Goal: Task Accomplishment & Management: Manage account settings

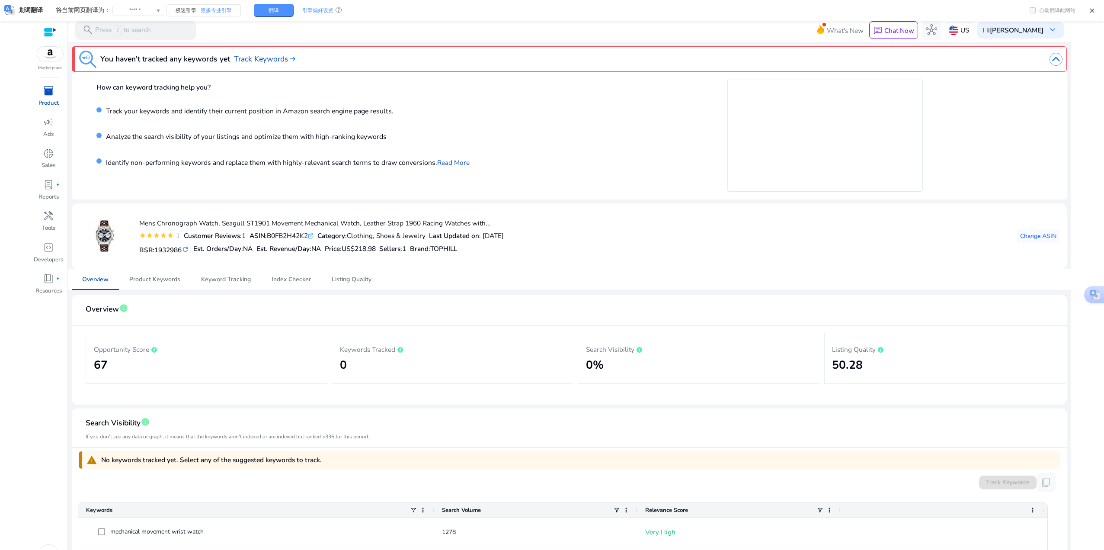
click at [59, 92] on div "inventory_2" at bounding box center [48, 90] width 26 height 15
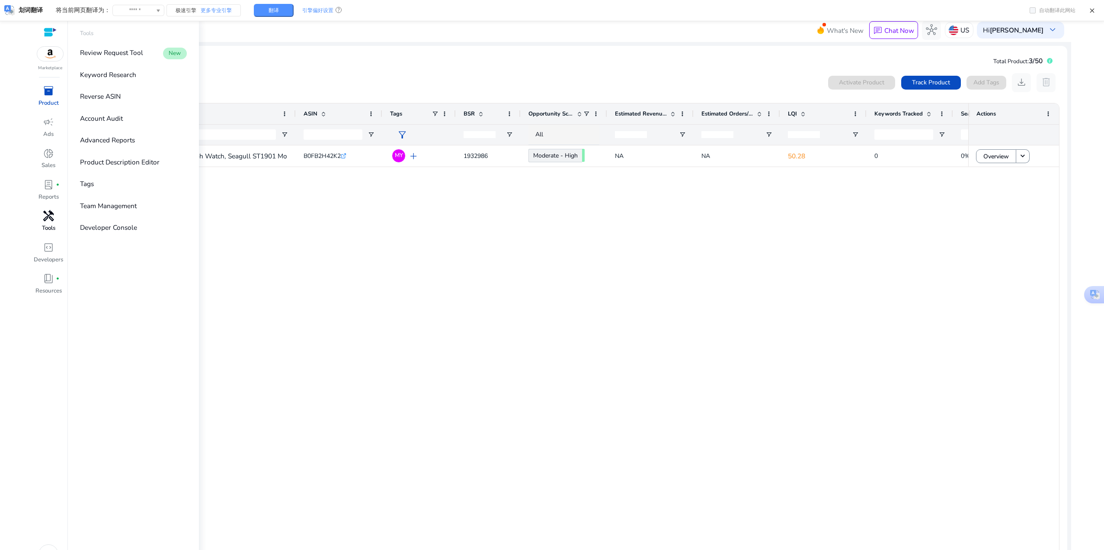
click at [51, 221] on span "handyman" at bounding box center [48, 215] width 11 height 11
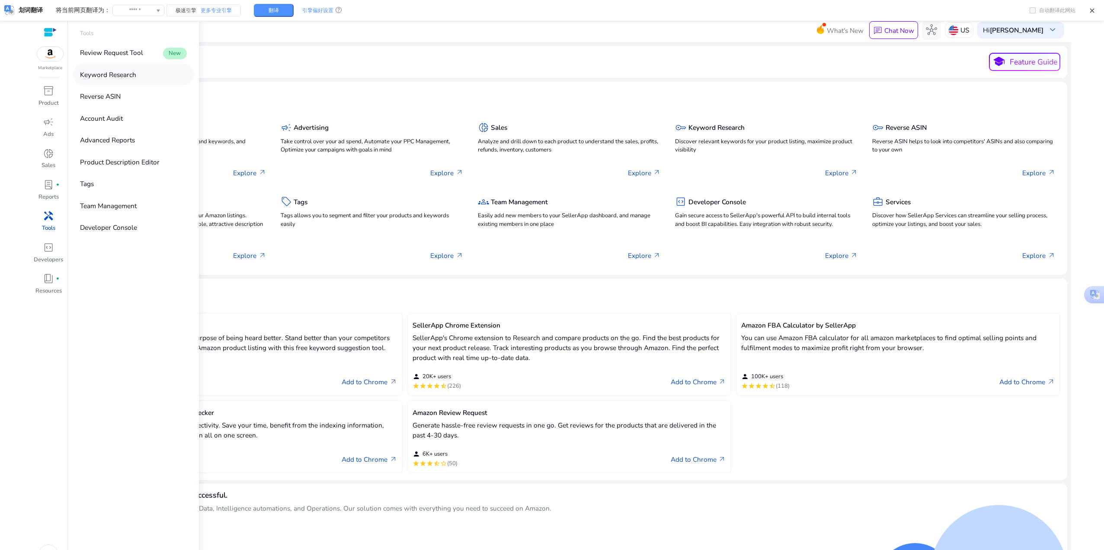
click at [115, 77] on p "Keyword Research" at bounding box center [108, 75] width 56 height 10
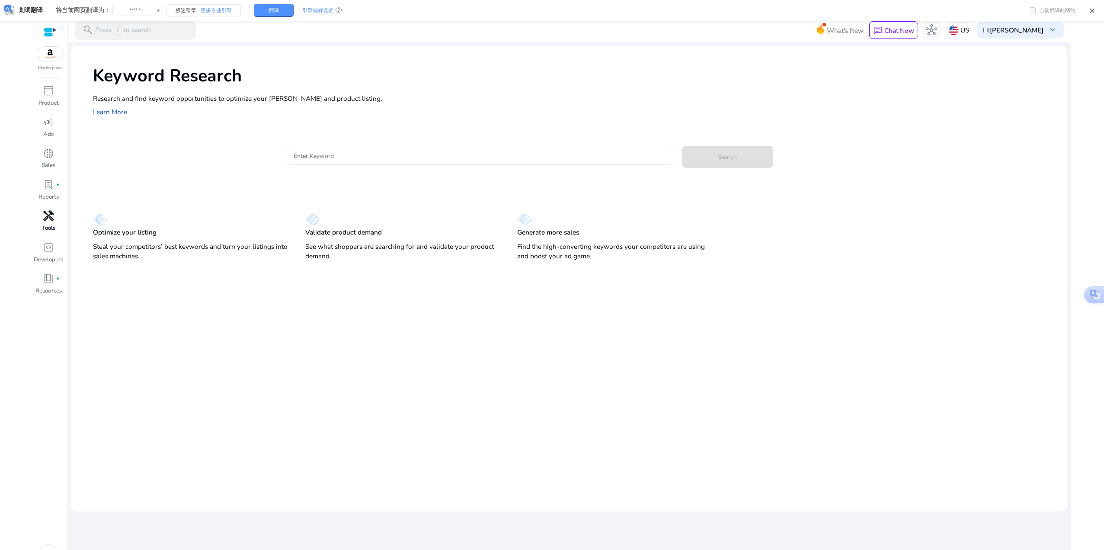
click at [851, 259] on div "Optimize your listing Steal your competitors’ best keywords and turn your listi…" at bounding box center [569, 232] width 996 height 61
click at [48, 219] on span "handyman" at bounding box center [48, 215] width 11 height 11
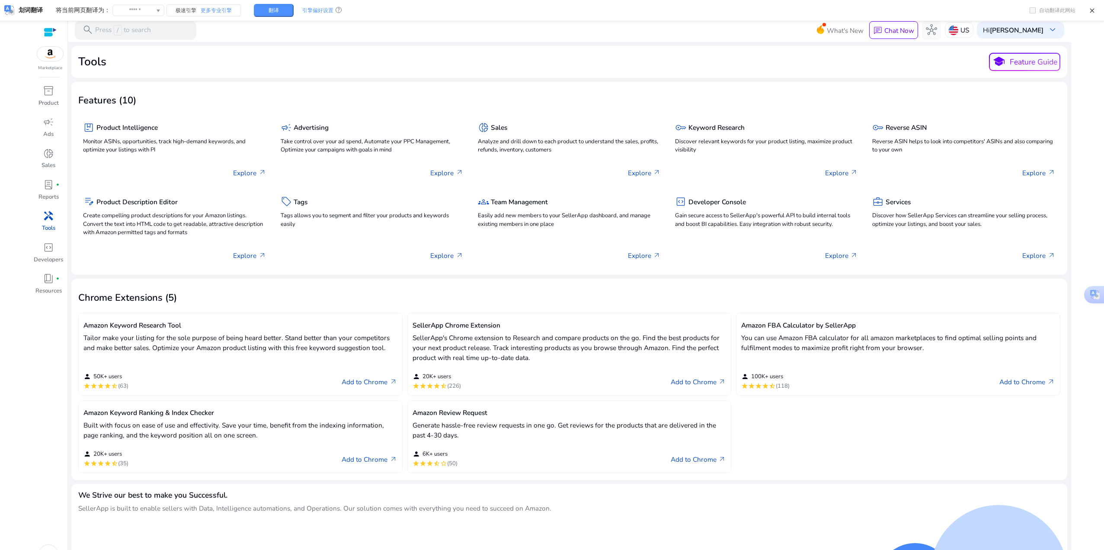
click at [48, 221] on span "handyman" at bounding box center [48, 215] width 11 height 11
click at [45, 106] on p "Product" at bounding box center [48, 103] width 20 height 9
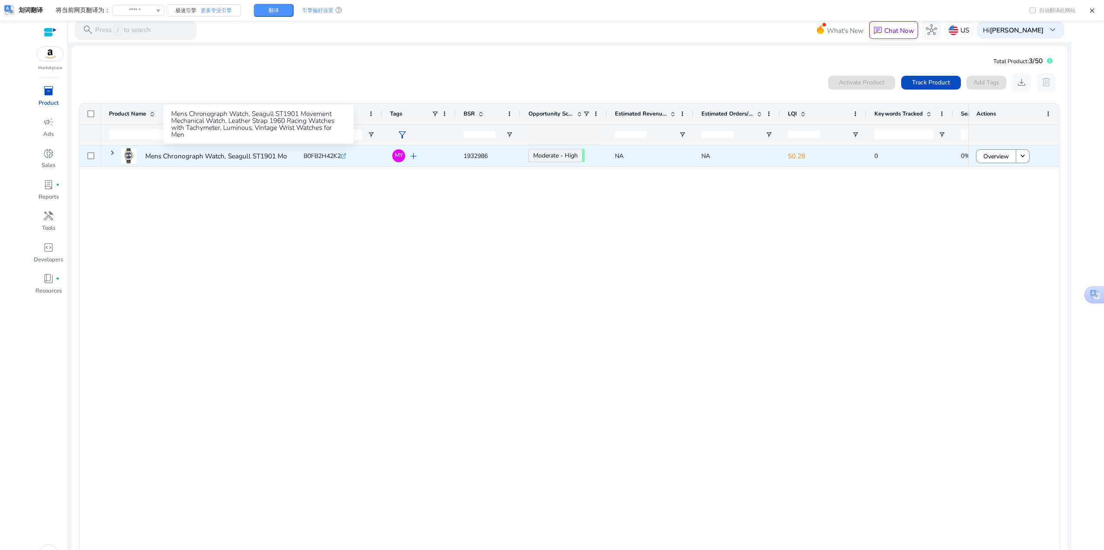
click at [261, 157] on p "Mens Chronograph Watch, Seagull ST1901 Movement Mechanical Watch,..." at bounding box center [259, 156] width 228 height 18
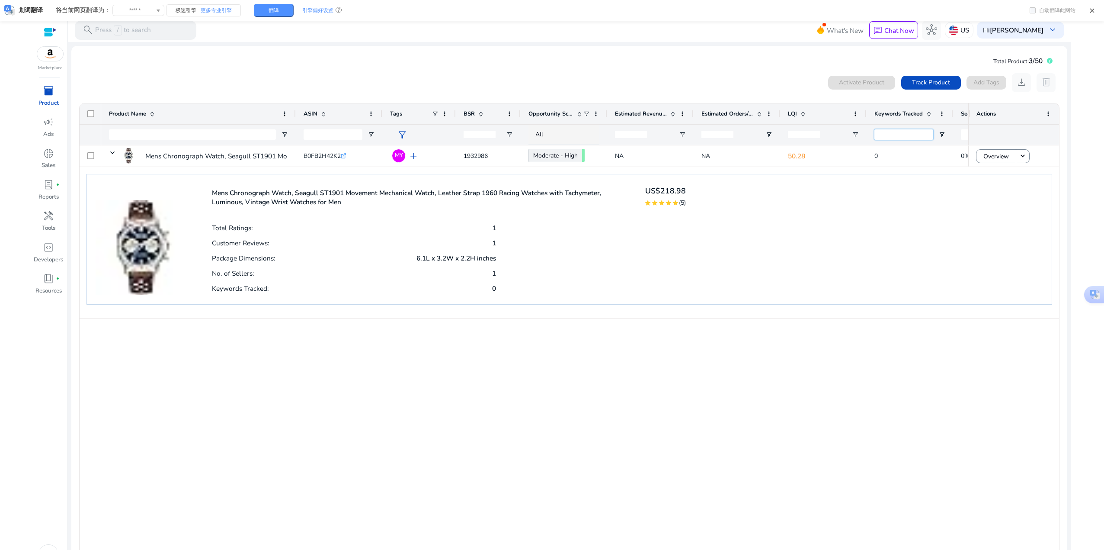
click at [900, 138] on input "Keywords Tracked Filter Input" at bounding box center [904, 134] width 59 height 10
click at [884, 132] on input "Keywords Tracked Filter Input" at bounding box center [904, 134] width 59 height 10
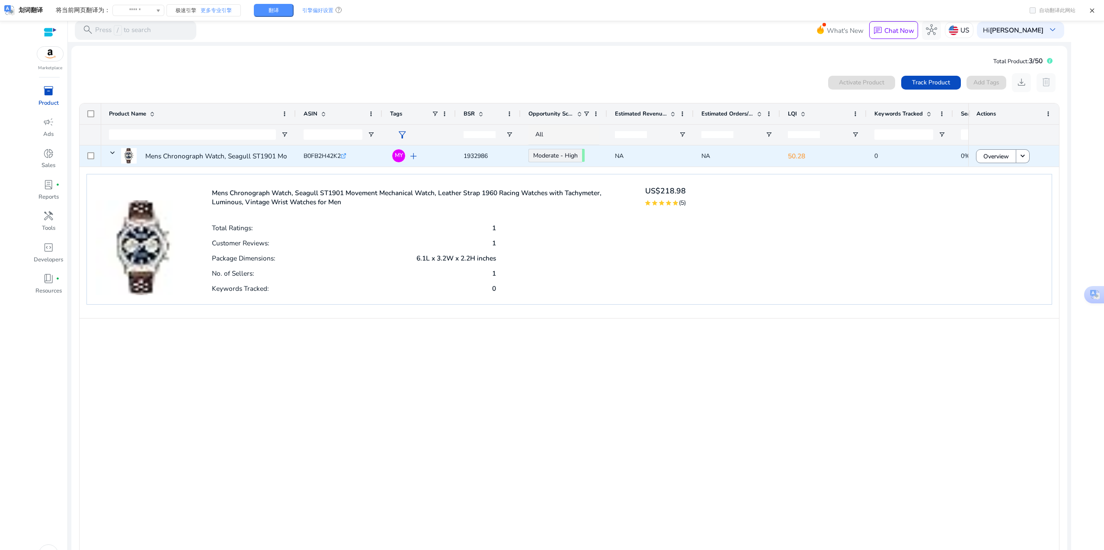
click at [914, 167] on div "Mens Chronograph Watch, Seagull ST1901 Movement Mechanical Watch,... B0FB2H42K2…" at bounding box center [569, 350] width 979 height 410
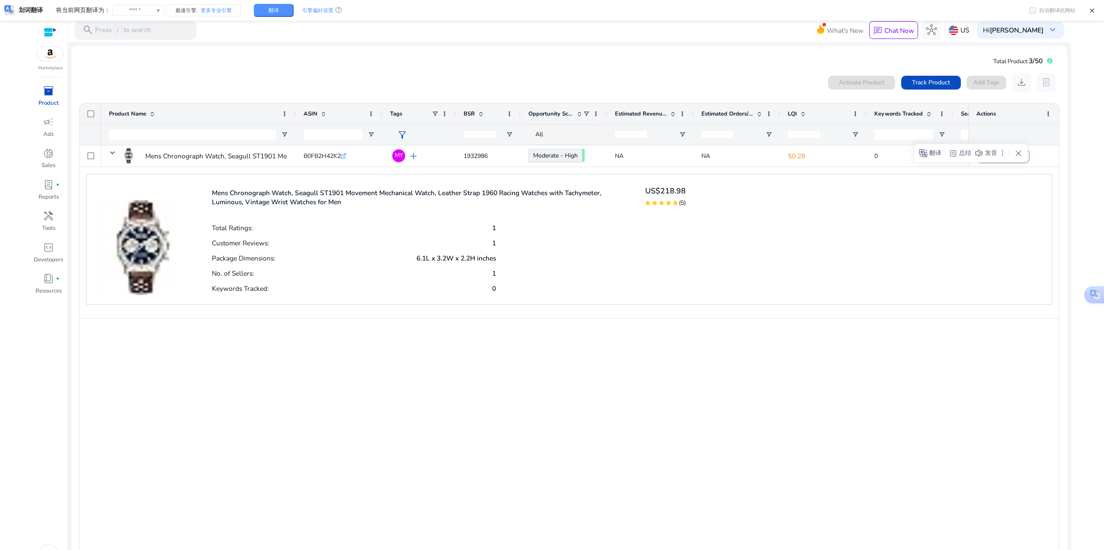
click at [935, 242] on div "Mens Chronograph Watch, Seagull ST1901 Movement Mechanical Watch, Leather Strap…" at bounding box center [569, 239] width 965 height 131
click at [908, 135] on input "Keywords Tracked Filter Input" at bounding box center [904, 134] width 59 height 10
click at [943, 133] on span "Open Filter Menu" at bounding box center [942, 134] width 7 height 7
click at [965, 152] on div "Equals" at bounding box center [973, 150] width 53 height 7
click at [865, 217] on div "Mens Chronograph Watch, Seagull ST1901 Movement Mechanical Watch, Leather Strap…" at bounding box center [569, 239] width 965 height 131
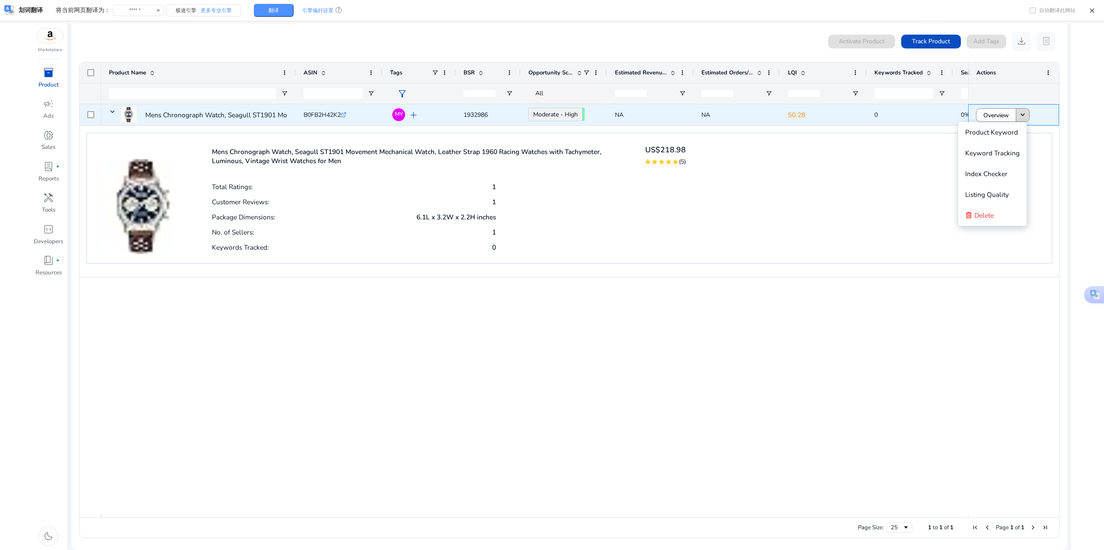
click at [1021, 117] on mat-icon "keyboard_arrow_down" at bounding box center [1023, 115] width 9 height 9
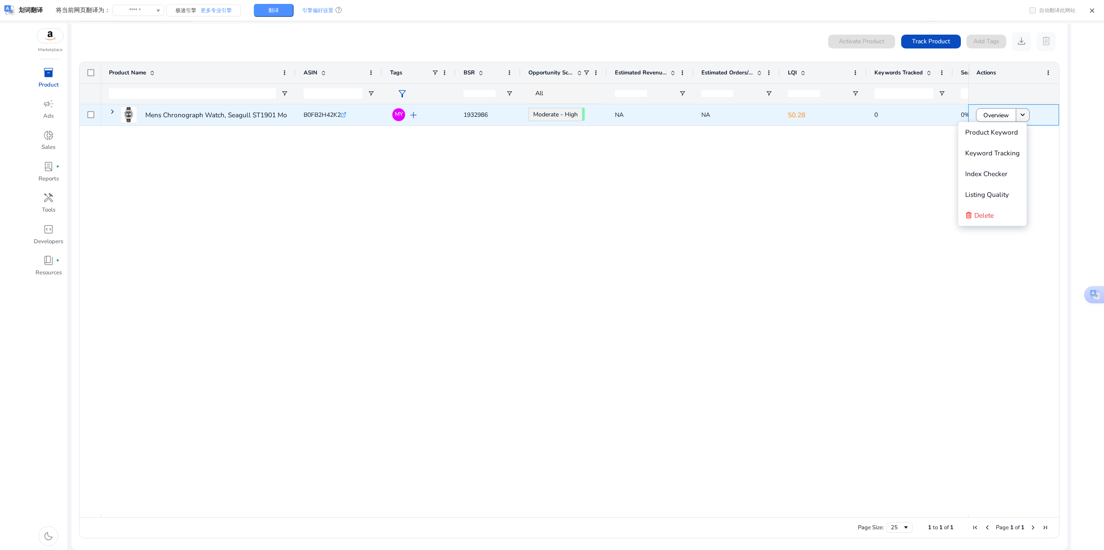
click at [1021, 117] on mat-icon "keyboard_arrow_down" at bounding box center [1023, 115] width 9 height 9
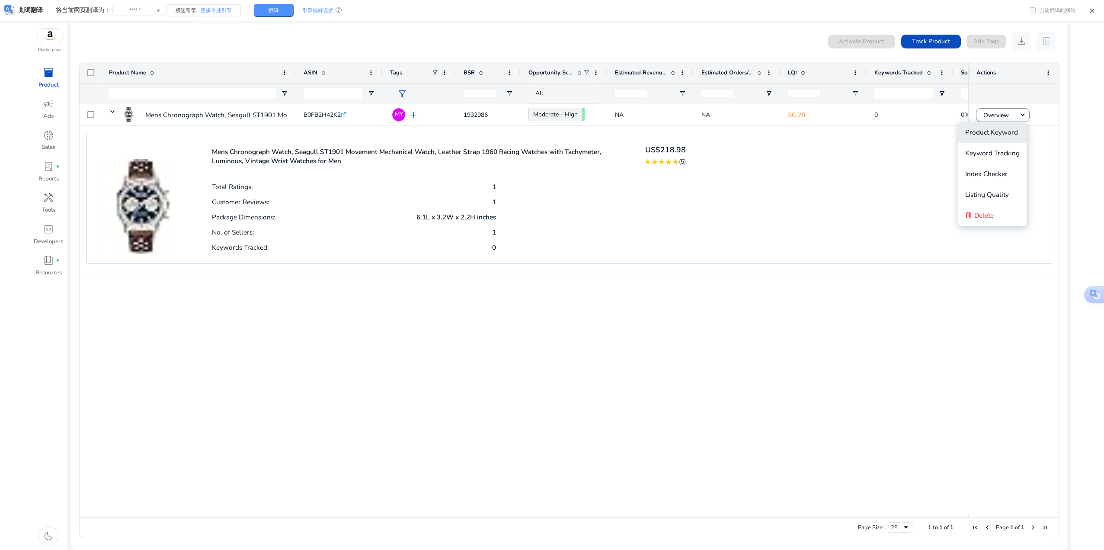
click at [1005, 136] on span "Product Keyword" at bounding box center [991, 132] width 53 height 9
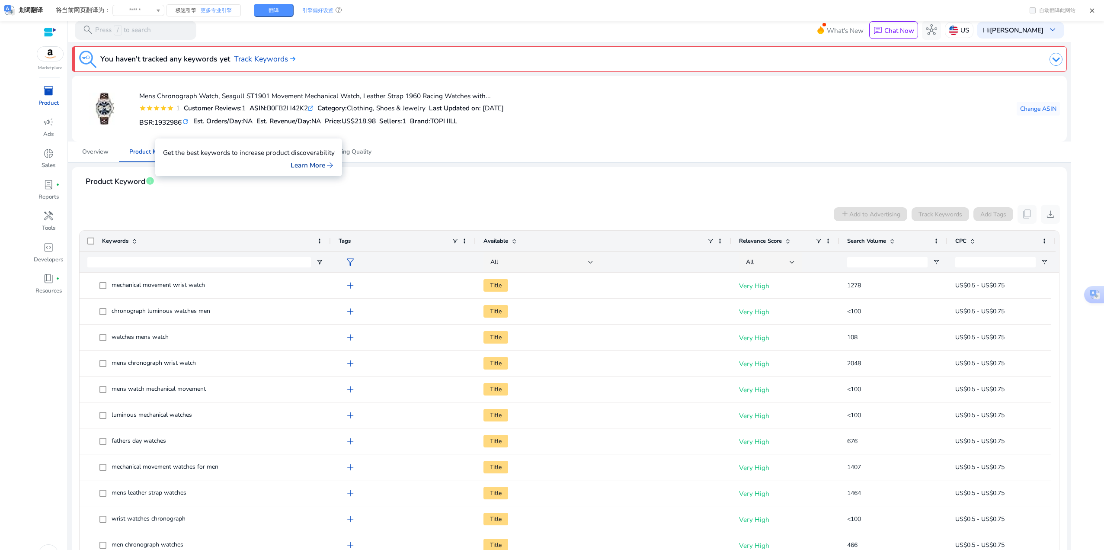
click at [306, 165] on link "Learn More arrow_forward" at bounding box center [313, 165] width 44 height 10
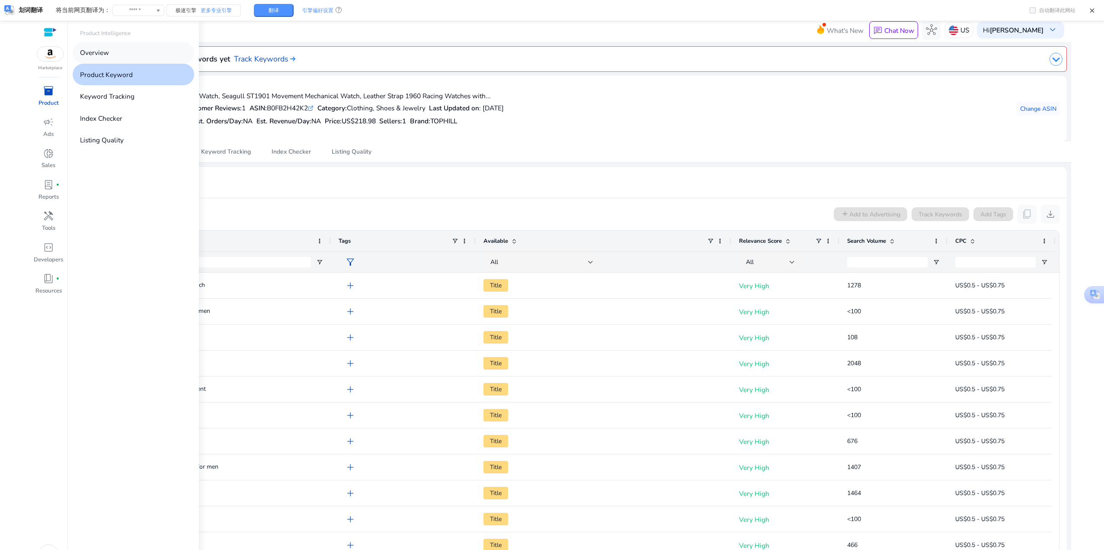
click at [108, 47] on link "Overview" at bounding box center [134, 52] width 122 height 21
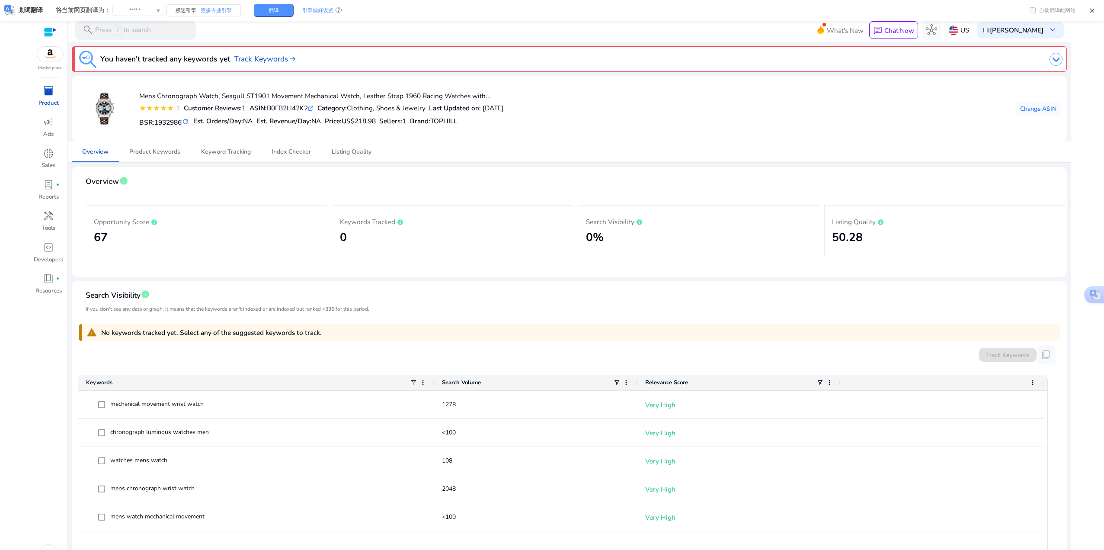
scroll to position [43, 0]
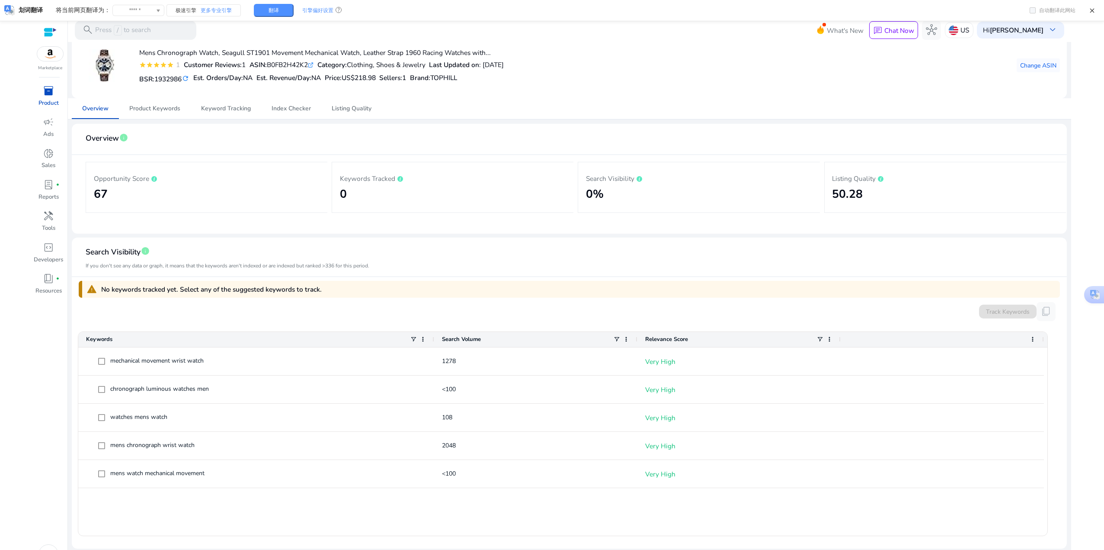
drag, startPoint x: 183, startPoint y: 288, endPoint x: 354, endPoint y: 291, distance: 170.4
click at [354, 291] on div "warning No keywords tracked yet. Select any of the suggested keywords to track." at bounding box center [569, 289] width 981 height 17
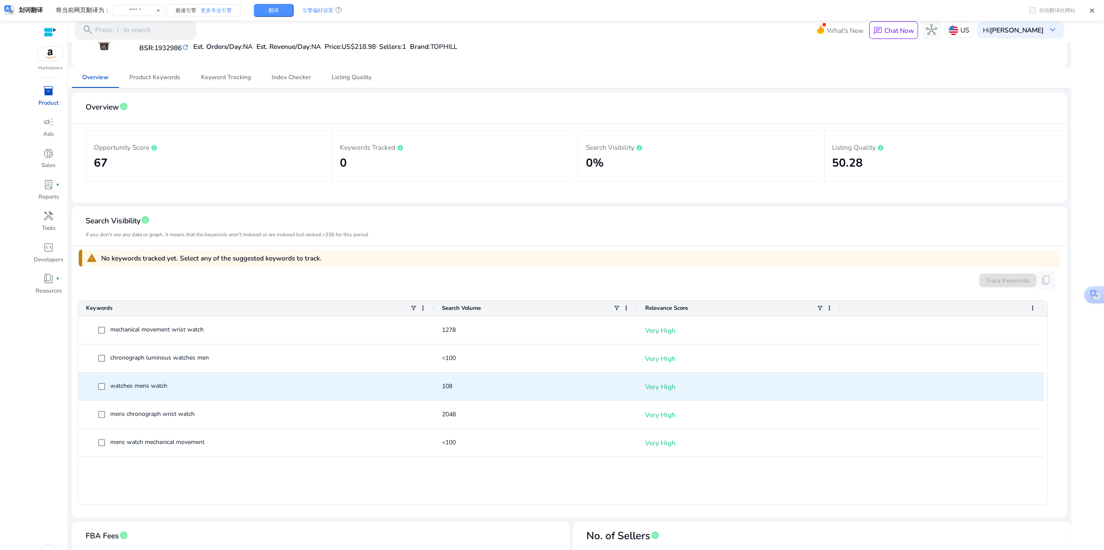
scroll to position [87, 0]
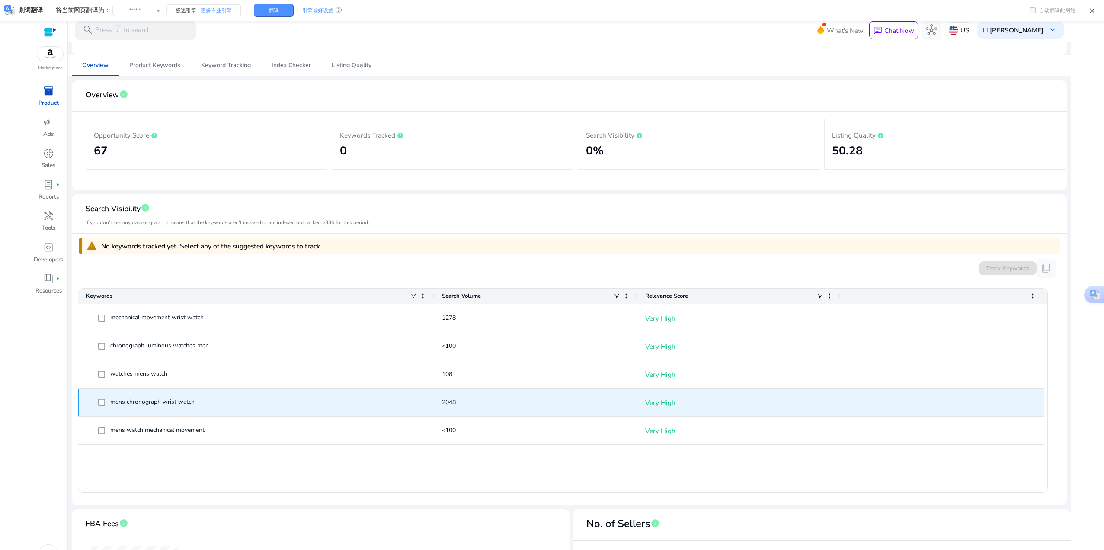
click at [103, 406] on span at bounding box center [104, 402] width 12 height 18
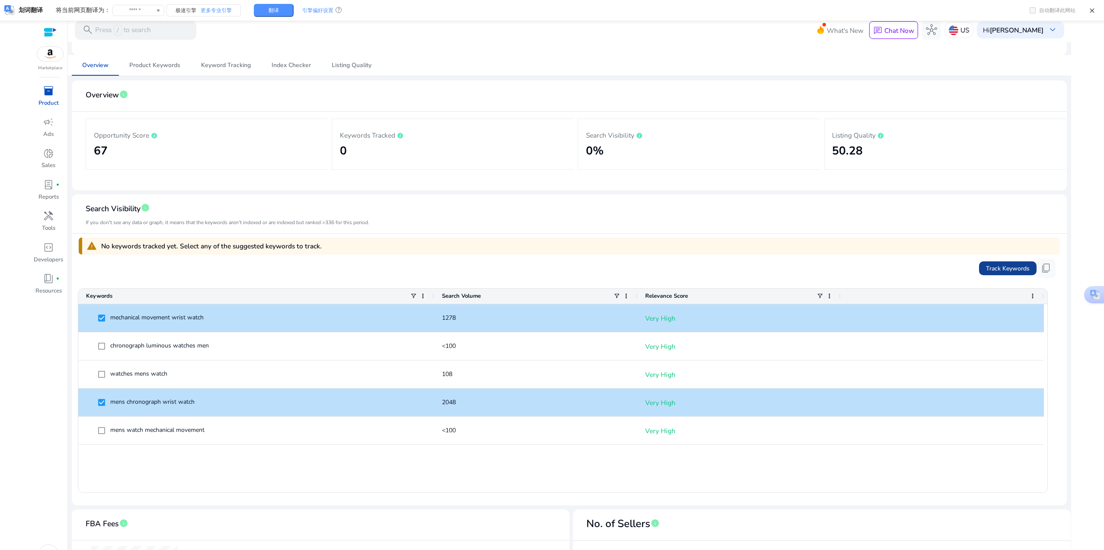
click at [1022, 268] on span "Track Keywords" at bounding box center [1008, 268] width 44 height 9
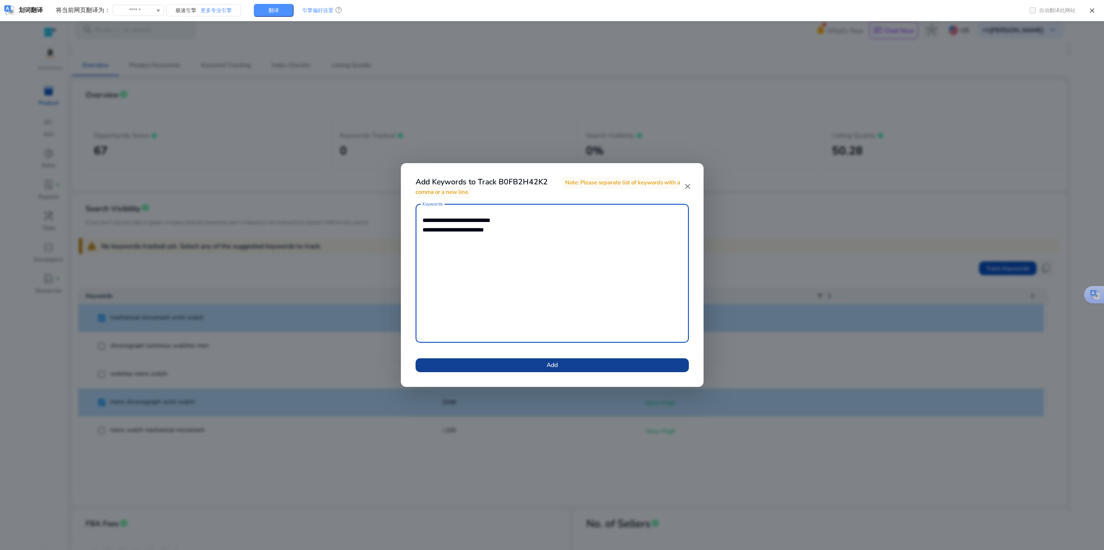
click at [536, 365] on span at bounding box center [552, 365] width 273 height 21
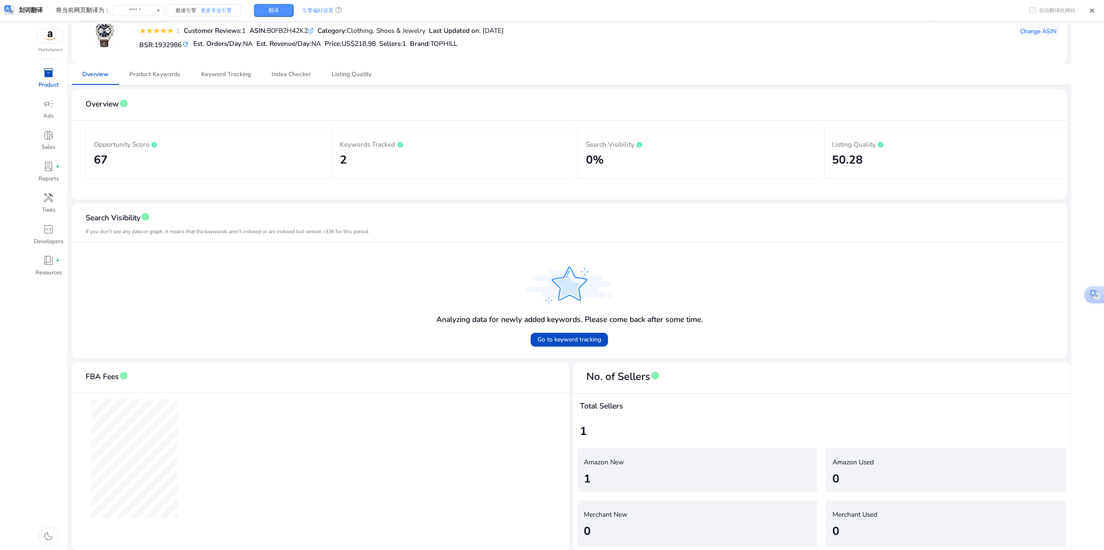
scroll to position [61, 0]
click at [272, 404] on app-echart at bounding box center [321, 456] width 470 height 130
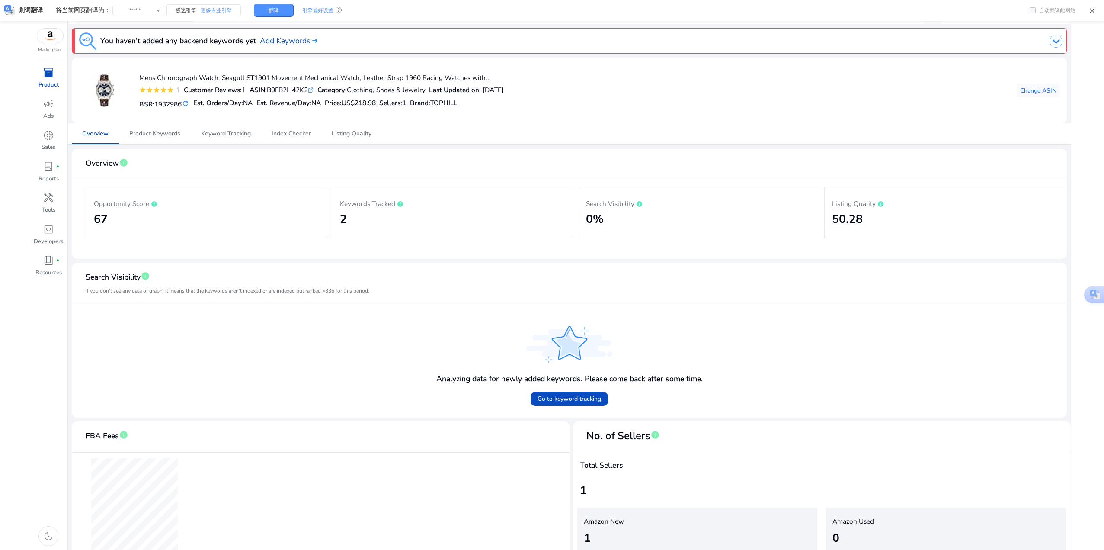
scroll to position [0, 0]
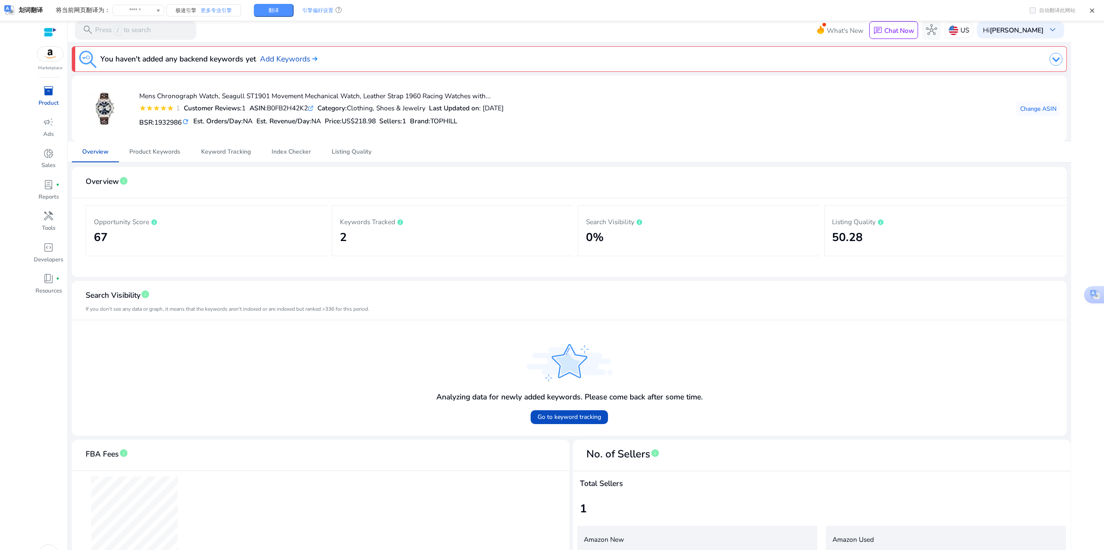
click at [1056, 63] on img at bounding box center [1056, 59] width 13 height 13
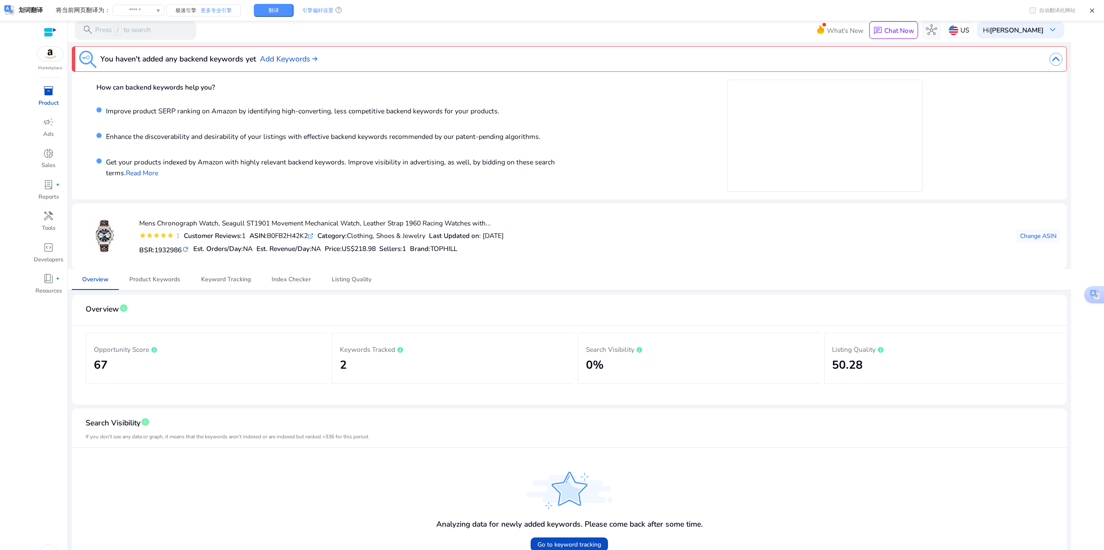
click at [51, 96] on span "inventory_2" at bounding box center [48, 90] width 11 height 11
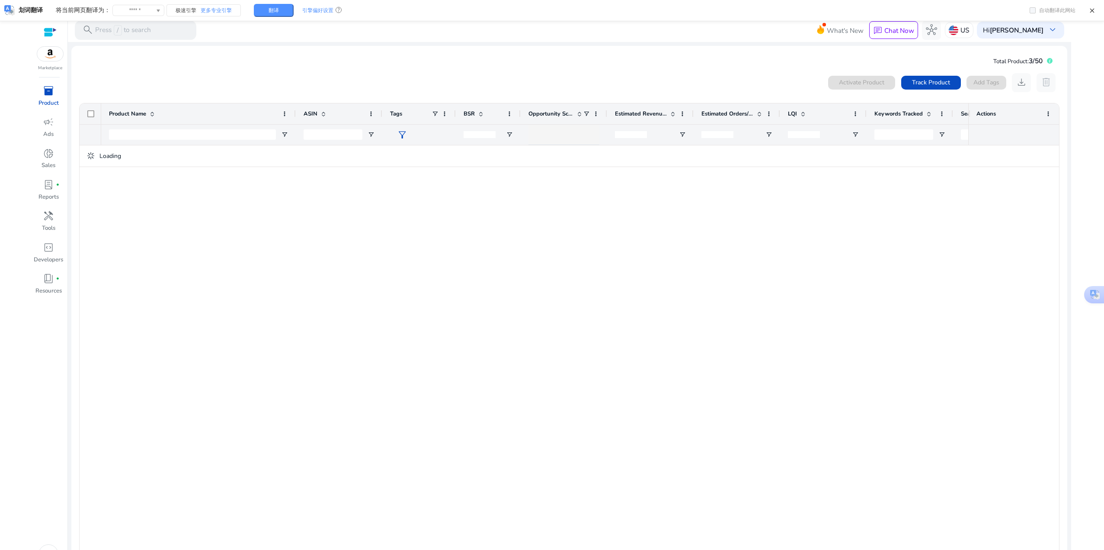
click at [381, 210] on div at bounding box center [534, 350] width 867 height 410
click at [937, 81] on span "Track Product" at bounding box center [931, 82] width 38 height 9
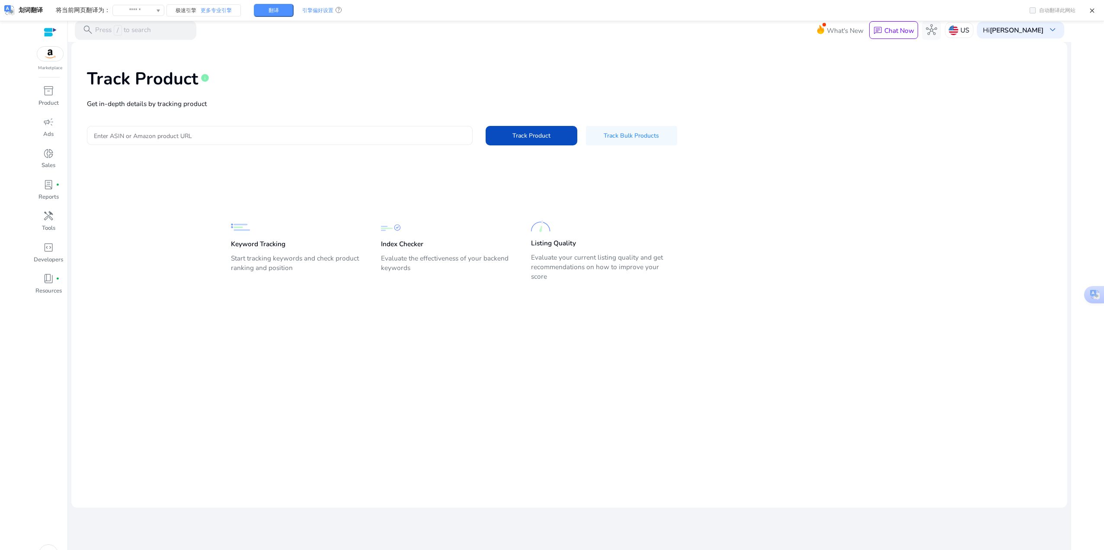
click at [394, 134] on input "Enter ASIN or Amazon product URL" at bounding box center [280, 136] width 372 height 10
click at [254, 131] on input "Enter ASIN or Amazon product URL" at bounding box center [280, 136] width 372 height 10
paste input "**********"
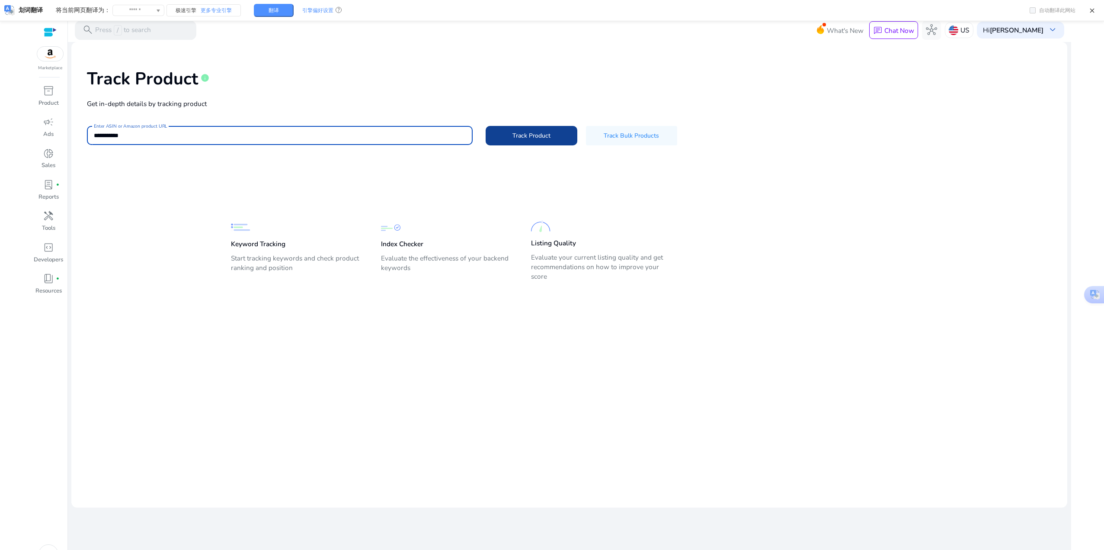
click at [542, 140] on span "Track Product" at bounding box center [532, 135] width 38 height 9
type input "**********"
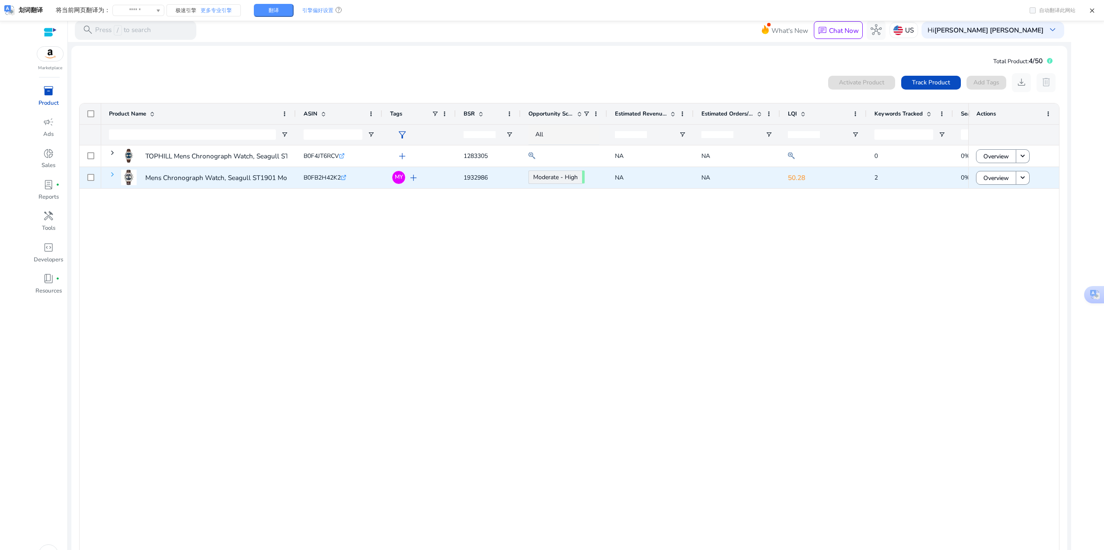
click at [112, 175] on span at bounding box center [112, 174] width 7 height 7
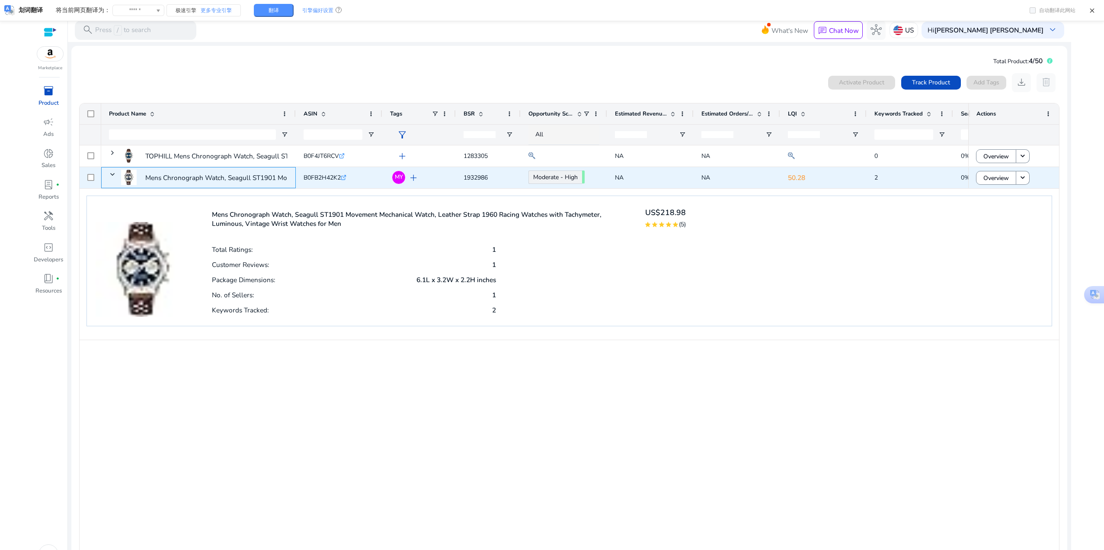
click at [112, 175] on span at bounding box center [112, 174] width 7 height 7
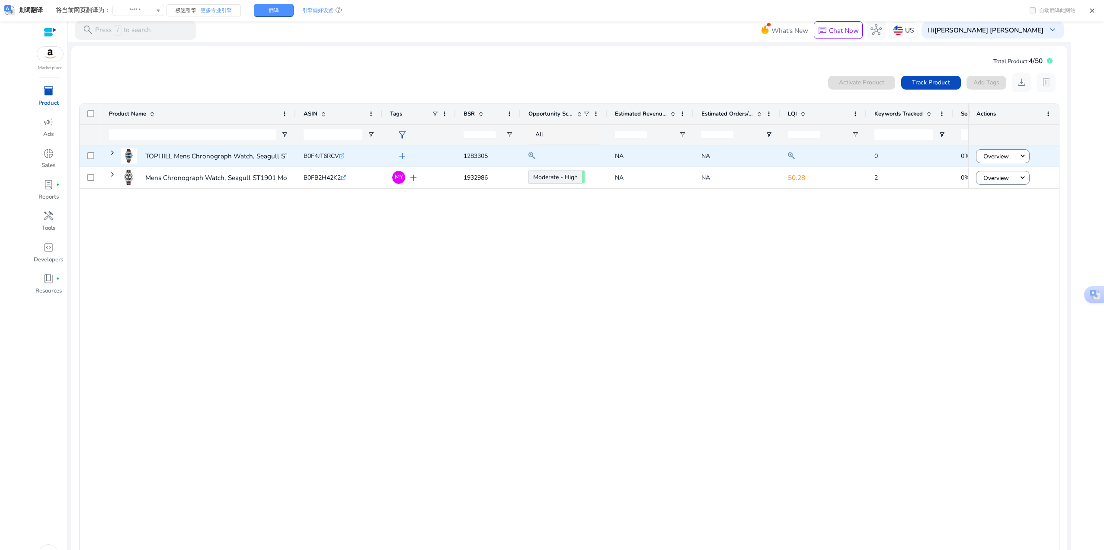
click at [114, 153] on span at bounding box center [112, 152] width 7 height 7
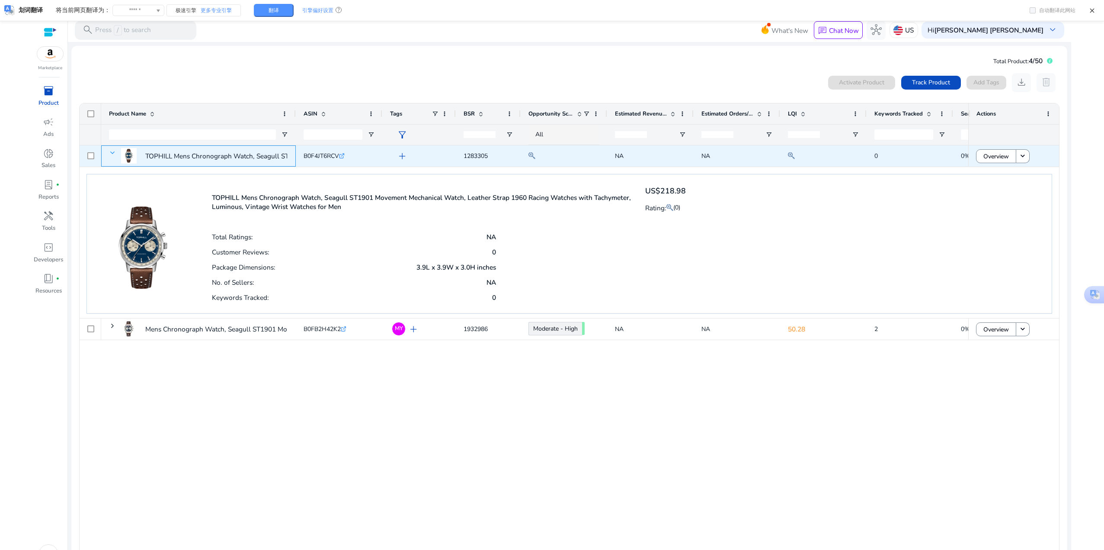
click at [114, 153] on span at bounding box center [112, 152] width 7 height 7
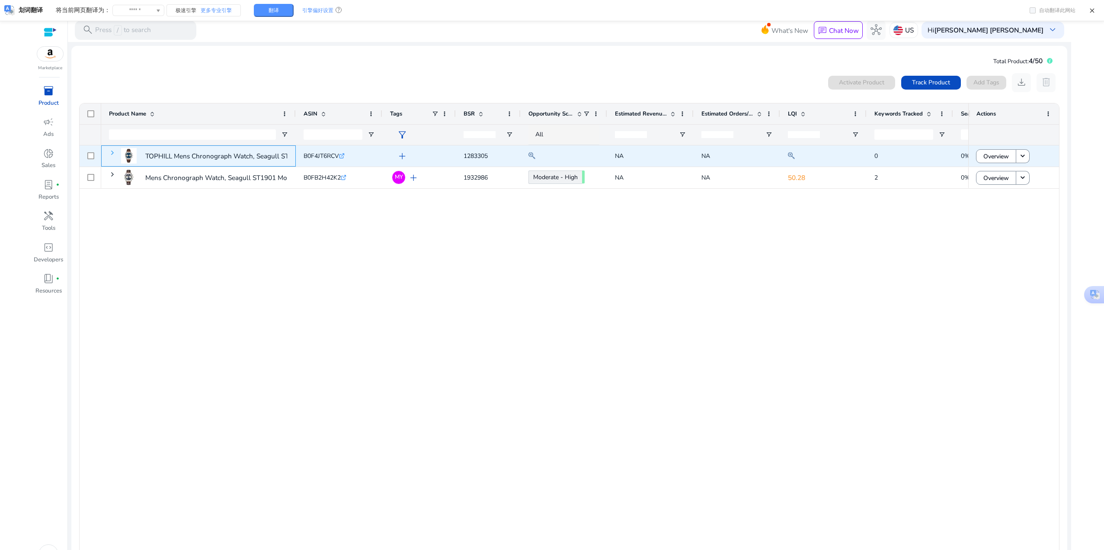
click at [114, 154] on span at bounding box center [112, 152] width 7 height 7
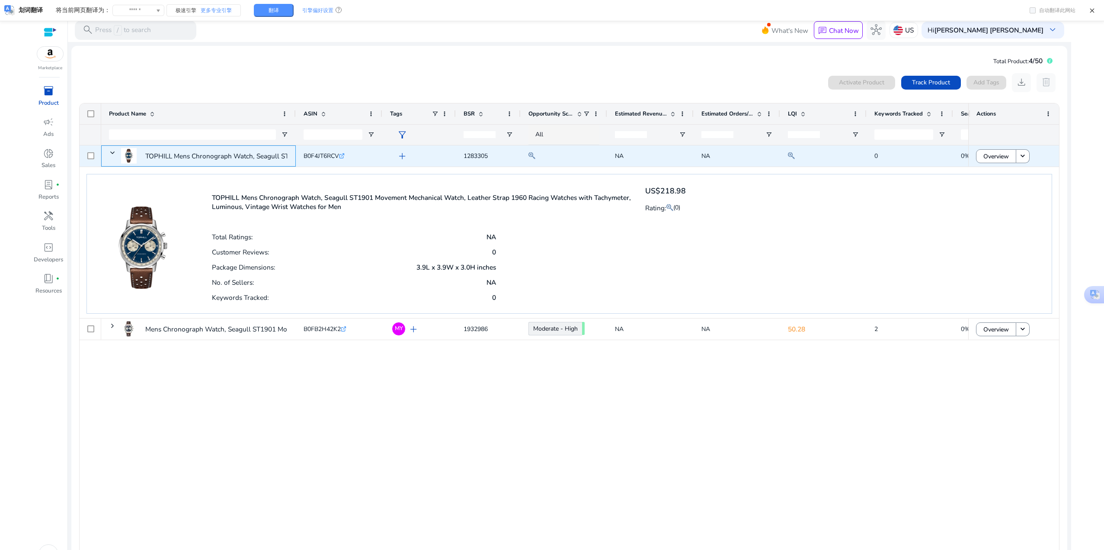
click at [114, 154] on span at bounding box center [112, 152] width 7 height 7
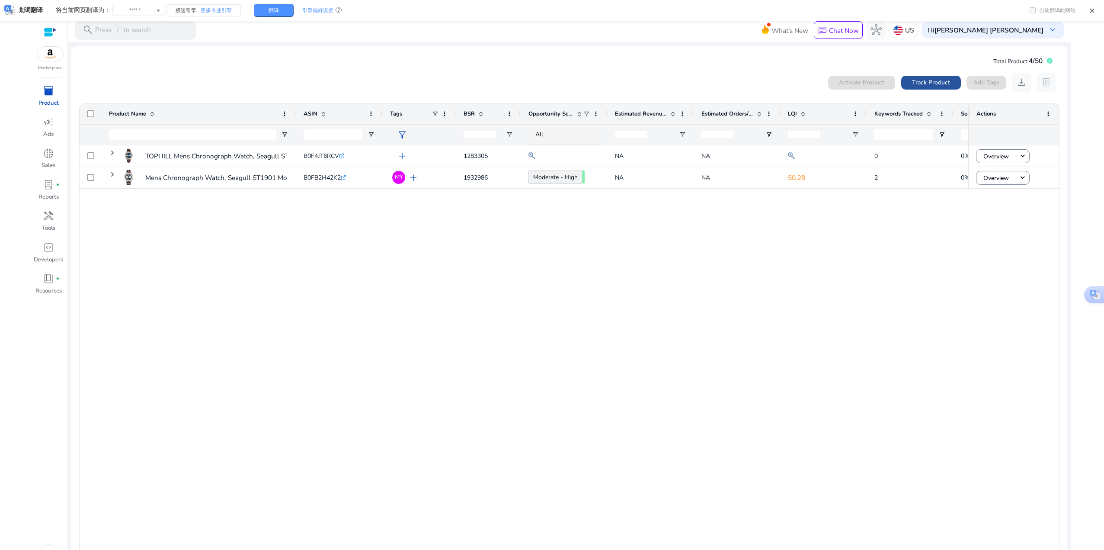
click at [930, 81] on span "Track Product" at bounding box center [931, 82] width 38 height 9
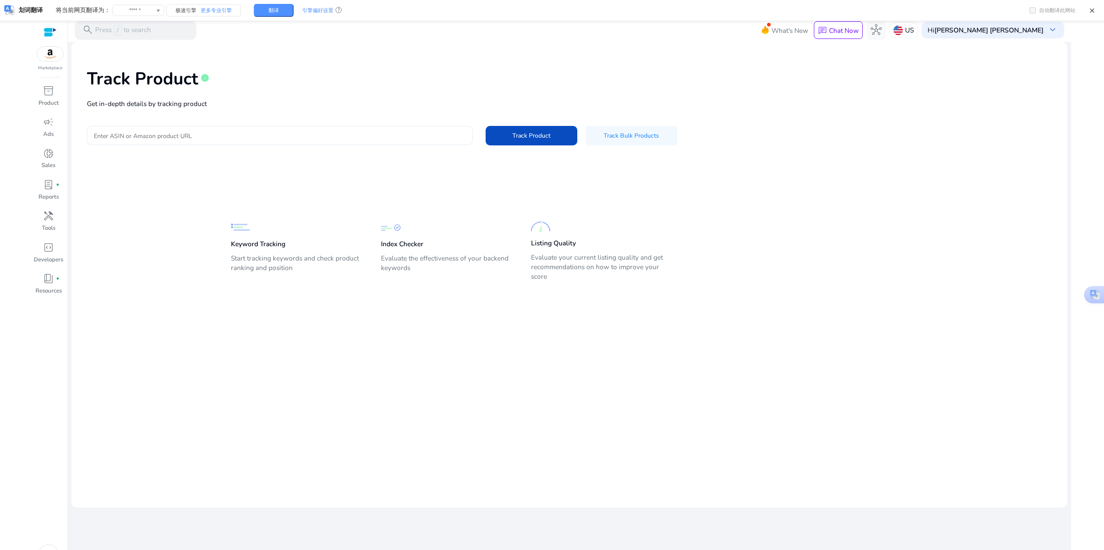
click at [285, 132] on input "Enter ASIN or Amazon product URL" at bounding box center [280, 136] width 372 height 10
paste input "**********"
click at [529, 134] on span "Track Product" at bounding box center [532, 135] width 38 height 9
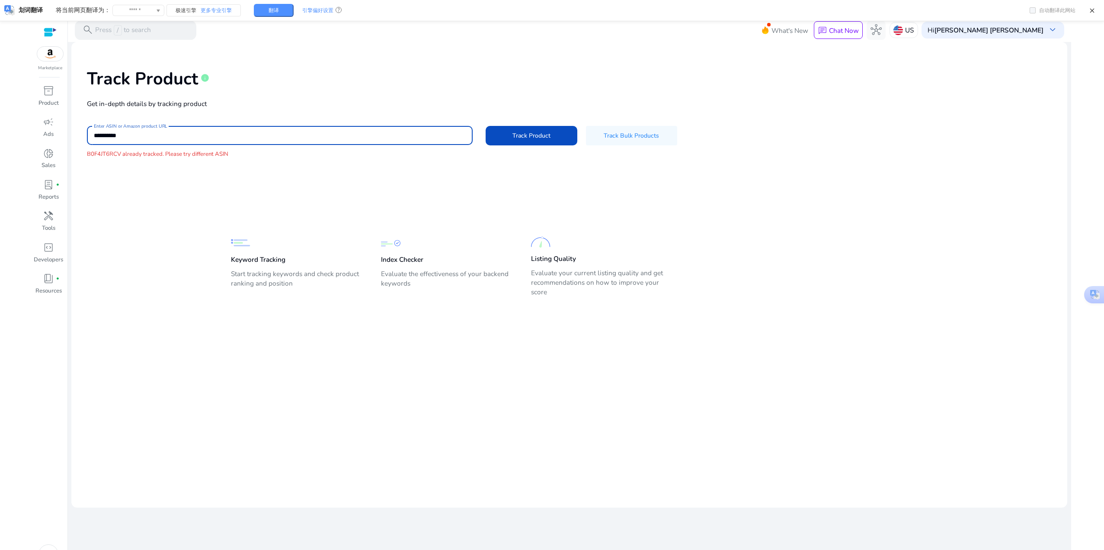
drag, startPoint x: 131, startPoint y: 135, endPoint x: 23, endPoint y: 126, distance: 108.9
click at [6, 128] on html "**********" at bounding box center [552, 275] width 1104 height 550
paste input
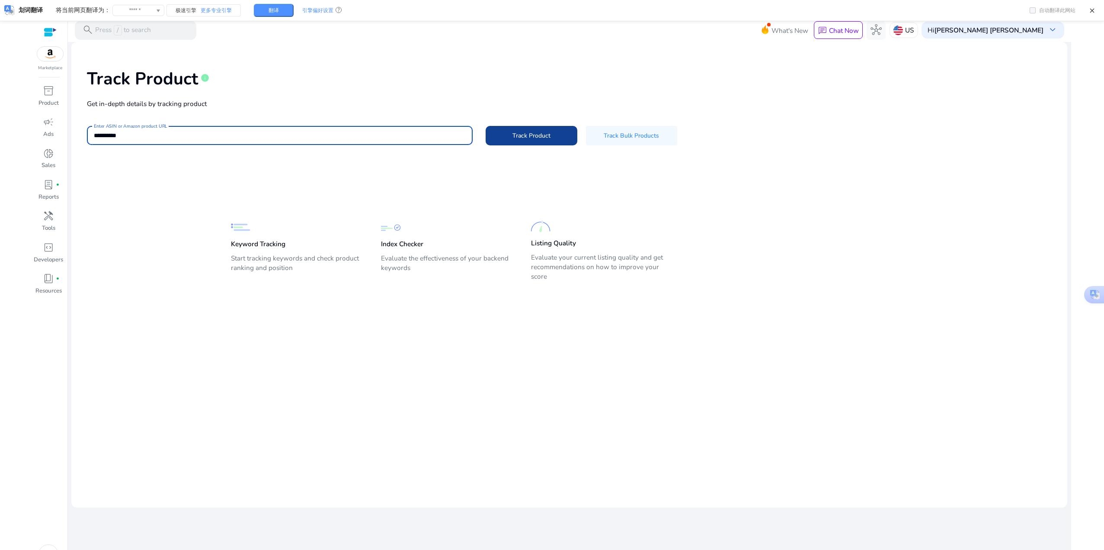
type input "**********"
click at [513, 138] on span "Track Product" at bounding box center [532, 135] width 38 height 9
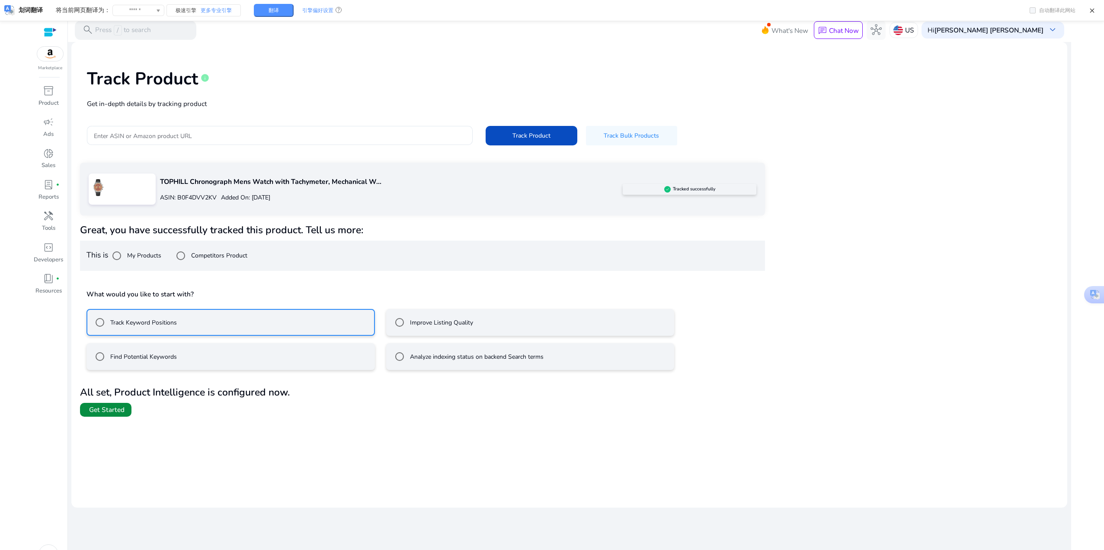
click at [117, 413] on span "Get Started" at bounding box center [106, 410] width 35 height 10
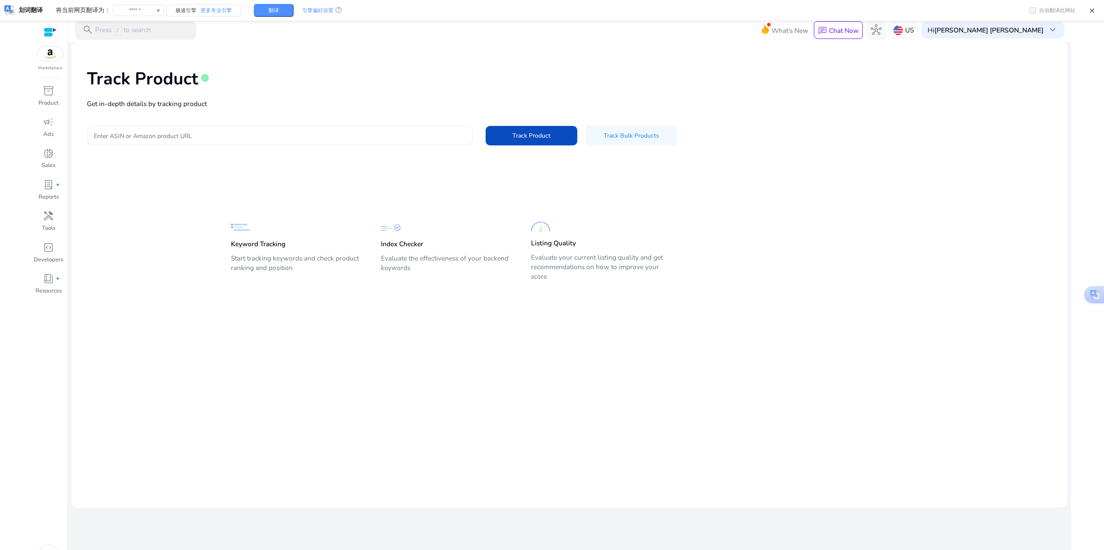
click at [249, 131] on input "Enter ASIN or Amazon product URL" at bounding box center [280, 136] width 372 height 10
paste input "**********"
click at [528, 124] on div "**********" at bounding box center [569, 106] width 982 height 114
click at [529, 135] on span "Track Product" at bounding box center [532, 135] width 38 height 9
type input "**********"
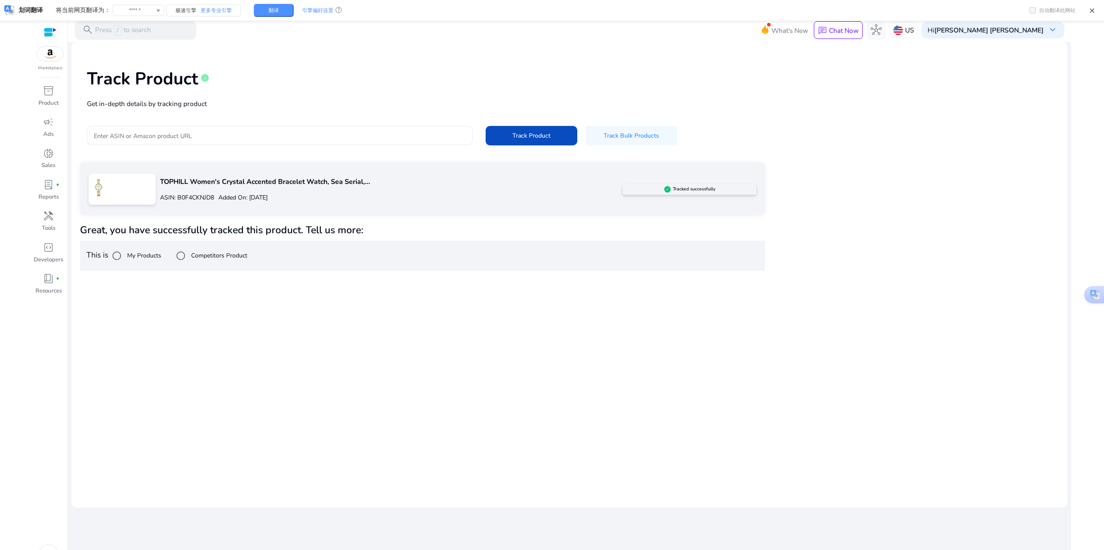
click at [258, 135] on input "Enter ASIN or Amazon product URL" at bounding box center [280, 136] width 372 height 10
paste input "**********"
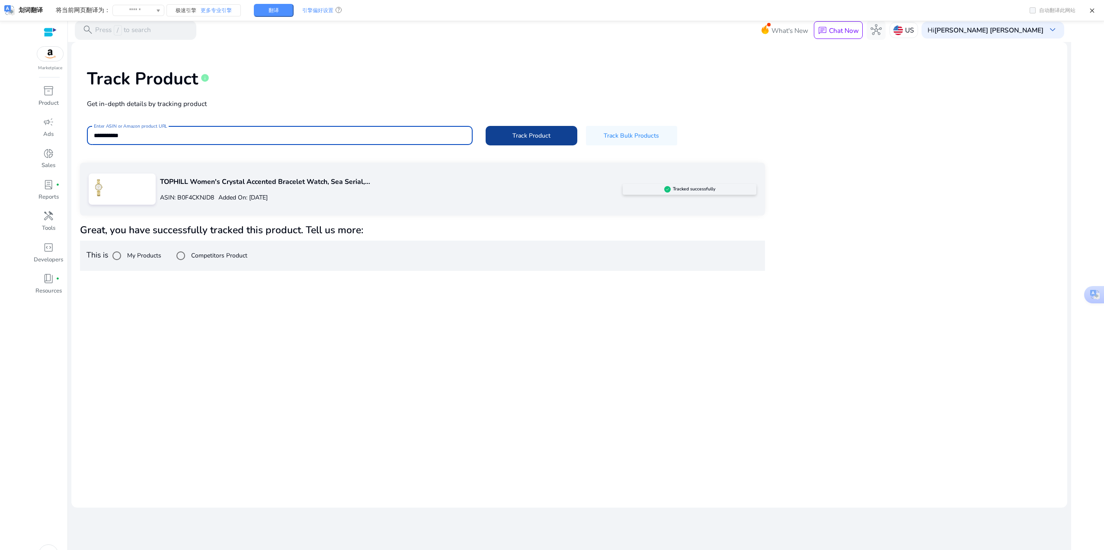
click at [517, 141] on span at bounding box center [531, 135] width 91 height 21
type input "**********"
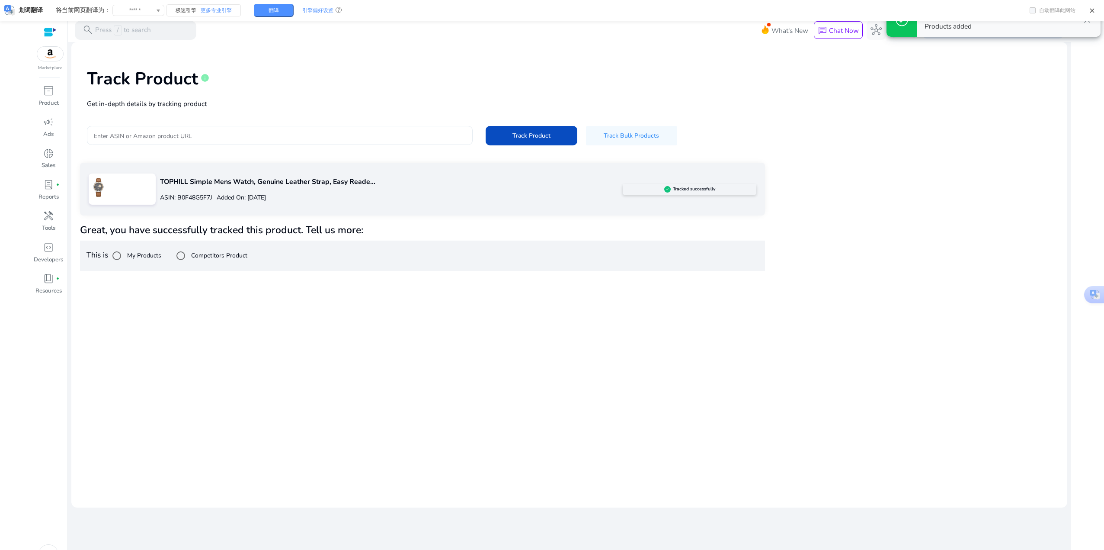
click at [185, 128] on div at bounding box center [280, 135] width 372 height 19
click at [190, 137] on input "Enter ASIN or Amazon product URL" at bounding box center [280, 136] width 372 height 10
paste input "**********"
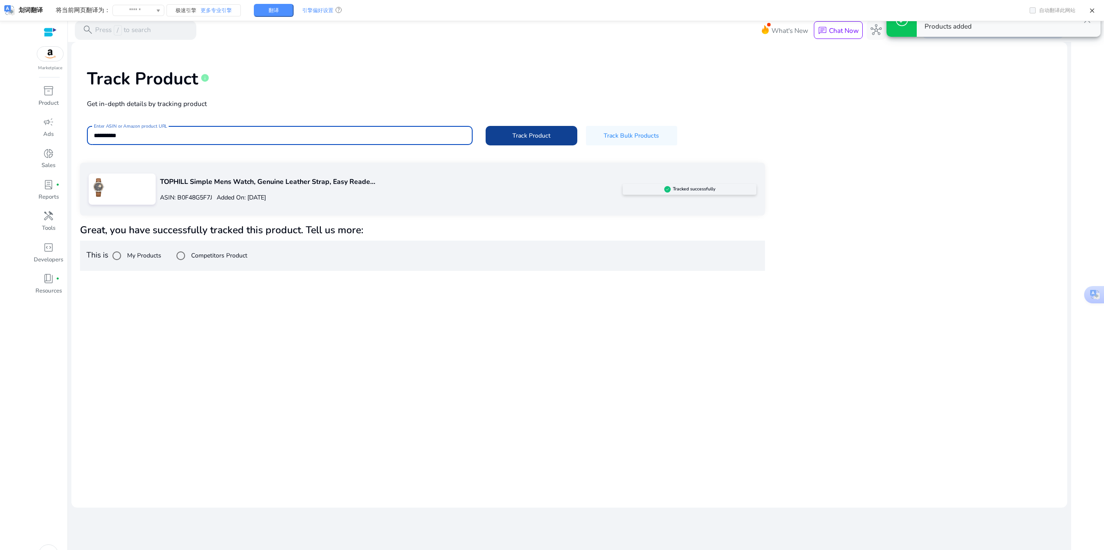
type input "**********"
click at [514, 134] on span "Track Product" at bounding box center [532, 135] width 38 height 9
click at [340, 135] on input "Enter ASIN or Amazon product URL" at bounding box center [280, 136] width 372 height 10
paste input "**********"
click at [532, 142] on span at bounding box center [531, 135] width 91 height 21
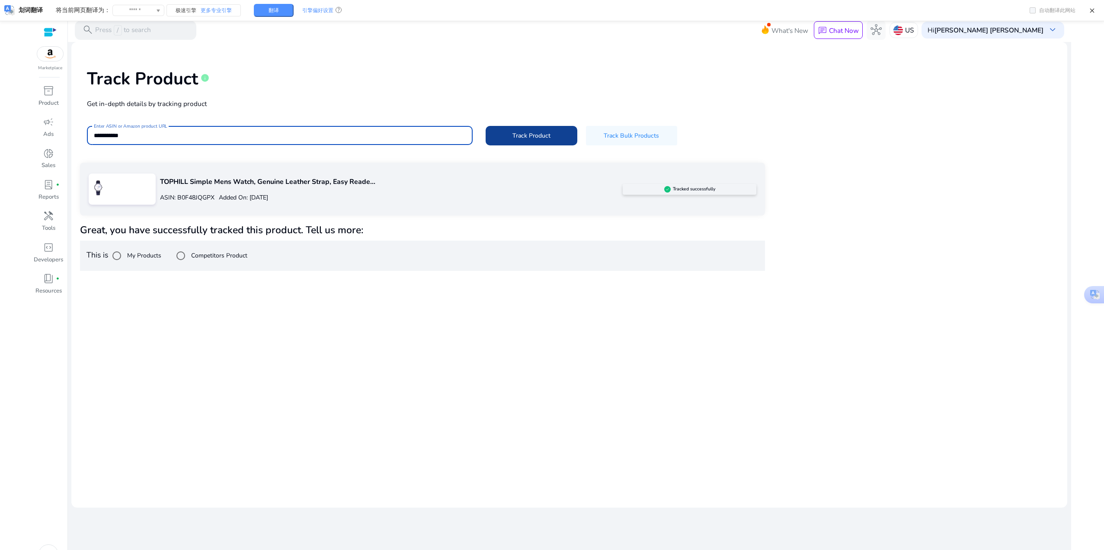
type input "**********"
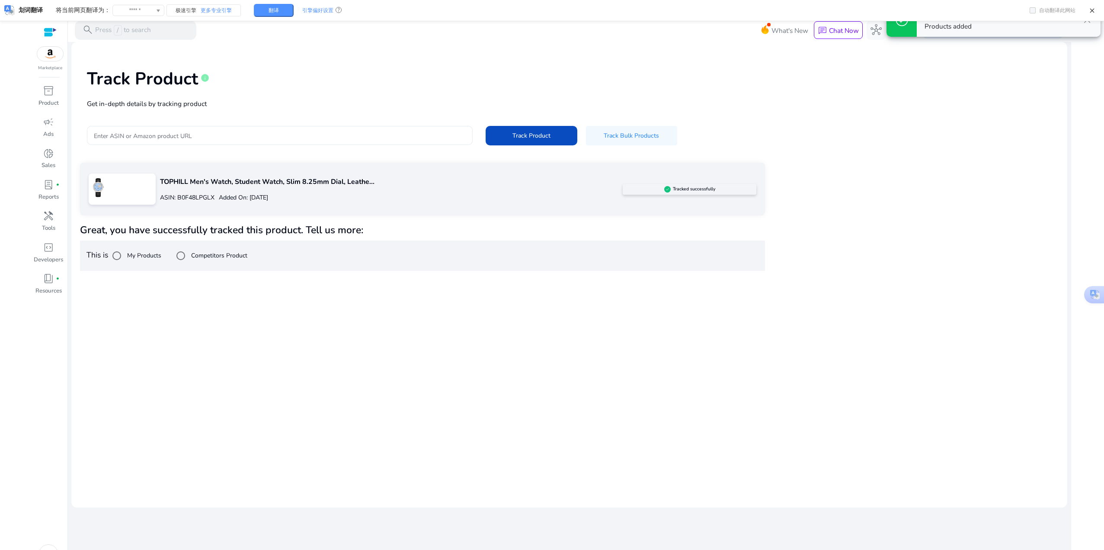
click at [393, 134] on input "Enter ASIN or Amazon product URL" at bounding box center [280, 136] width 372 height 10
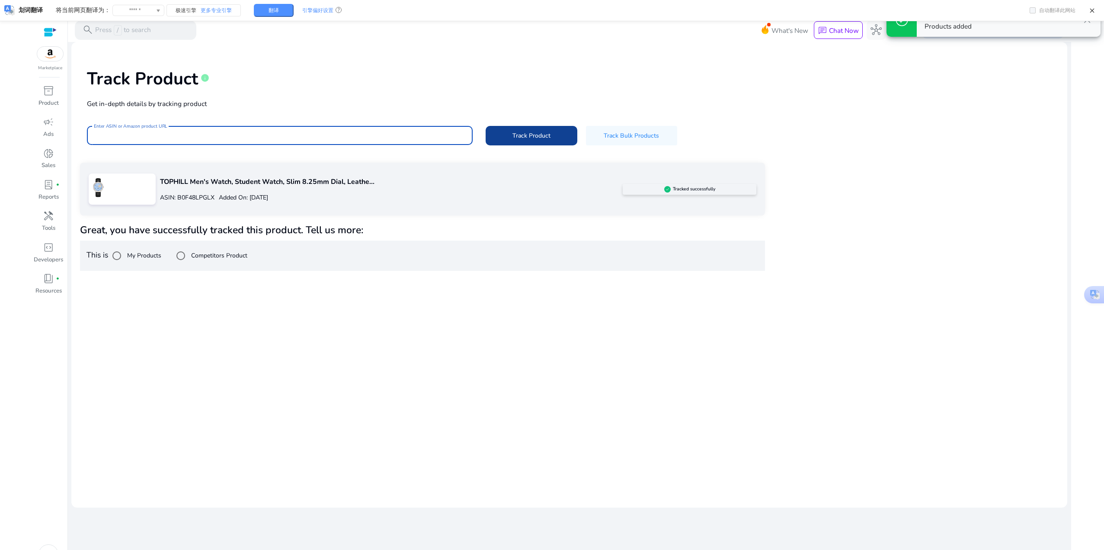
paste input "**********"
click at [521, 143] on span at bounding box center [531, 135] width 91 height 21
type input "**********"
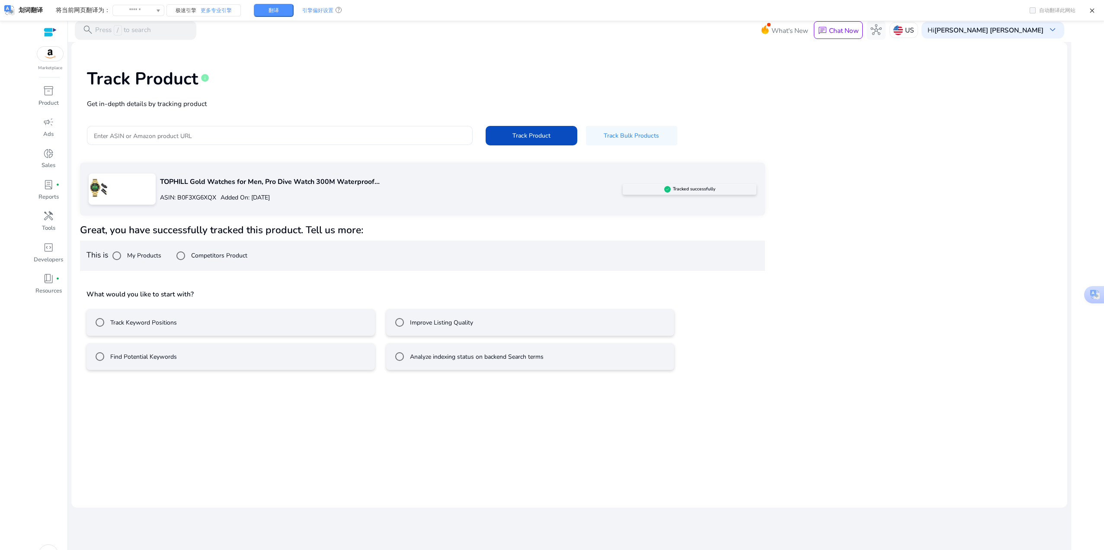
click at [739, 342] on mat-radio-group "Track Keyword Positions Improve Listing Quality Find Potential Keywords Analyze…" at bounding box center [423, 335] width 672 height 68
click at [165, 137] on input "Enter ASIN or Amazon product URL" at bounding box center [280, 136] width 372 height 10
paste input "**********"
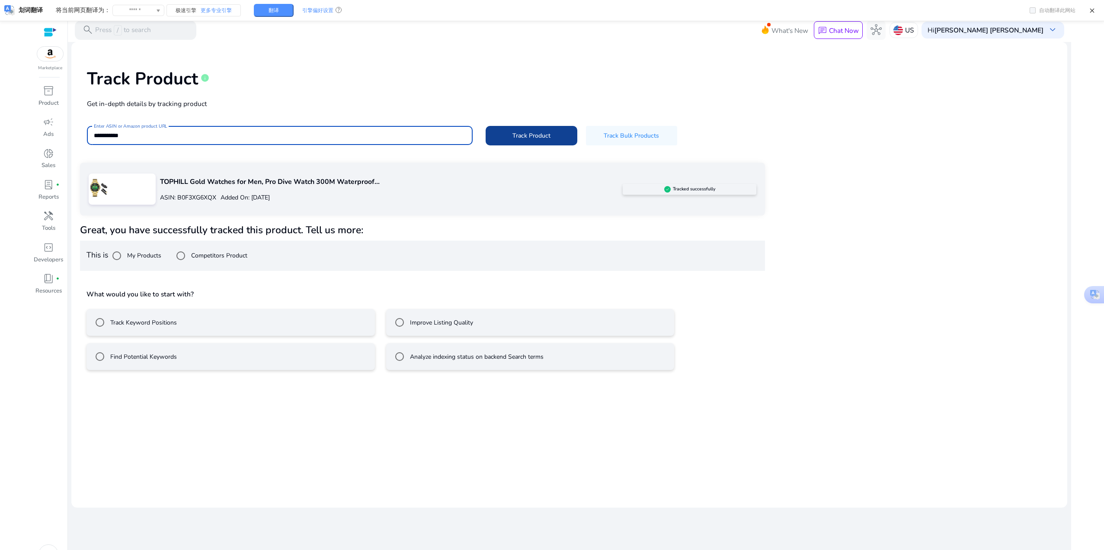
click at [519, 138] on span "Track Product" at bounding box center [532, 135] width 38 height 9
type input "**********"
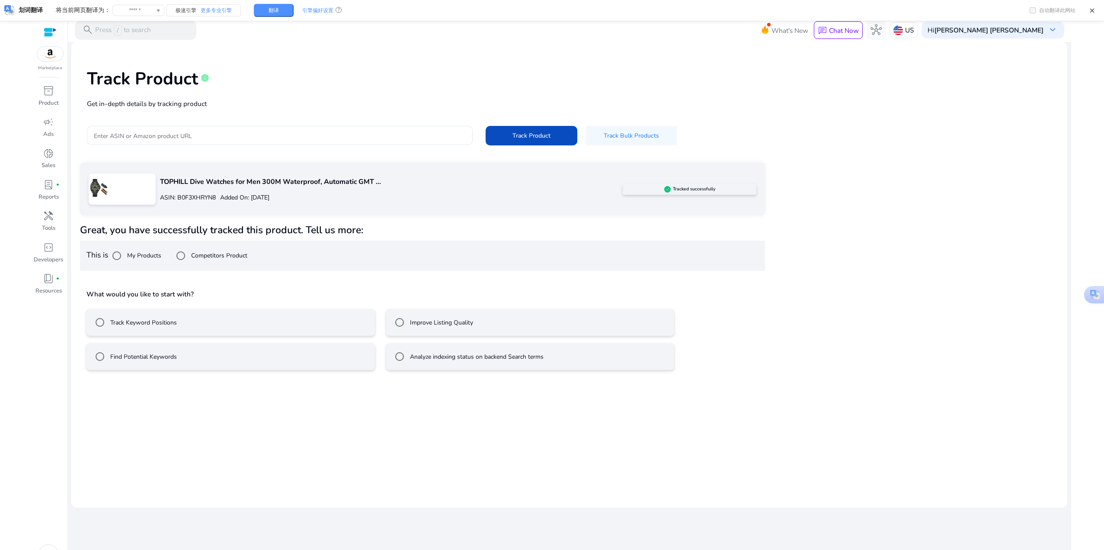
click at [209, 129] on div at bounding box center [280, 135] width 372 height 19
paste input "**********"
click at [504, 136] on span at bounding box center [531, 135] width 91 height 21
type input "**********"
drag, startPoint x: 808, startPoint y: 362, endPoint x: 795, endPoint y: 358, distance: 13.4
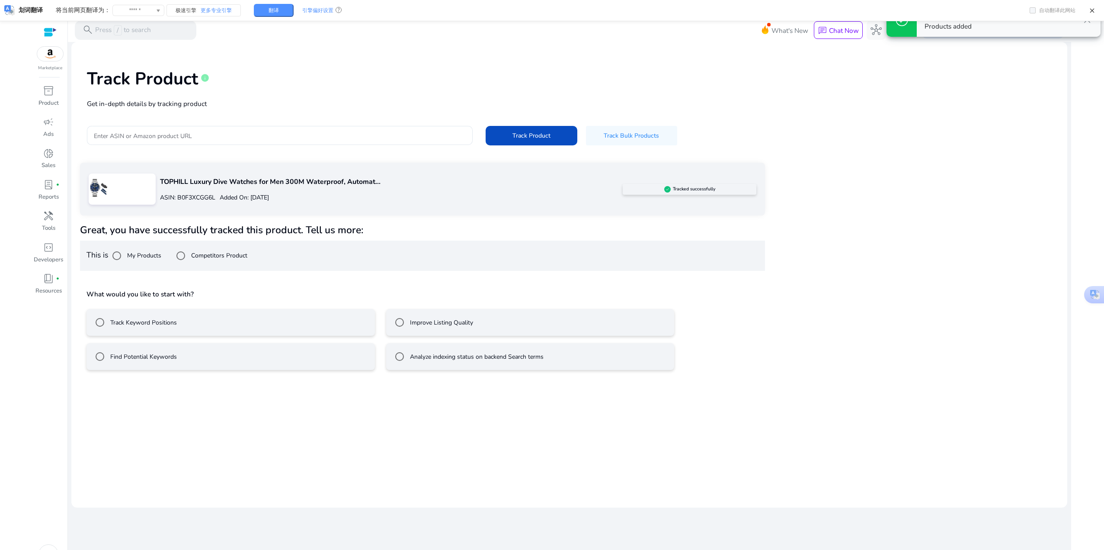
click at [807, 361] on div "TOPHILL Luxury Dive Watches for Men 300M Waterproof, Automat... ASIN: B0F3XCGG6…" at bounding box center [569, 270] width 978 height 214
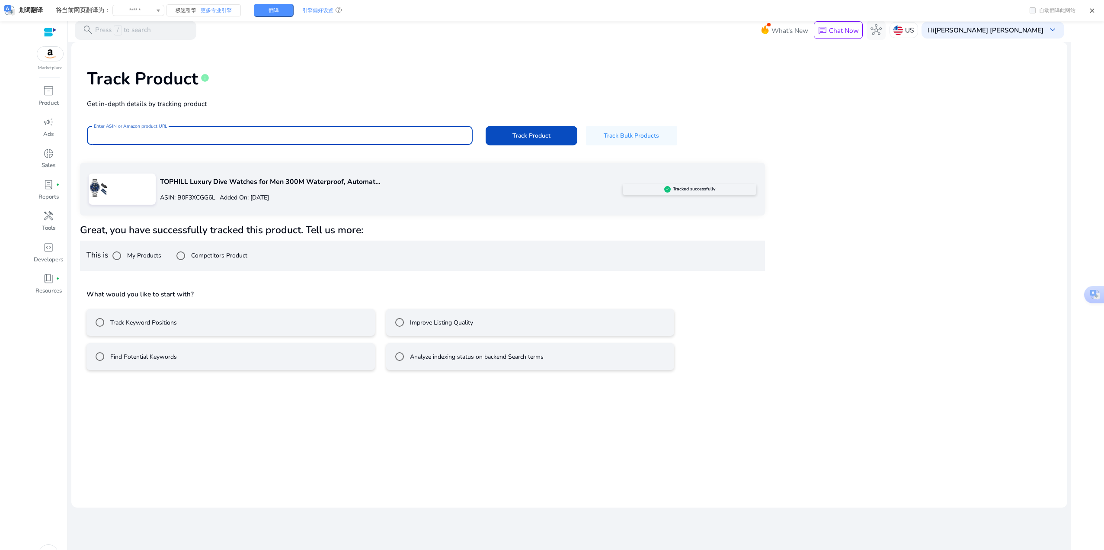
click at [251, 131] on input "Enter ASIN or Amazon product URL" at bounding box center [280, 136] width 372 height 10
paste input "**********"
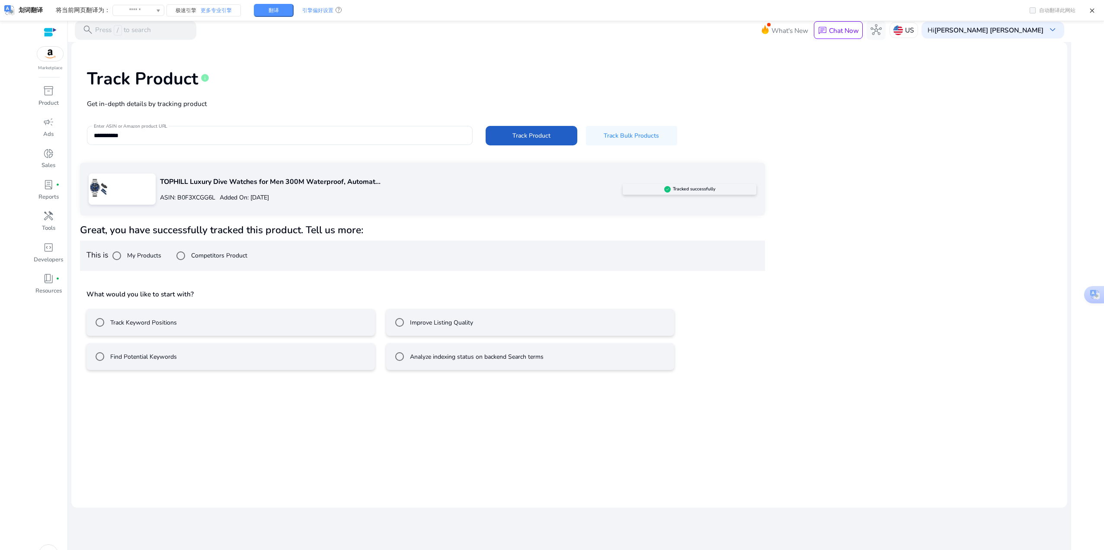
click at [556, 138] on span at bounding box center [531, 135] width 91 height 21
type input "**********"
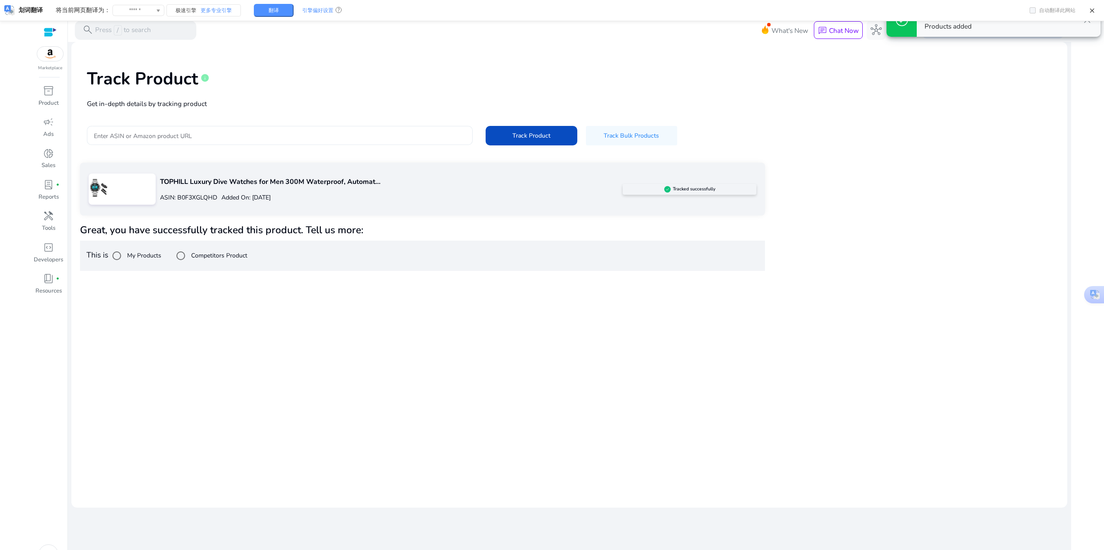
click at [375, 138] on input "Enter ASIN or Amazon product URL" at bounding box center [280, 136] width 372 height 10
paste input "**********"
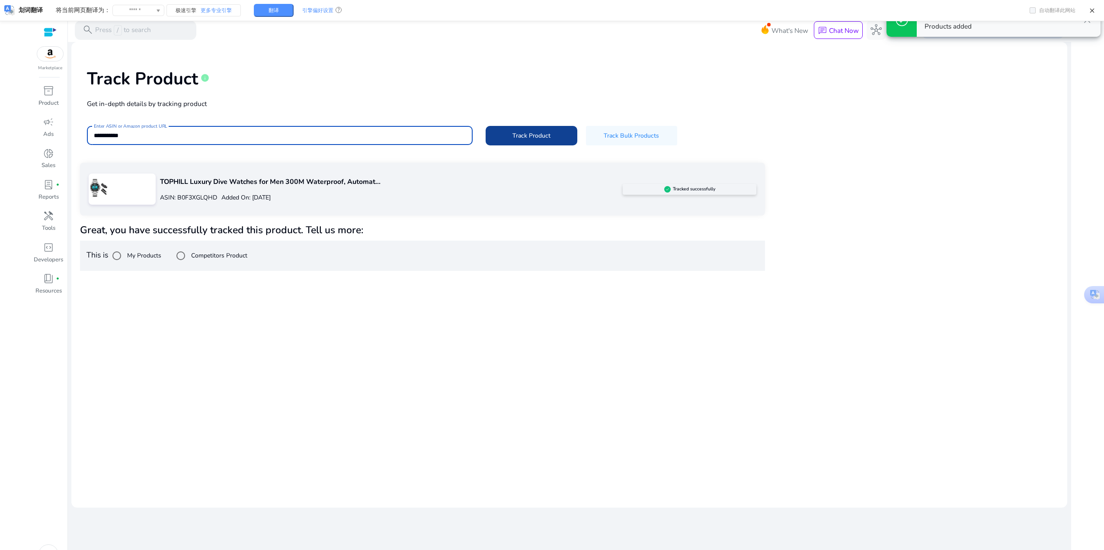
click at [520, 133] on span "Track Product" at bounding box center [532, 135] width 38 height 9
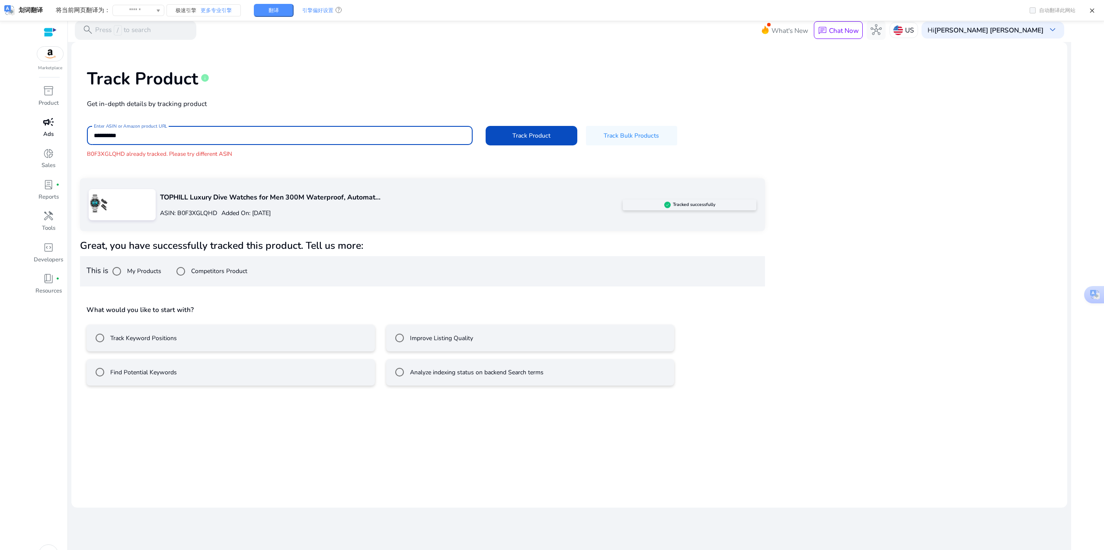
drag, startPoint x: 179, startPoint y: 133, endPoint x: 34, endPoint y: 119, distance: 146.4
click at [32, 120] on html "**********" at bounding box center [552, 275] width 1104 height 550
paste input
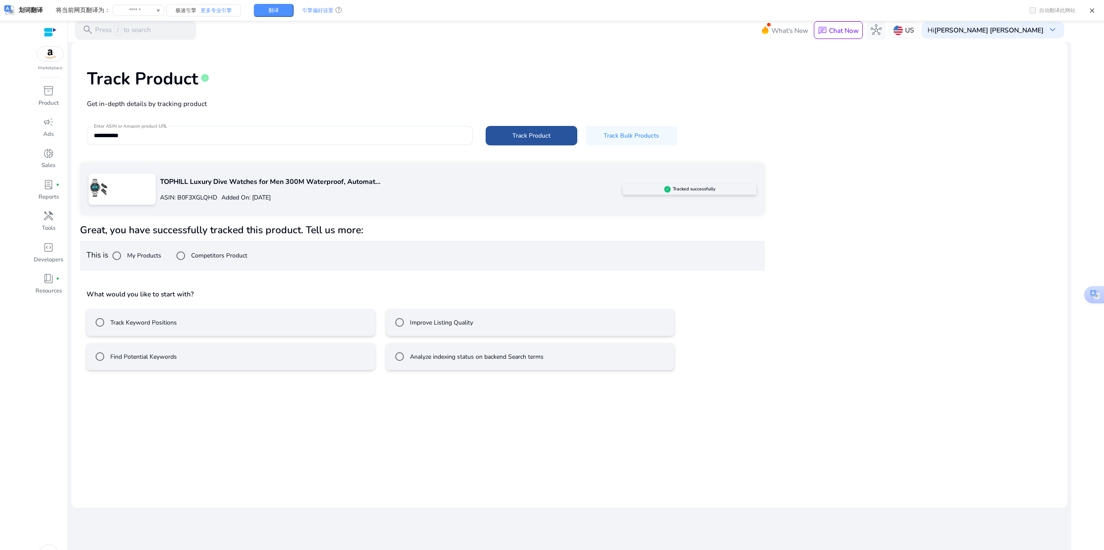
click at [564, 137] on span at bounding box center [531, 135] width 91 height 21
type input "**********"
click at [522, 136] on span "Track Product" at bounding box center [532, 135] width 38 height 9
type input "**********"
click at [248, 138] on input "Enter ASIN or Amazon product URL" at bounding box center [280, 136] width 372 height 10
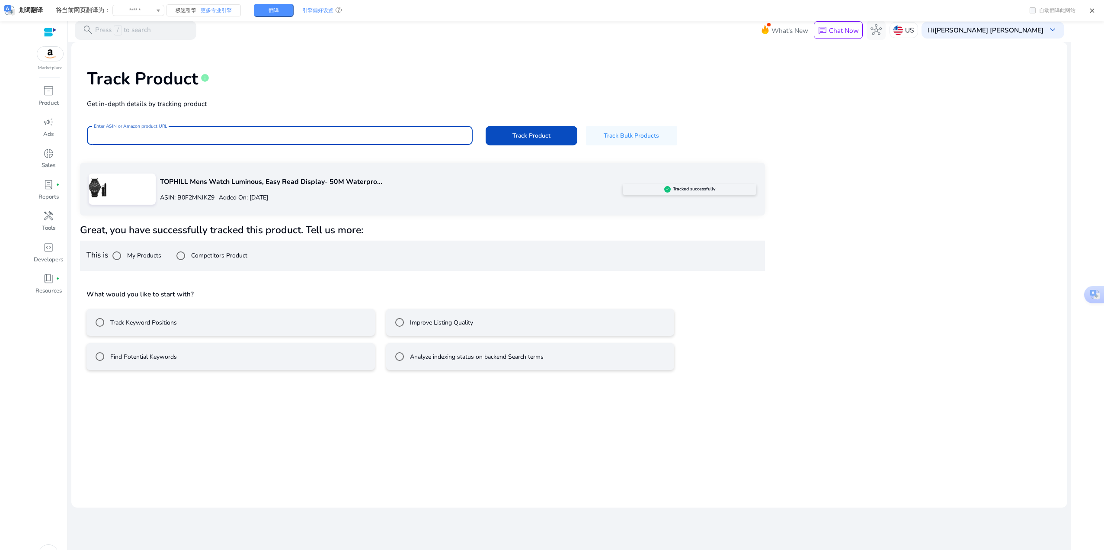
paste input "**********"
click at [528, 139] on span "Track Product" at bounding box center [532, 135] width 38 height 9
type input "**********"
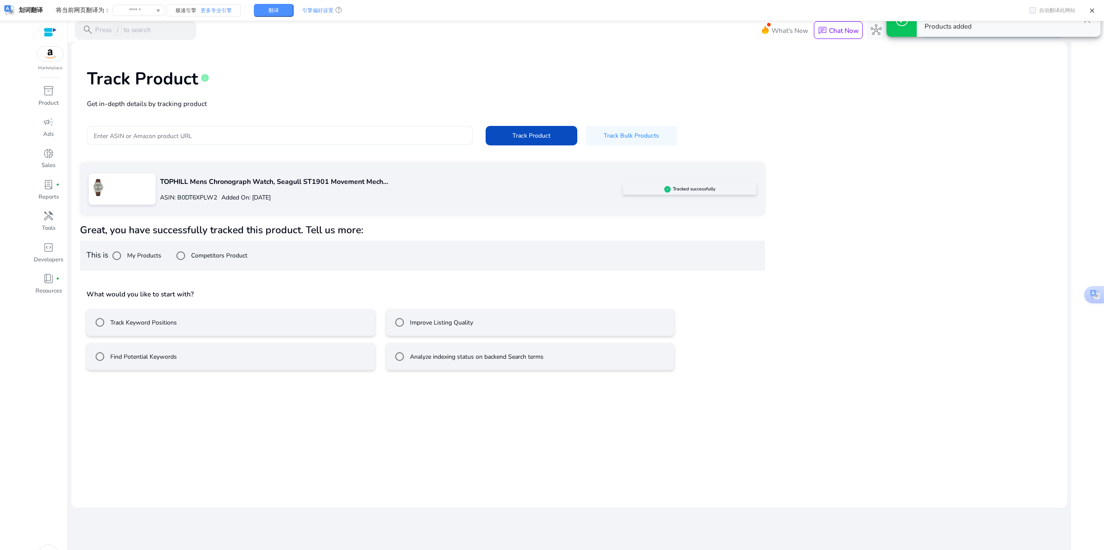
click at [244, 143] on div at bounding box center [280, 135] width 372 height 19
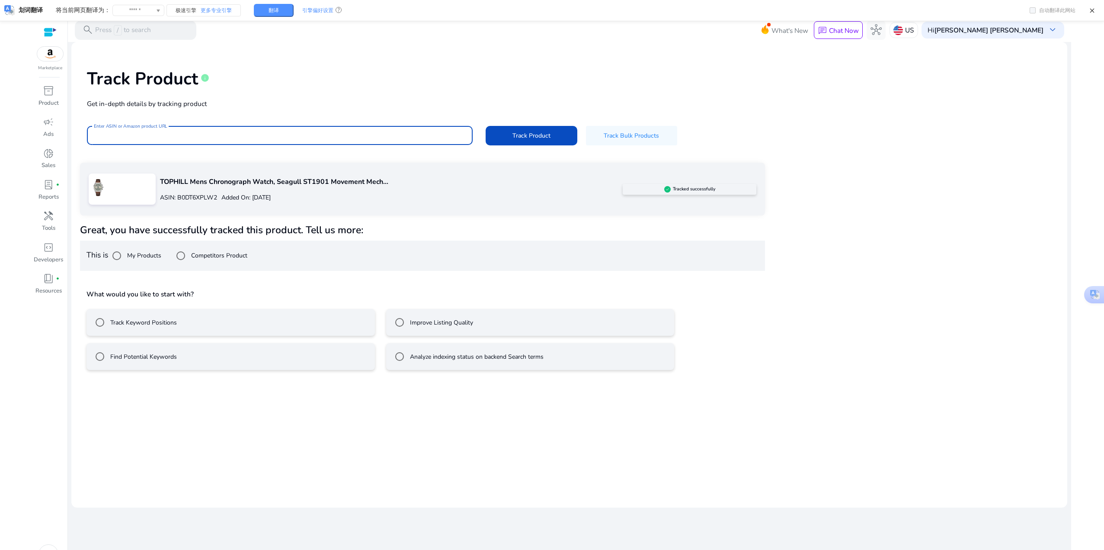
paste input "**********"
type input "**********"
click at [520, 136] on span "Track Product" at bounding box center [532, 135] width 38 height 9
click at [342, 140] on div at bounding box center [280, 135] width 372 height 19
paste input "**********"
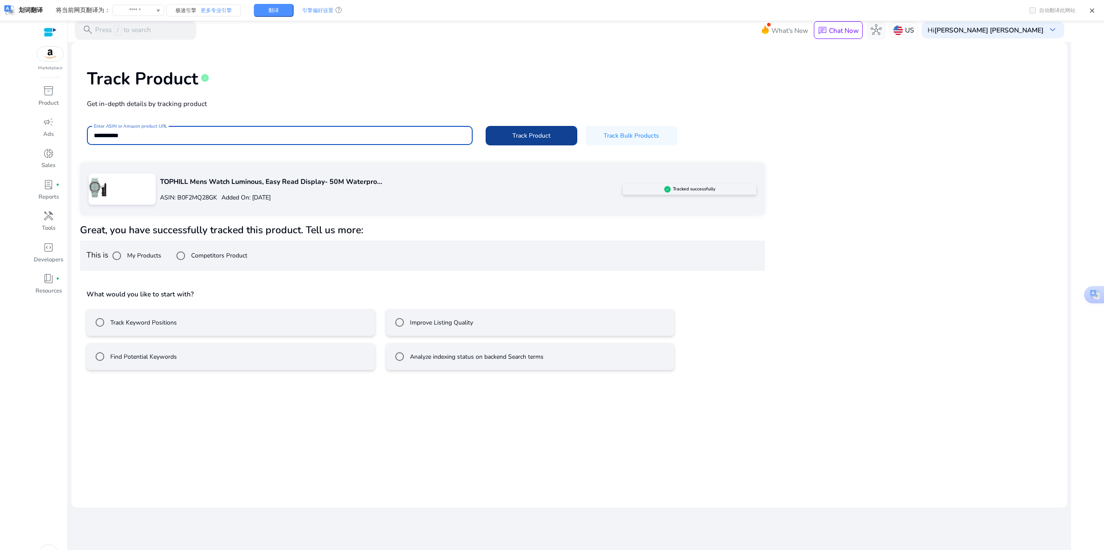
click at [520, 139] on span "Track Product" at bounding box center [532, 135] width 38 height 9
type input "**********"
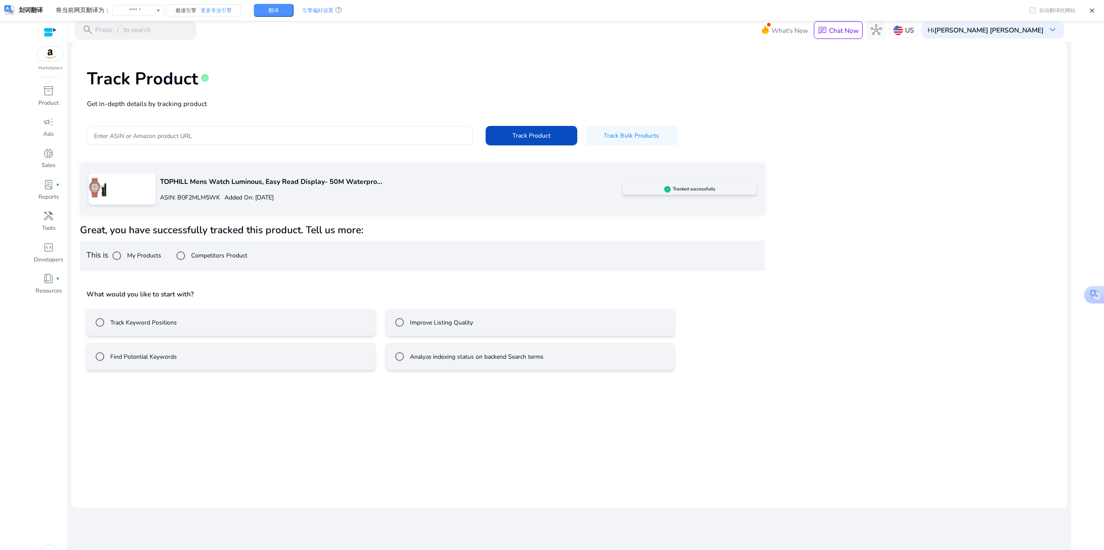
click at [309, 129] on div at bounding box center [280, 135] width 372 height 19
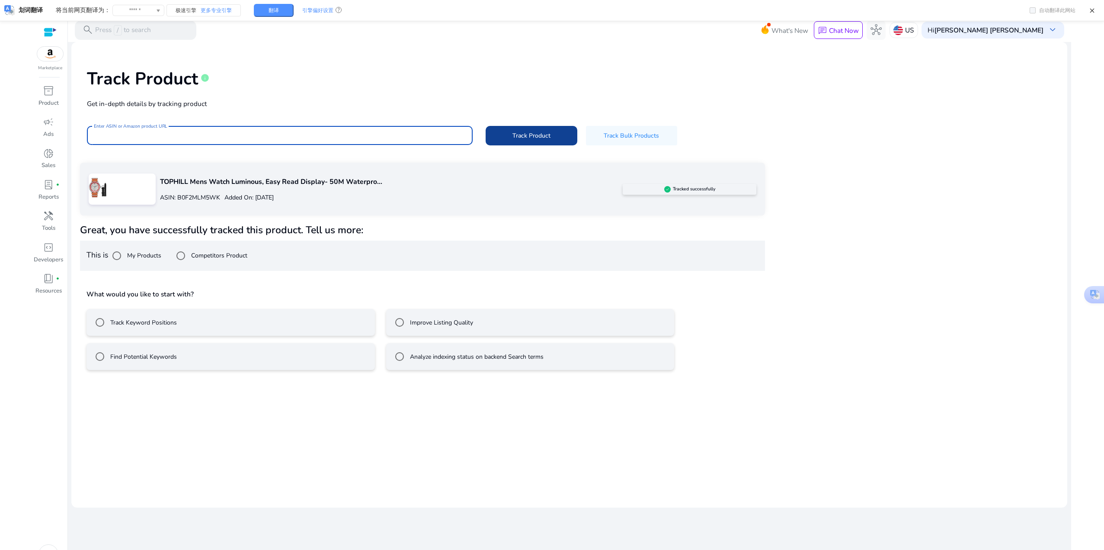
paste input "**********"
click at [517, 139] on span "Track Product" at bounding box center [532, 135] width 38 height 9
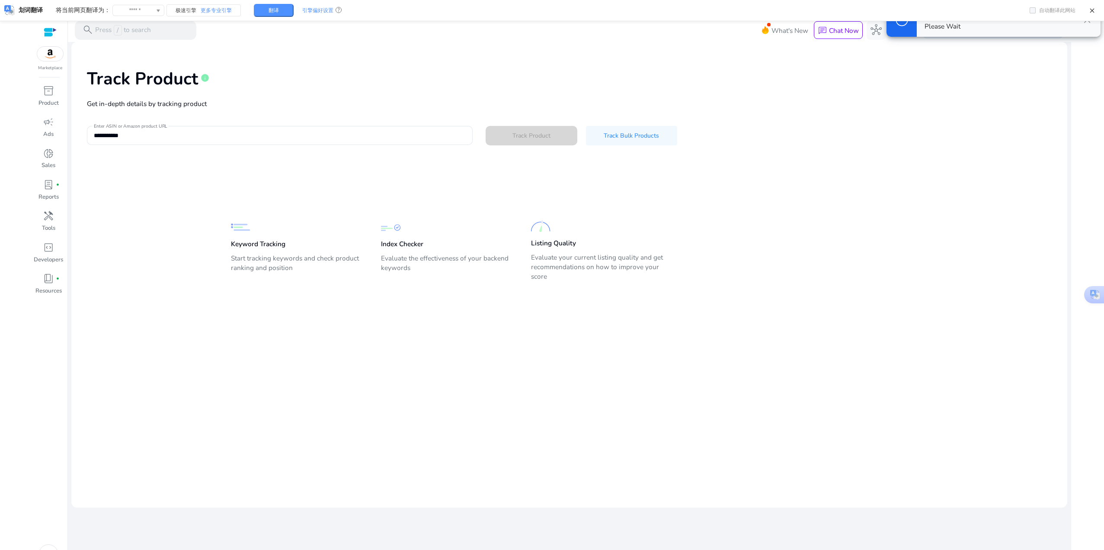
type input "**********"
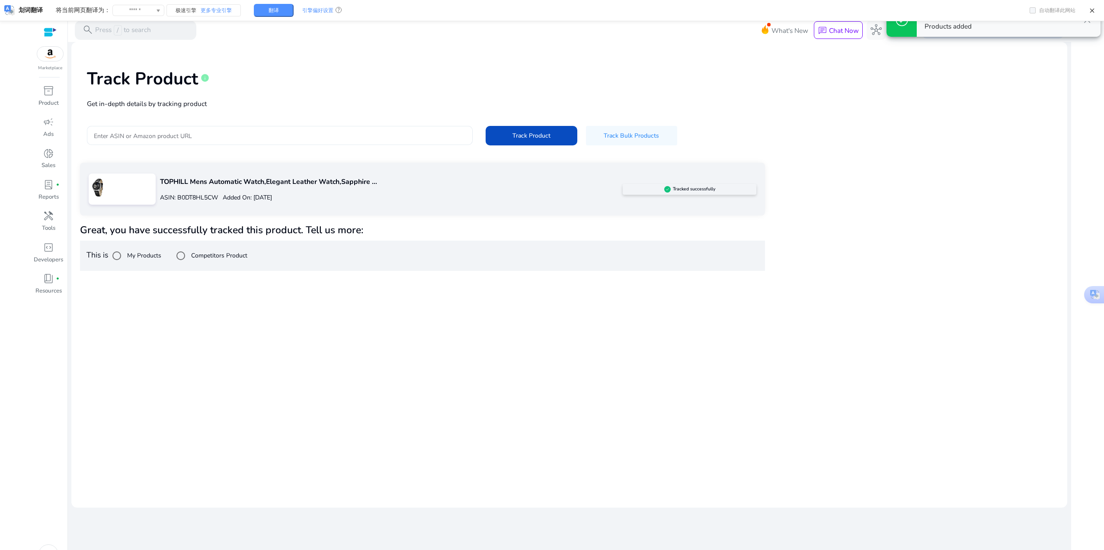
click at [246, 128] on div at bounding box center [280, 135] width 372 height 19
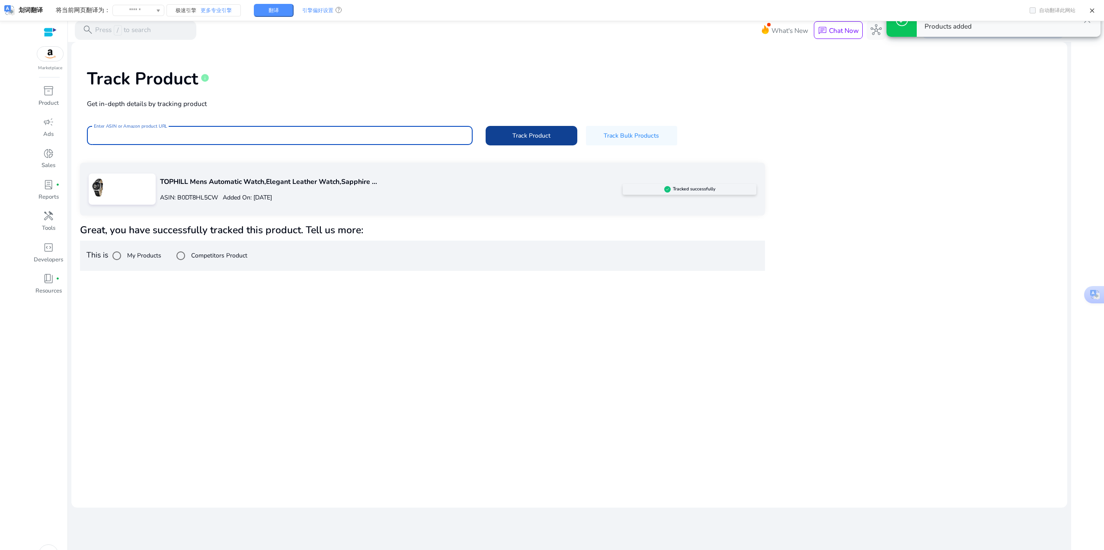
paste input "**********"
click at [512, 131] on span at bounding box center [531, 135] width 91 height 21
type input "**********"
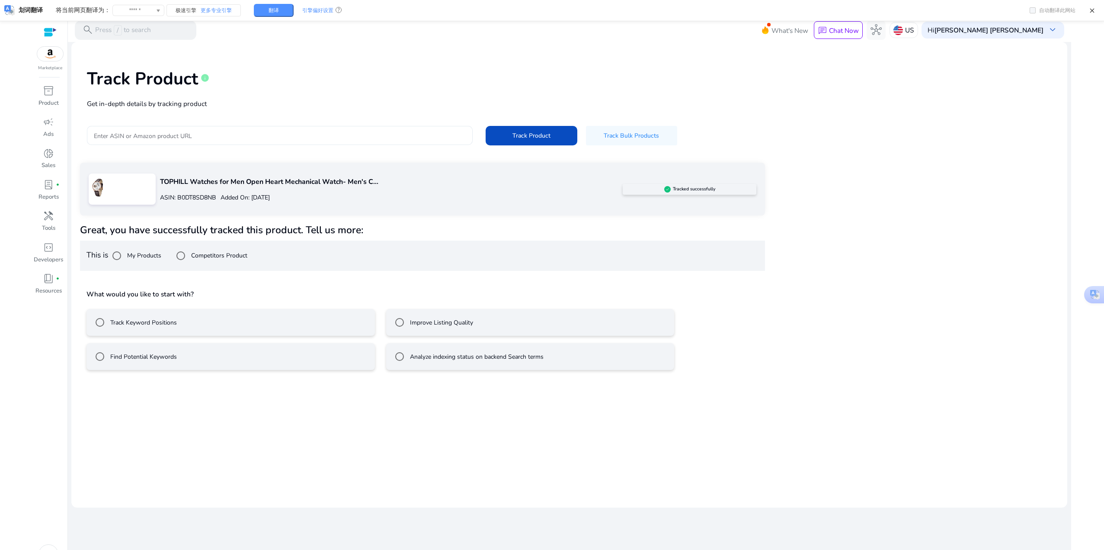
click at [256, 135] on input "Enter ASIN or Amazon product URL" at bounding box center [280, 136] width 372 height 10
paste input "**********"
click at [532, 130] on span at bounding box center [531, 135] width 91 height 21
type input "**********"
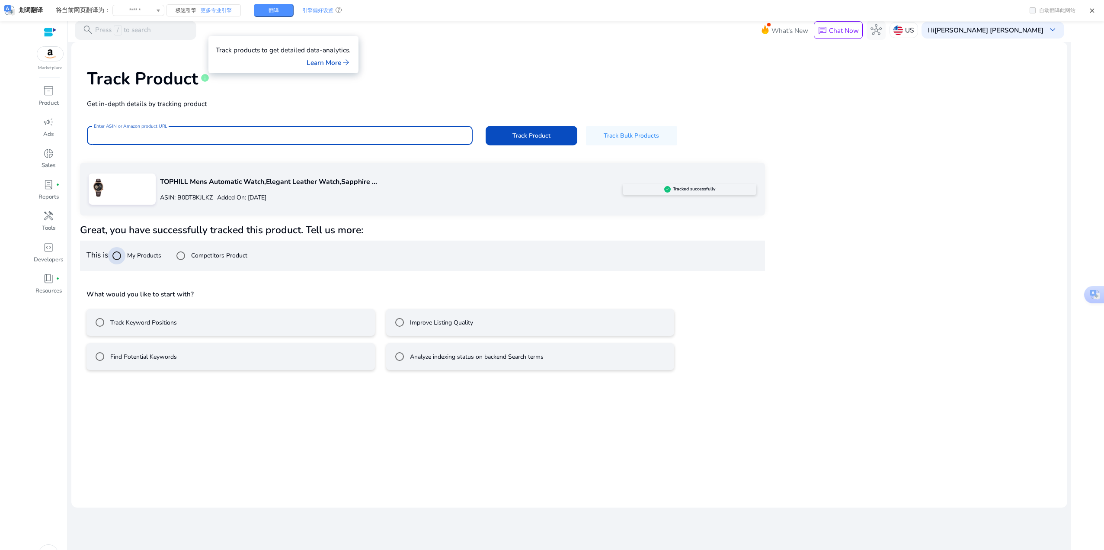
click at [188, 132] on input "Enter ASIN or Amazon product URL" at bounding box center [280, 136] width 372 height 10
paste input "**********"
click at [539, 130] on span at bounding box center [531, 135] width 91 height 21
type input "**********"
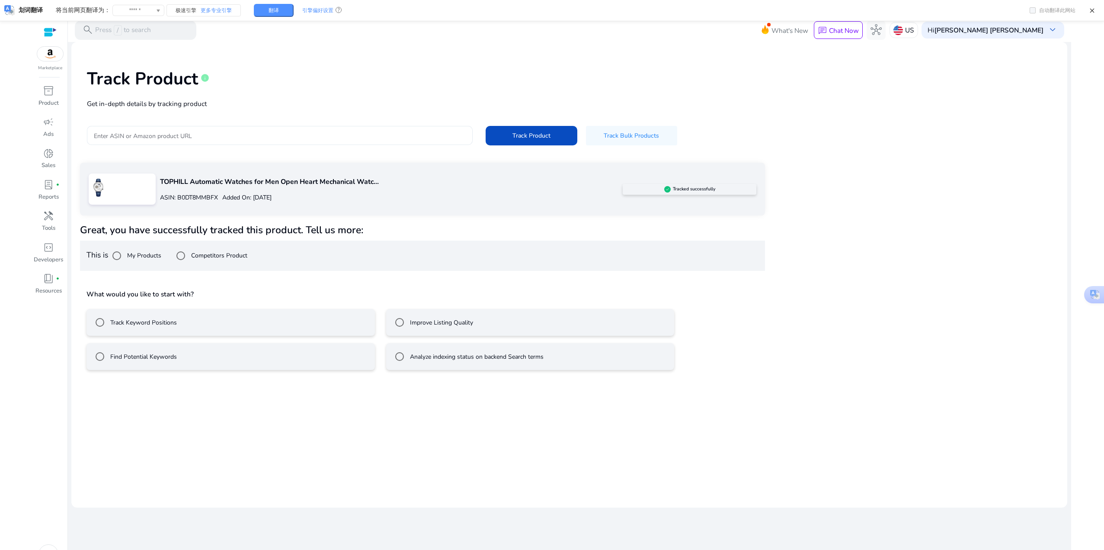
click at [176, 143] on div at bounding box center [280, 135] width 372 height 19
click at [187, 132] on input "Enter ASIN or Amazon product URL" at bounding box center [280, 136] width 372 height 10
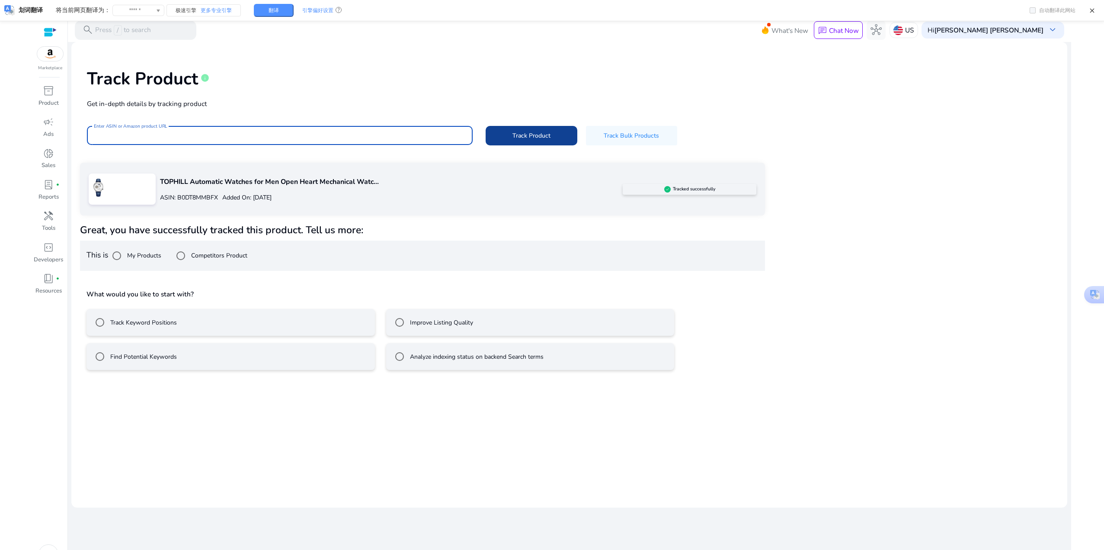
paste input "**********"
click at [522, 131] on span "Track Product" at bounding box center [532, 135] width 38 height 9
type input "**********"
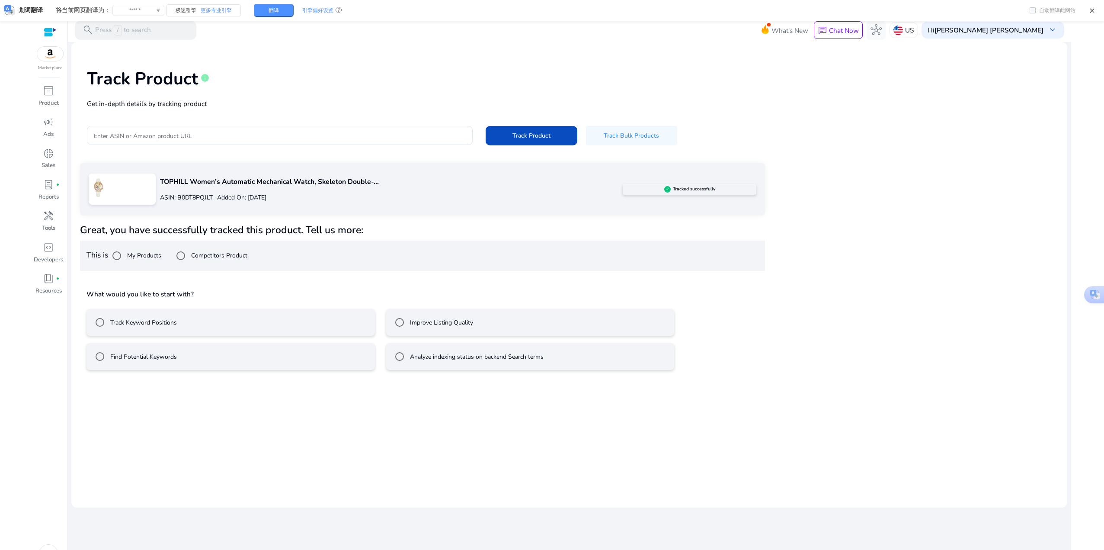
click at [204, 120] on div "Track Product info Get in-depth details by tracking product Enter ASIN or Amazo…" at bounding box center [569, 106] width 982 height 114
click at [204, 128] on div at bounding box center [280, 135] width 372 height 19
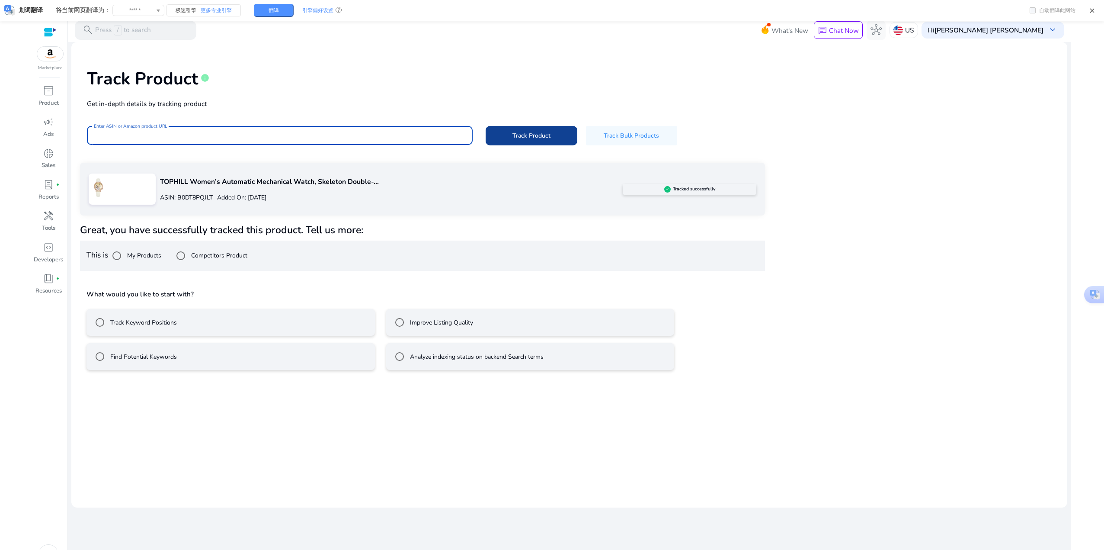
paste input "**********"
click at [529, 135] on span "Track Product" at bounding box center [532, 135] width 38 height 9
type input "**********"
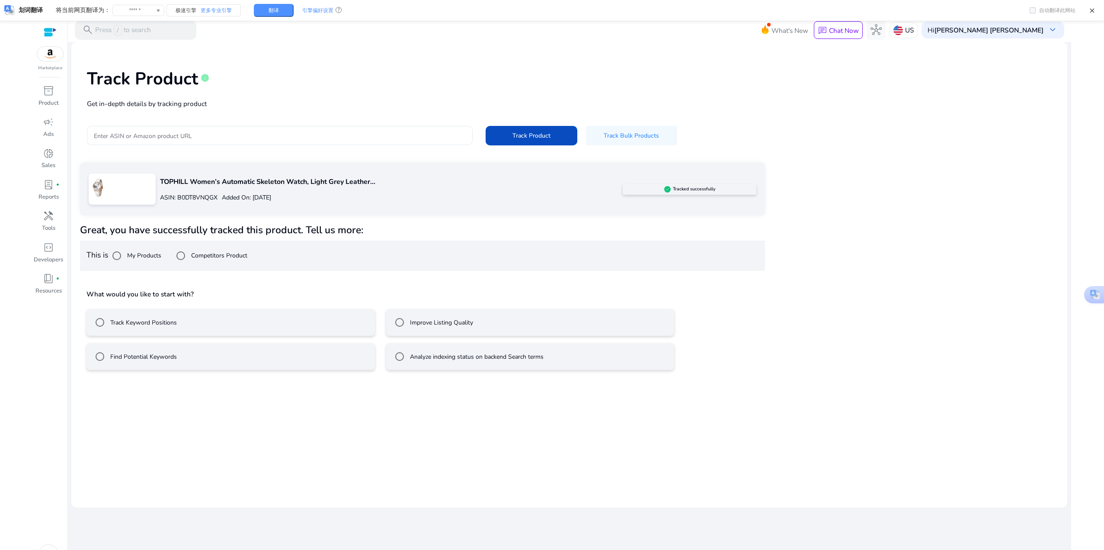
click at [261, 134] on input "Enter ASIN or Amazon product URL" at bounding box center [280, 136] width 372 height 10
paste input "**********"
click at [529, 138] on span "Track Product" at bounding box center [532, 135] width 38 height 9
type input "**********"
click at [44, 93] on span "inventory_2" at bounding box center [48, 90] width 11 height 11
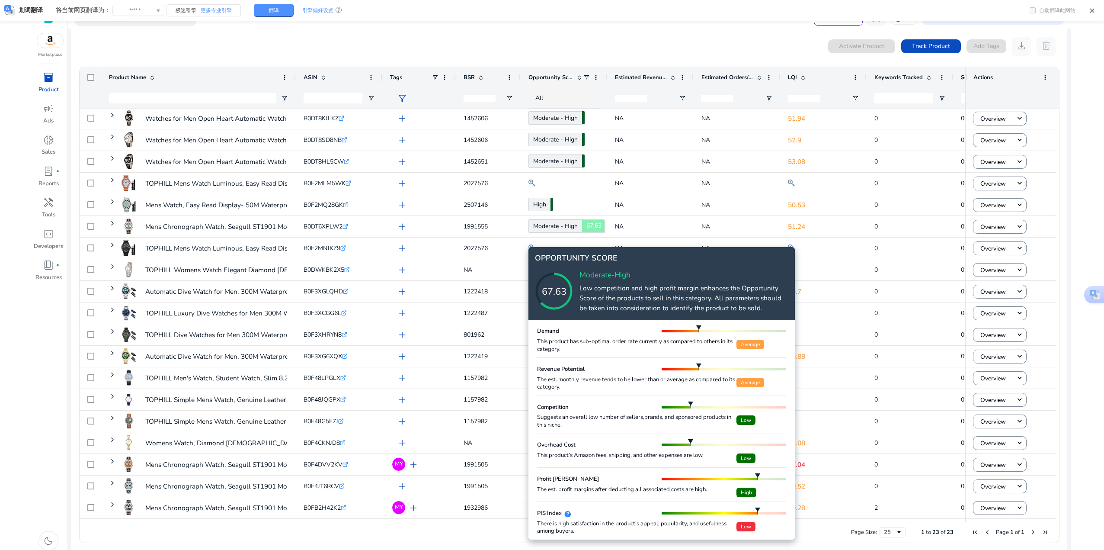
scroll to position [18, 0]
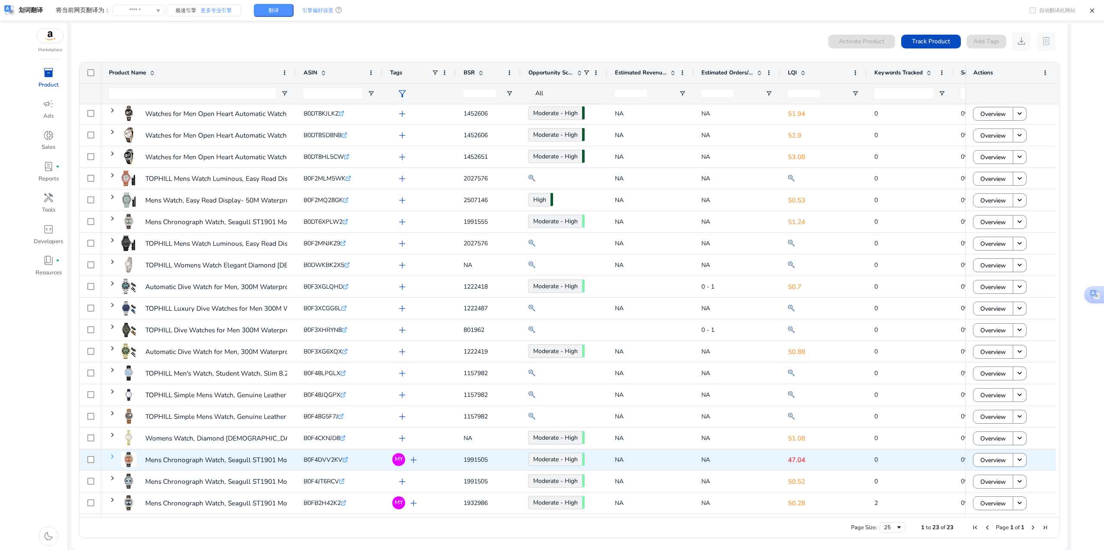
click at [113, 458] on span at bounding box center [112, 456] width 7 height 7
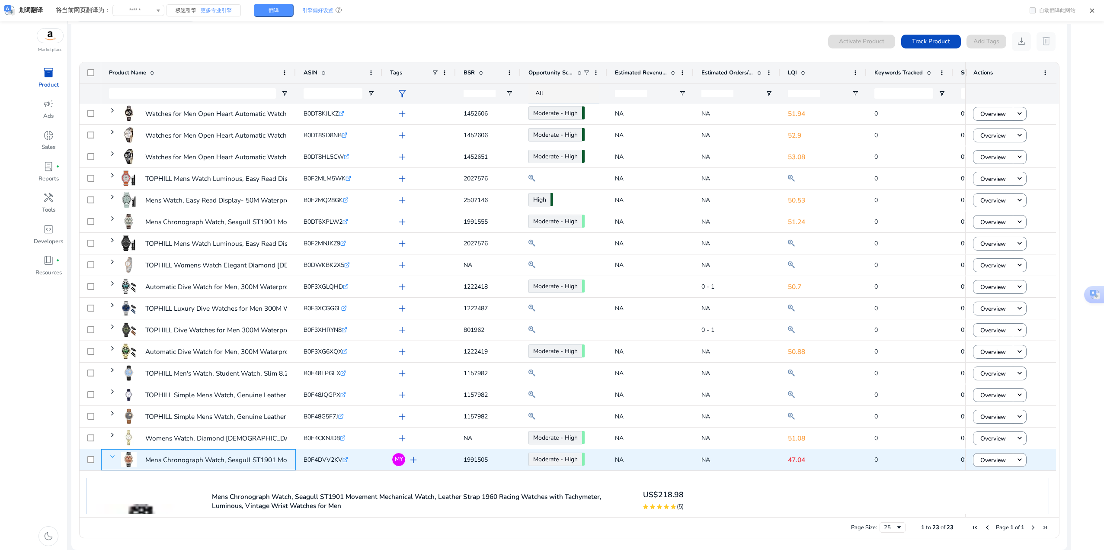
click at [113, 457] on span at bounding box center [112, 456] width 7 height 7
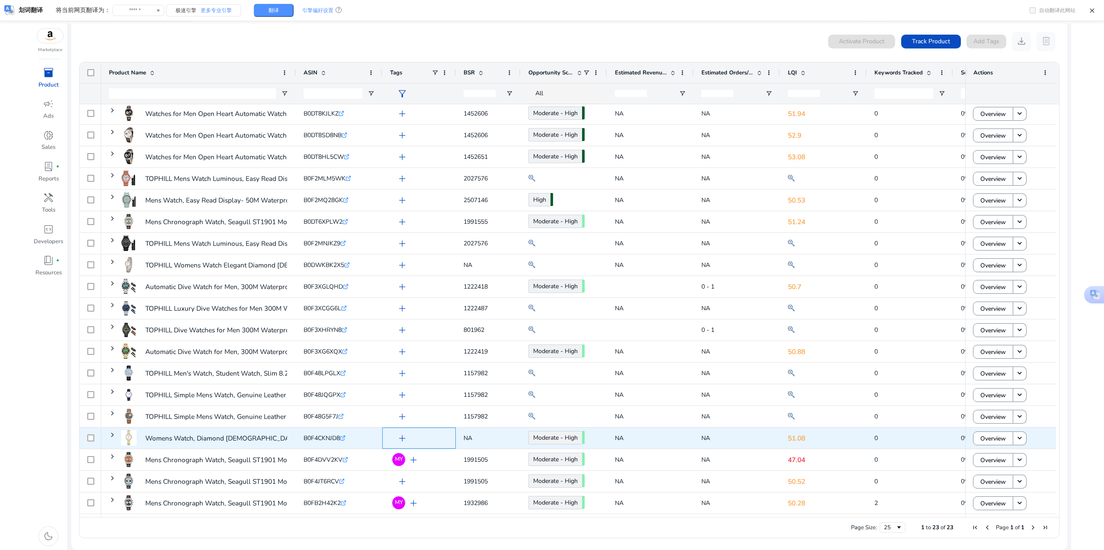
click at [401, 440] on span "add" at bounding box center [402, 438] width 11 height 11
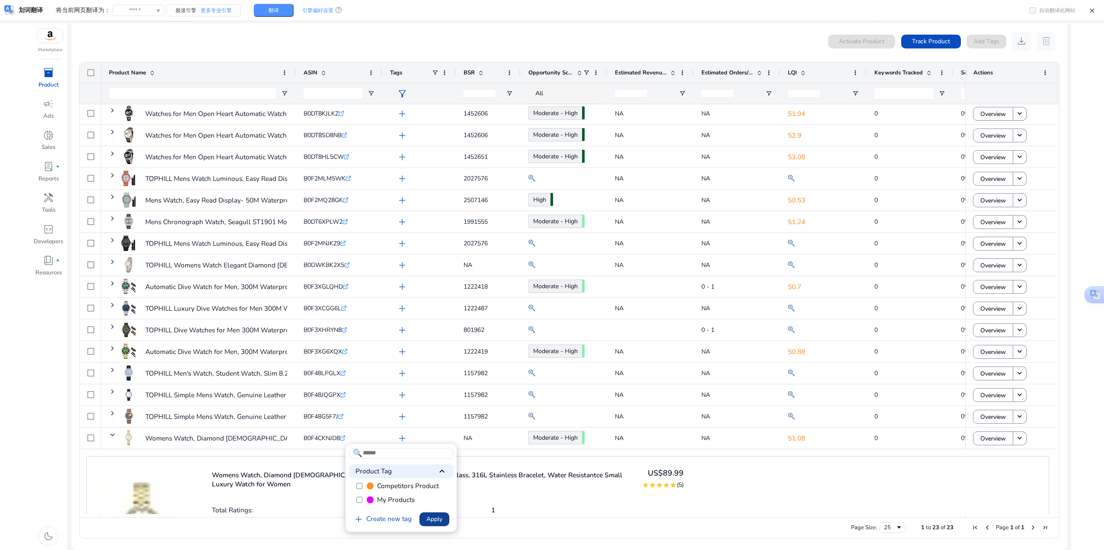
click at [444, 520] on span at bounding box center [435, 519] width 30 height 21
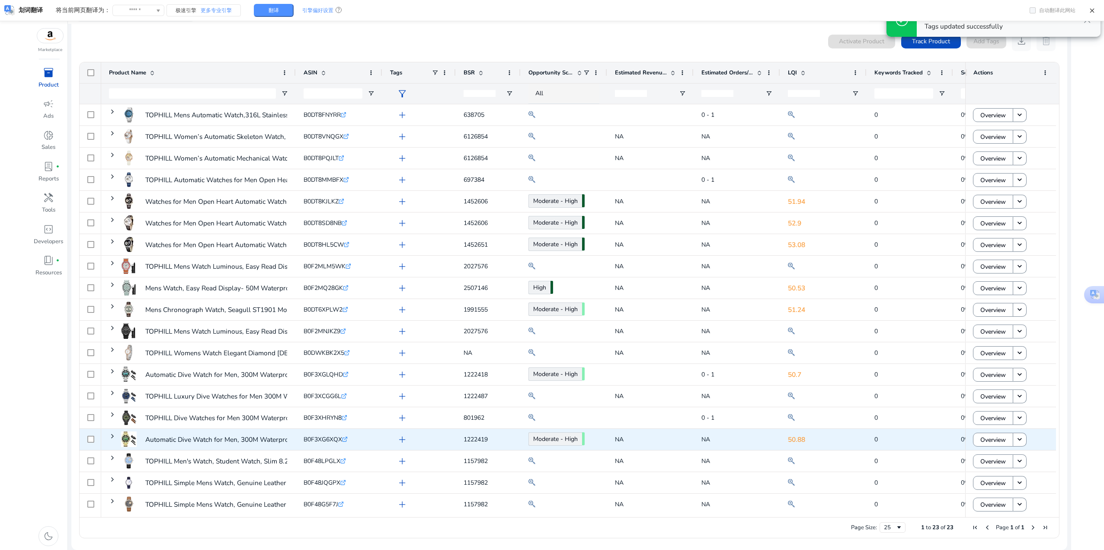
scroll to position [0, 0]
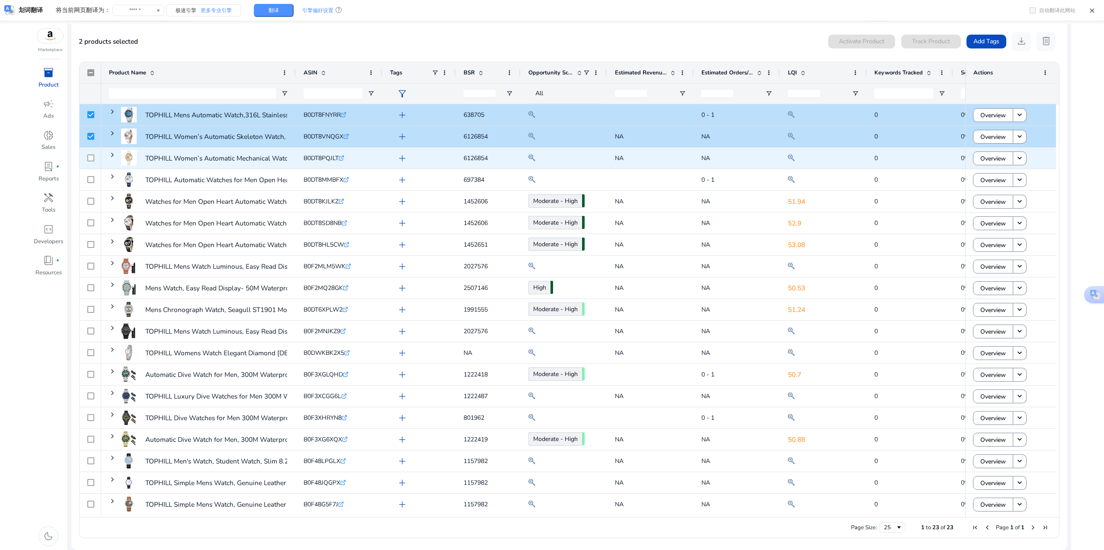
click at [90, 154] on div at bounding box center [90, 158] width 7 height 18
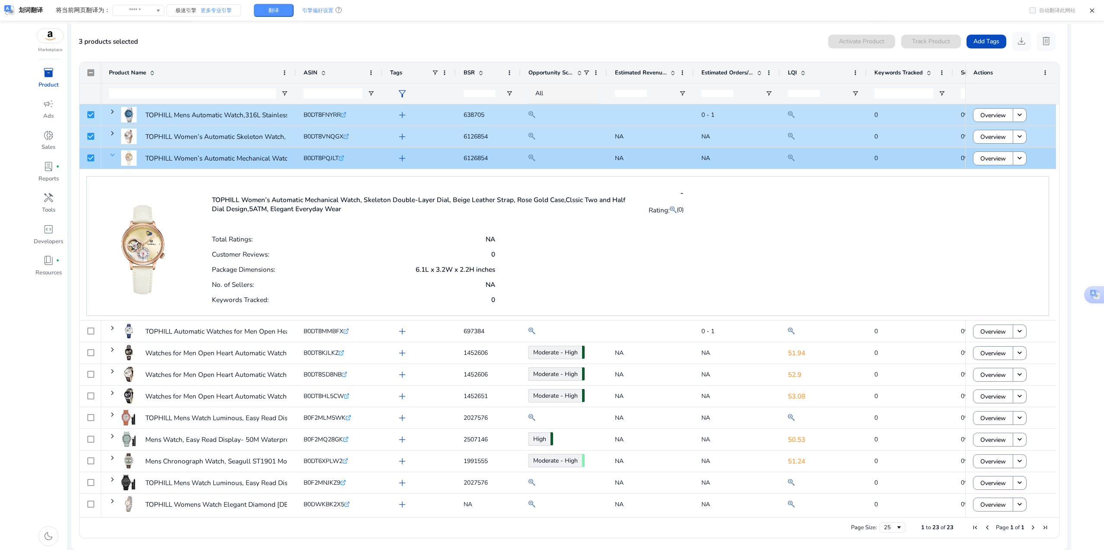
click at [116, 154] on span at bounding box center [112, 154] width 7 height 7
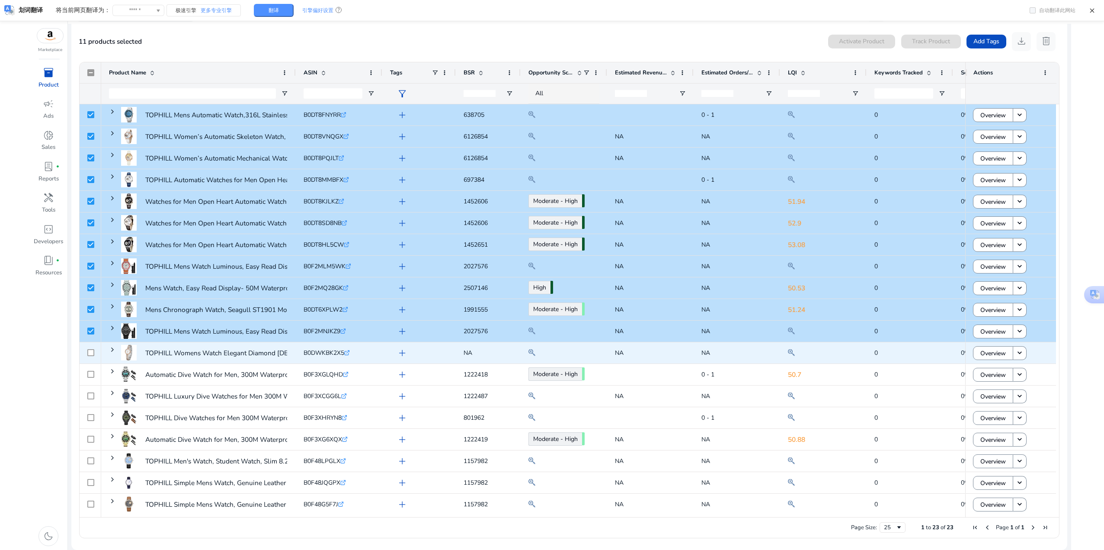
click at [91, 346] on div at bounding box center [90, 353] width 7 height 18
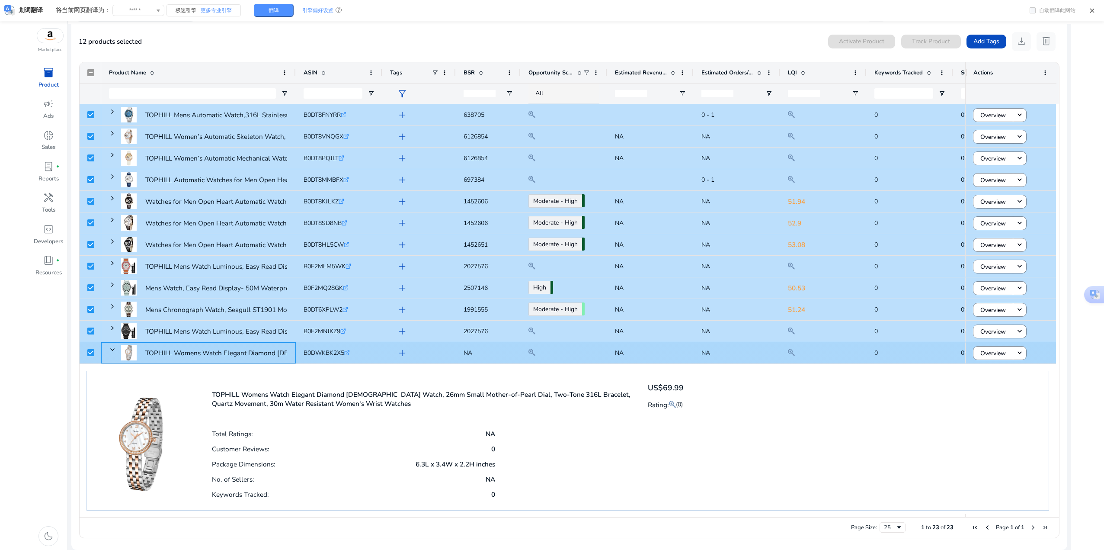
click at [105, 346] on div "TOPHILL Womens Watch Elegant Diamond Ladies Watch, 26mm Small..." at bounding box center [198, 352] width 195 height 21
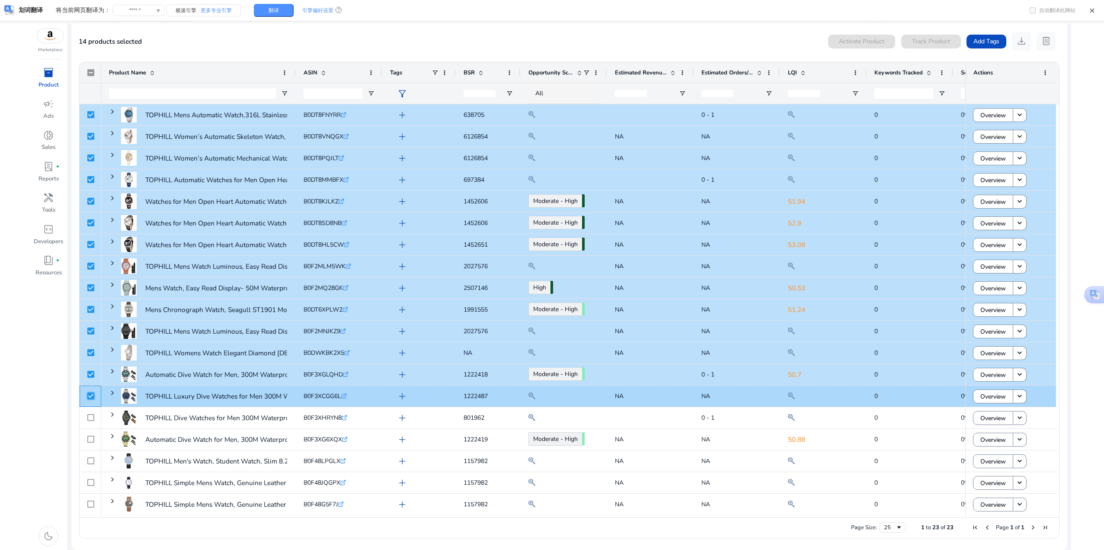
scroll to position [87, 0]
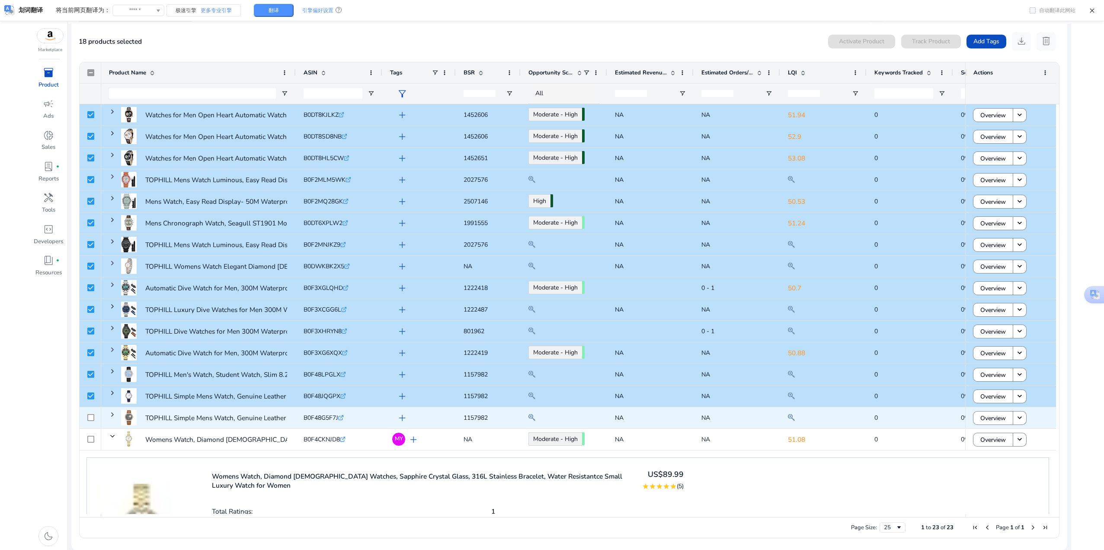
click at [93, 412] on div at bounding box center [90, 418] width 7 height 18
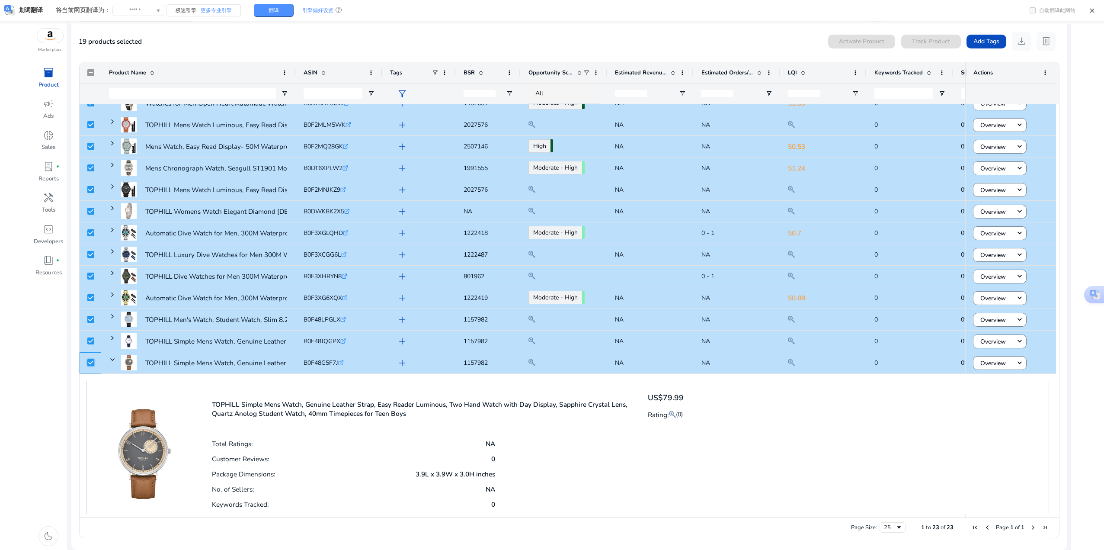
scroll to position [173, 0]
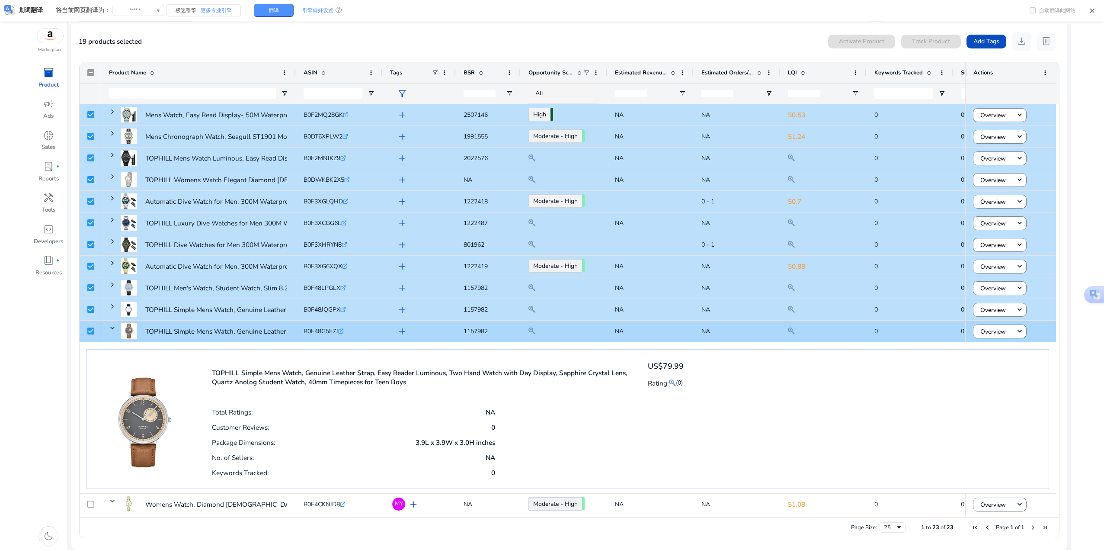
click at [116, 328] on span "TOPHILL Simple Mens Watch, Genuine Leather Strap, Easy Reader..." at bounding box center [198, 331] width 179 height 24
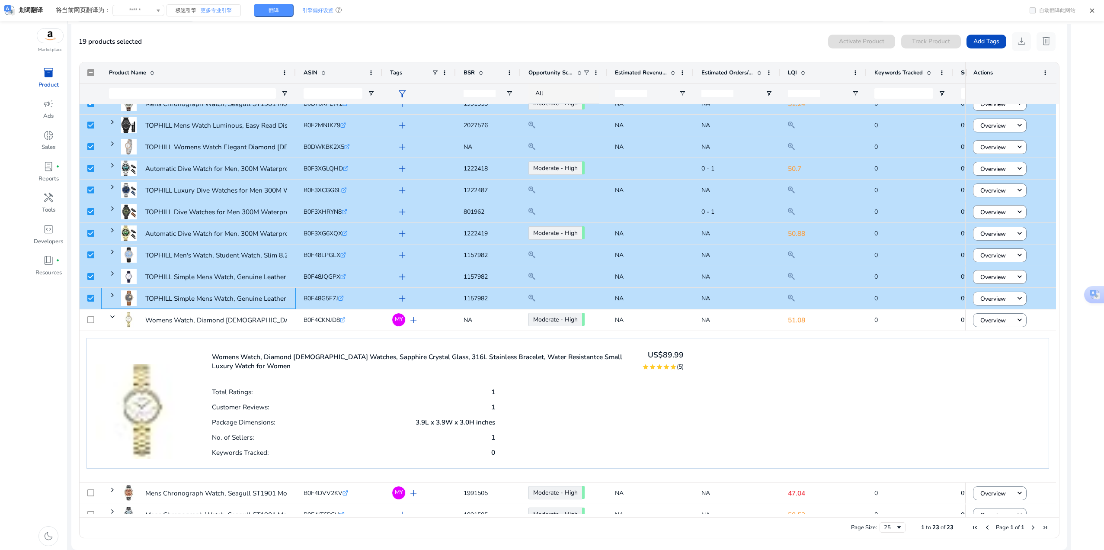
scroll to position [216, 0]
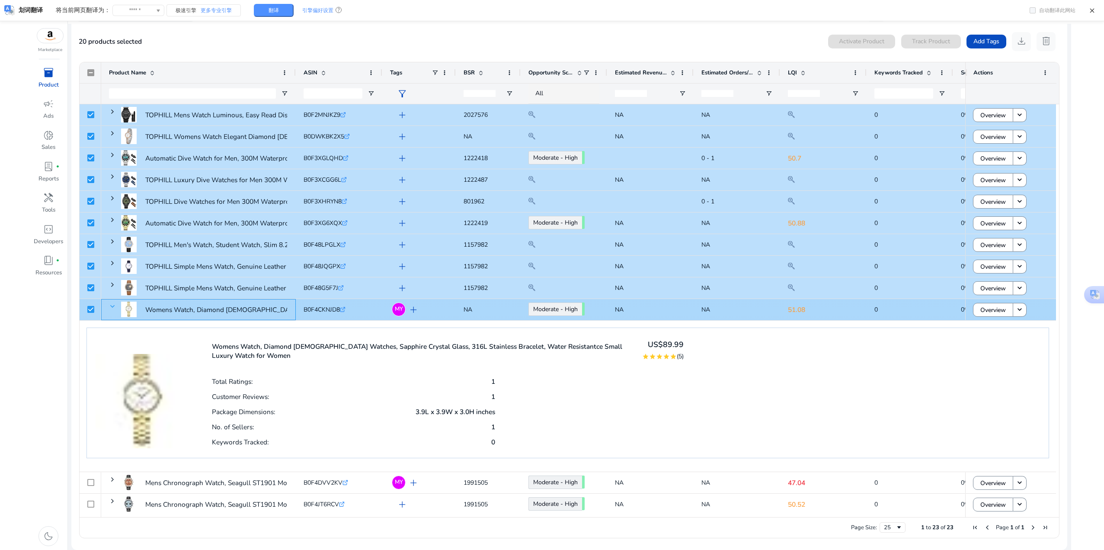
click at [112, 307] on span at bounding box center [112, 306] width 7 height 7
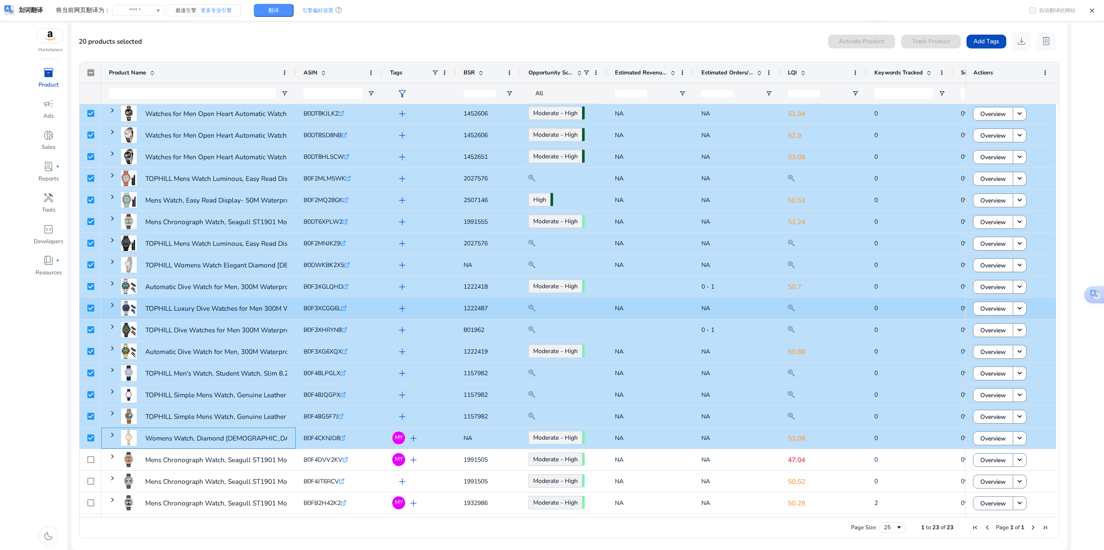
scroll to position [88, 0]
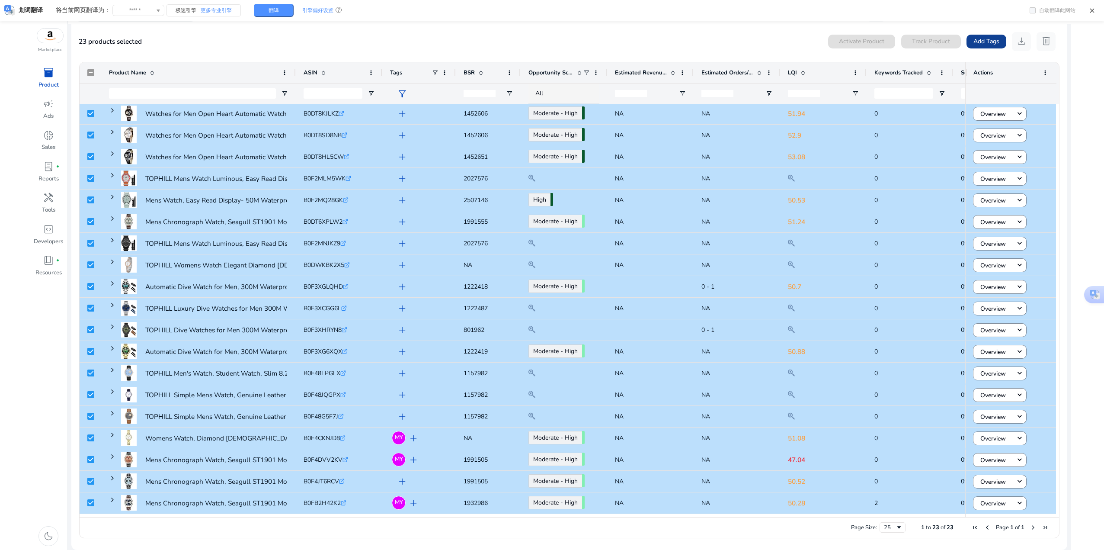
click at [981, 41] on span "Add Tags" at bounding box center [987, 41] width 26 height 9
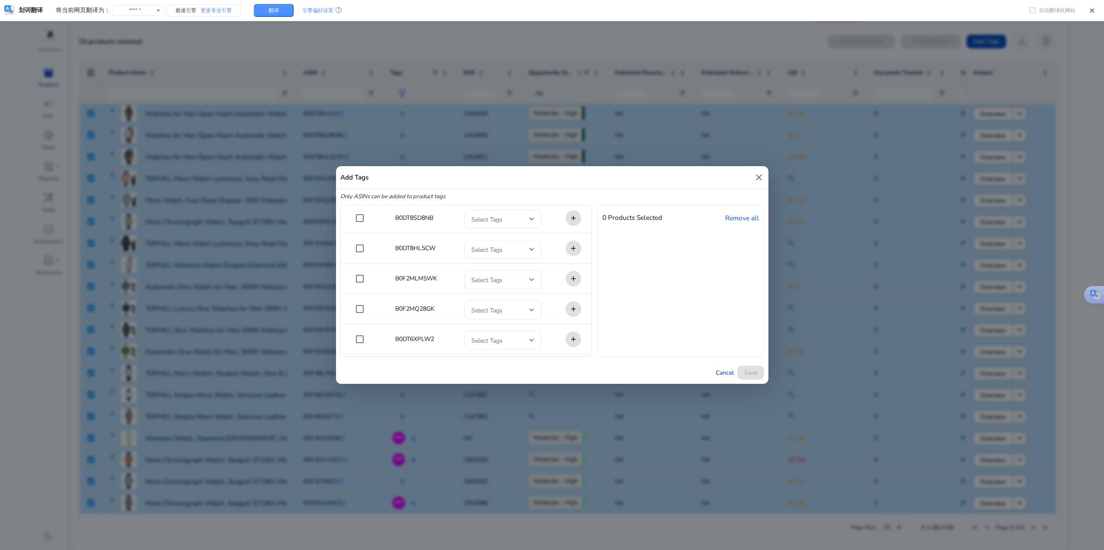
scroll to position [0, 0]
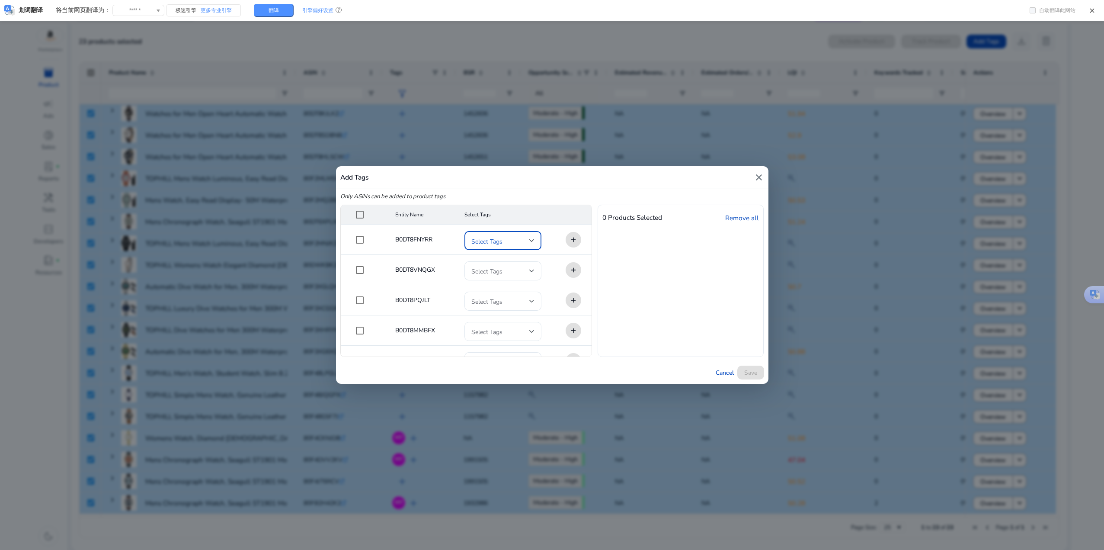
click at [529, 240] on div at bounding box center [531, 240] width 5 height 3
click at [509, 285] on span "My Products" at bounding box center [513, 285] width 32 height 10
click at [607, 254] on div at bounding box center [552, 275] width 1104 height 550
click at [519, 266] on div at bounding box center [502, 271] width 63 height 10
click at [474, 313] on mat-pseudo-checkbox at bounding box center [474, 315] width 8 height 8
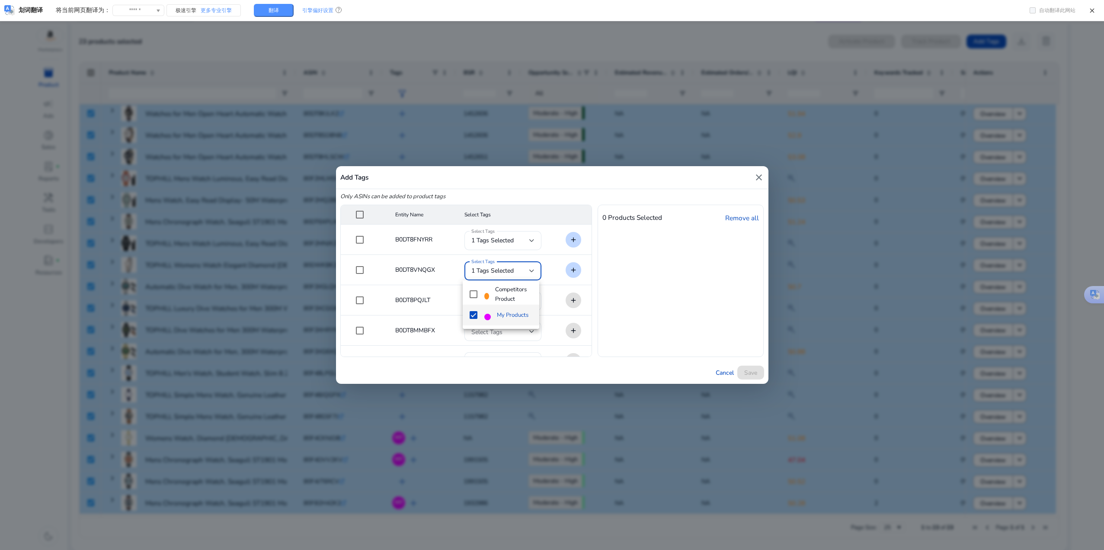
click at [621, 292] on div at bounding box center [552, 275] width 1104 height 550
click at [501, 301] on span at bounding box center [500, 301] width 58 height 10
click at [473, 345] on mat-pseudo-checkbox at bounding box center [474, 345] width 8 height 8
click at [631, 312] on div at bounding box center [552, 275] width 1104 height 550
click at [484, 335] on span at bounding box center [500, 332] width 58 height 10
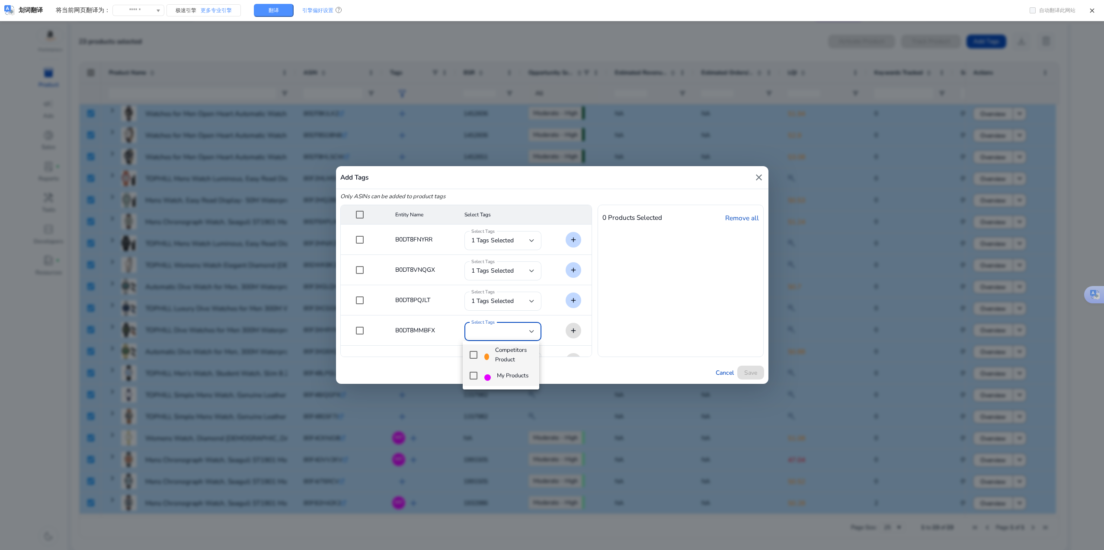
click at [473, 373] on mat-pseudo-checkbox at bounding box center [474, 376] width 8 height 8
click at [606, 347] on div at bounding box center [552, 275] width 1104 height 550
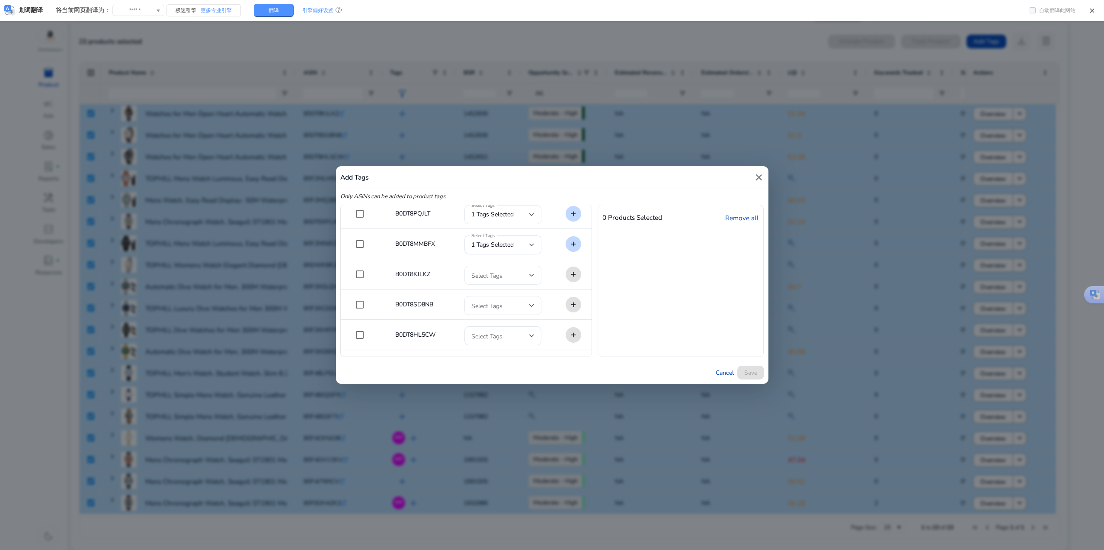
click at [500, 272] on span at bounding box center [500, 275] width 58 height 10
click at [493, 321] on div "My Products" at bounding box center [506, 319] width 44 height 10
click at [639, 288] on div at bounding box center [552, 275] width 1104 height 550
click at [521, 302] on span at bounding box center [500, 306] width 58 height 10
click at [502, 348] on span "My Products" at bounding box center [513, 350] width 32 height 10
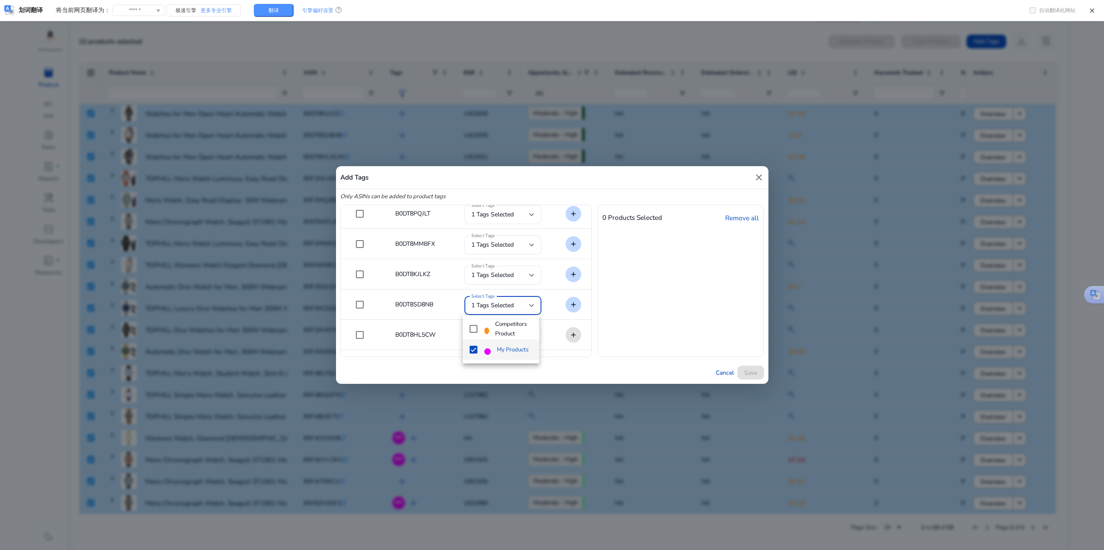
click at [621, 316] on div at bounding box center [552, 275] width 1104 height 550
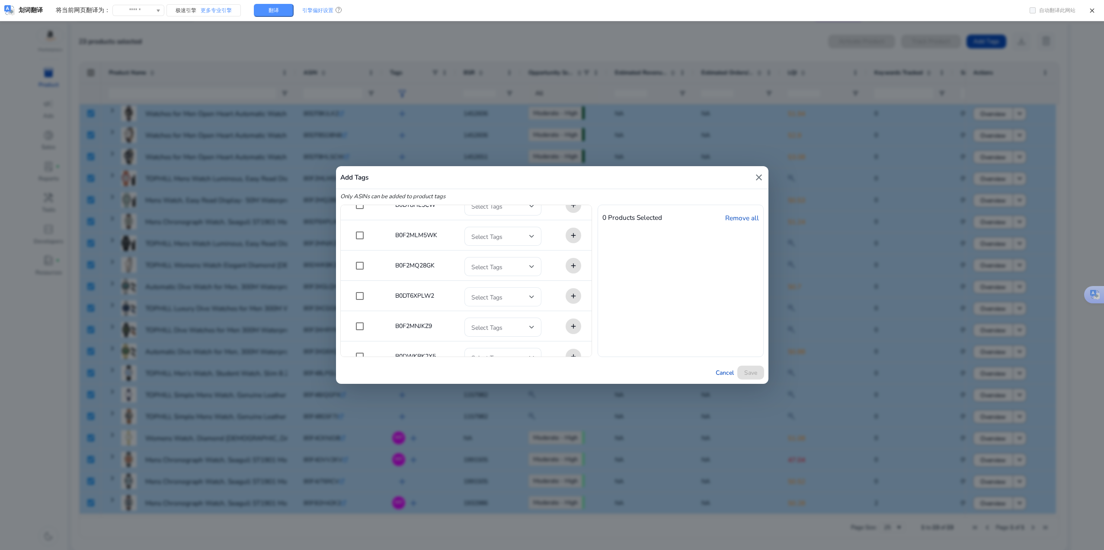
scroll to position [173, 0]
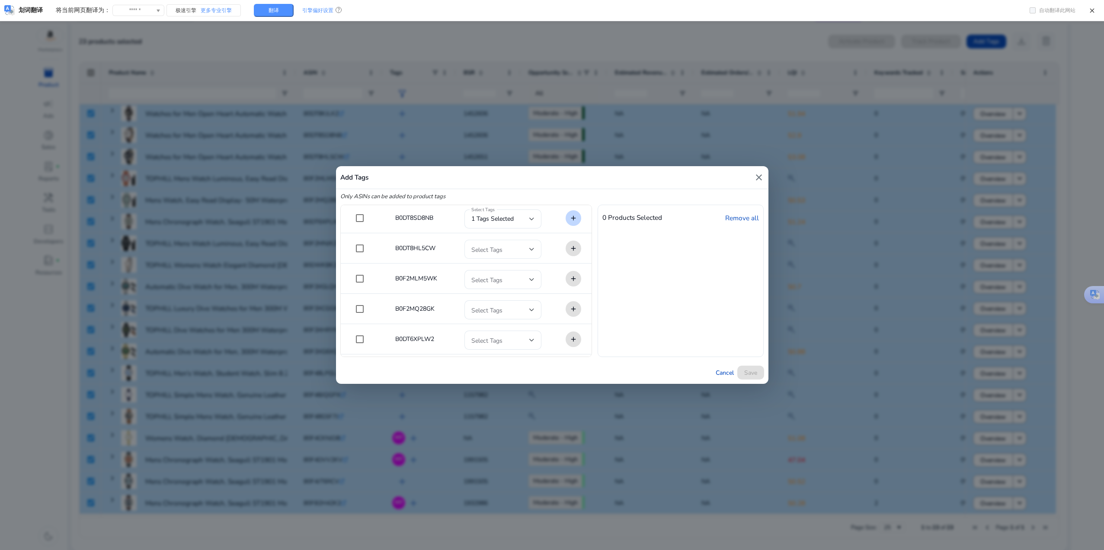
click at [505, 244] on div at bounding box center [502, 249] width 63 height 10
click at [481, 292] on mat-option "My Products" at bounding box center [501, 293] width 76 height 21
click at [649, 287] on div at bounding box center [552, 275] width 1104 height 550
click at [516, 282] on span at bounding box center [500, 280] width 58 height 10
click at [471, 324] on mat-pseudo-checkbox at bounding box center [474, 324] width 8 height 8
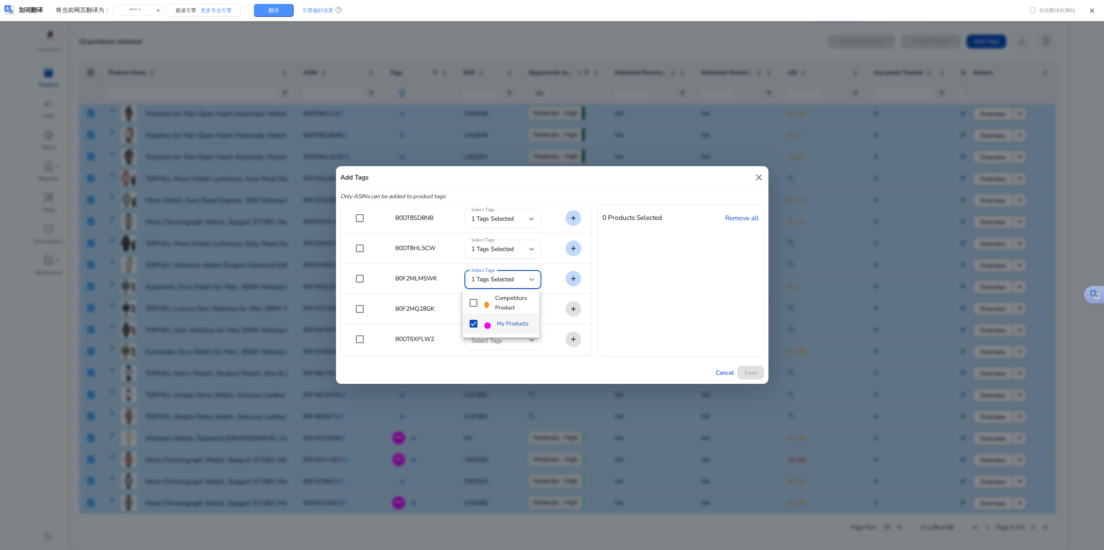
click at [654, 277] on div at bounding box center [552, 275] width 1104 height 550
click at [519, 311] on span at bounding box center [500, 310] width 58 height 10
click at [473, 356] on mat-pseudo-checkbox at bounding box center [474, 354] width 8 height 8
click at [670, 308] on div at bounding box center [552, 275] width 1104 height 550
click at [525, 333] on div at bounding box center [502, 339] width 63 height 19
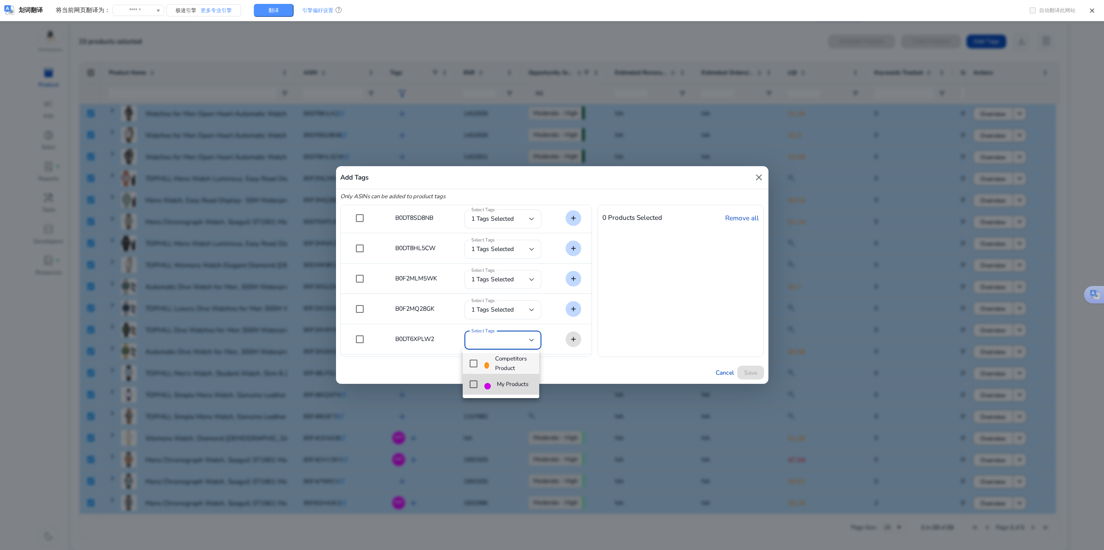
click at [474, 381] on mat-pseudo-checkbox at bounding box center [474, 384] width 8 height 8
click at [644, 330] on div at bounding box center [552, 275] width 1104 height 550
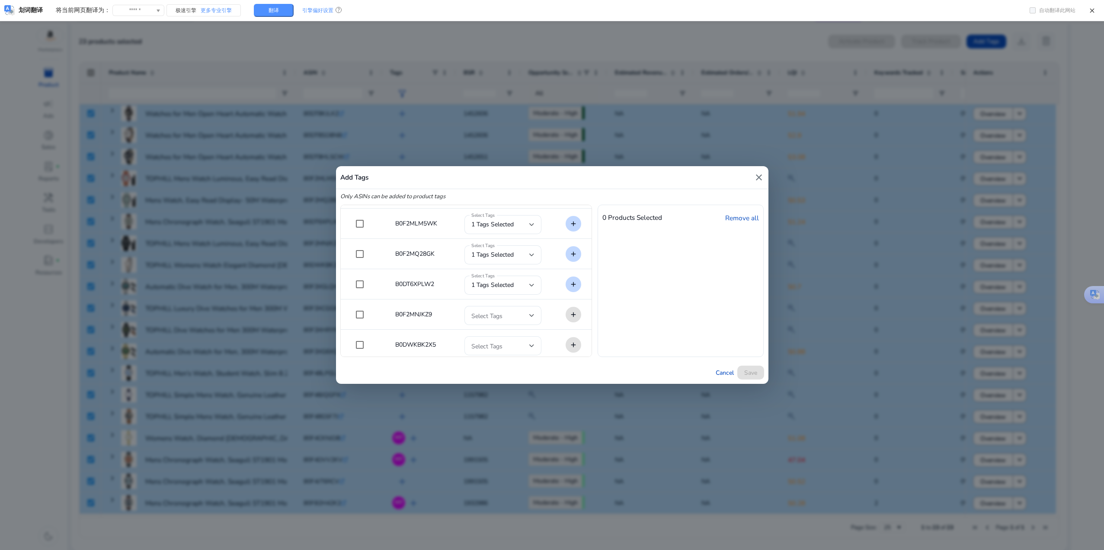
scroll to position [260, 0]
click at [500, 280] on span at bounding box center [500, 284] width 58 height 10
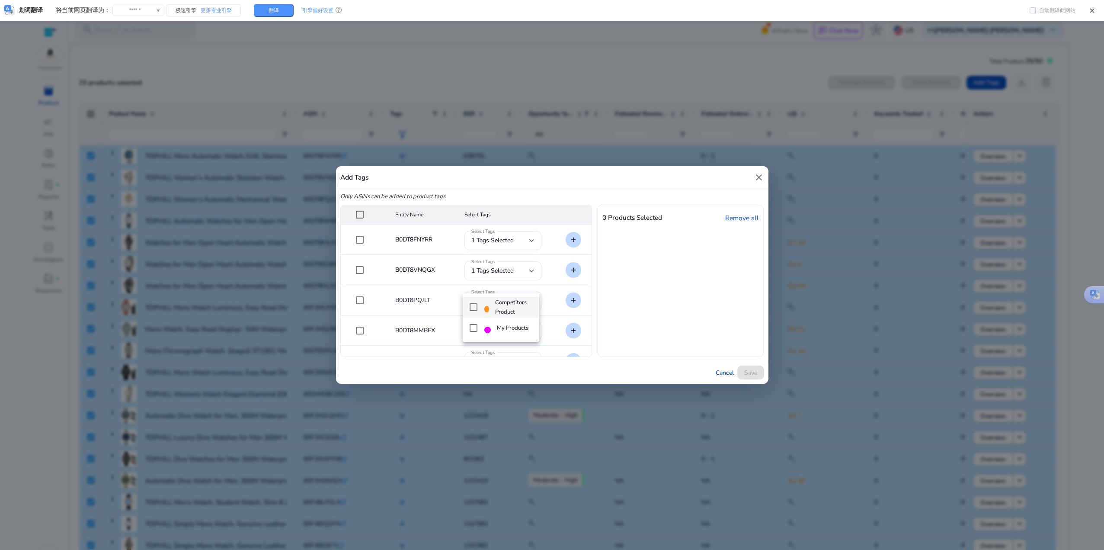
scroll to position [18, 0]
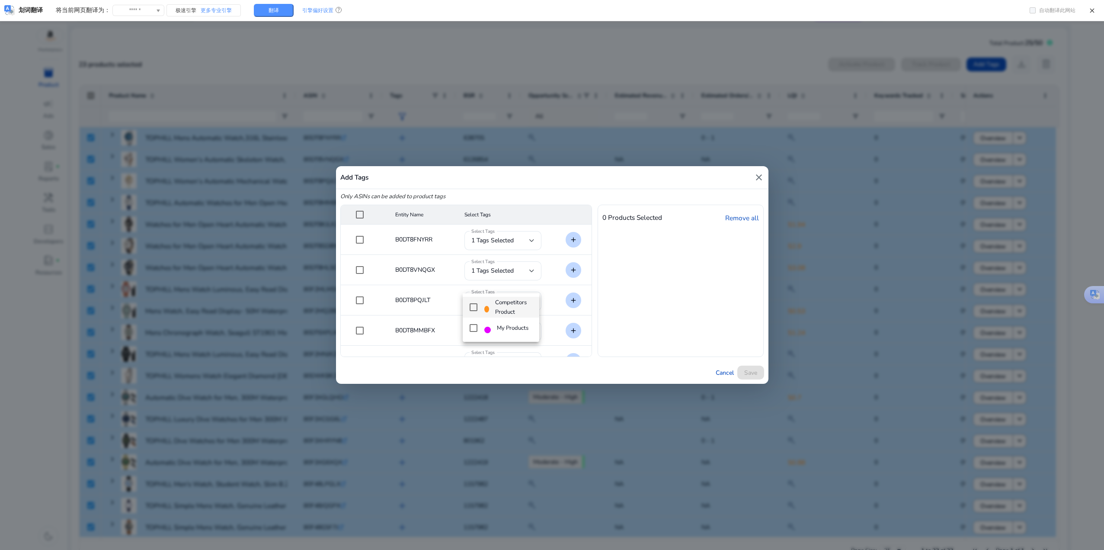
click at [470, 324] on mat-option "My Products" at bounding box center [501, 327] width 76 height 21
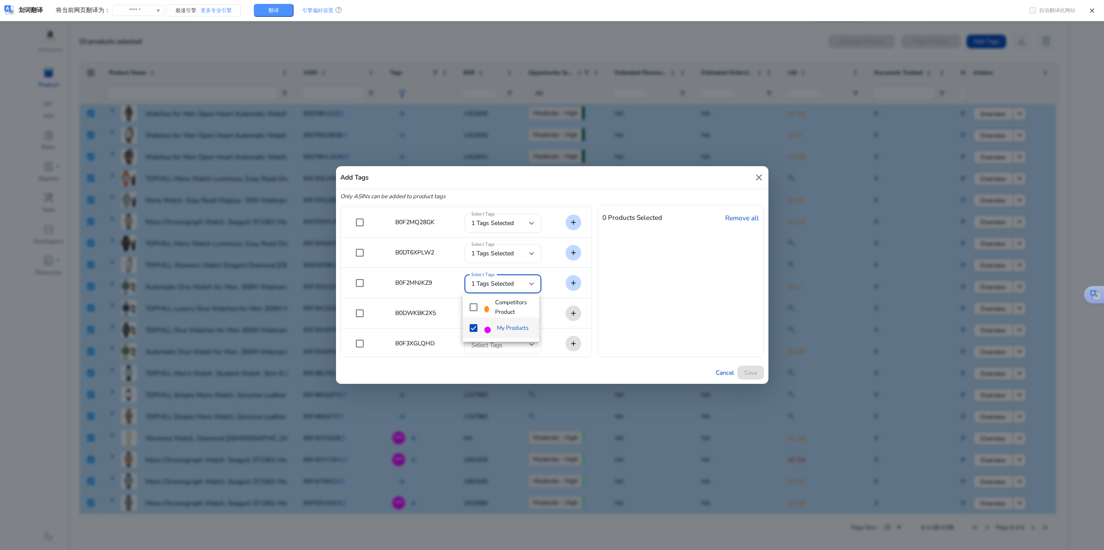
click at [593, 306] on div at bounding box center [552, 275] width 1104 height 550
click at [510, 319] on span at bounding box center [500, 314] width 58 height 10
click at [477, 361] on mat-pseudo-checkbox at bounding box center [474, 358] width 8 height 8
click at [622, 319] on div at bounding box center [552, 275] width 1104 height 550
click at [511, 340] on span at bounding box center [500, 345] width 58 height 10
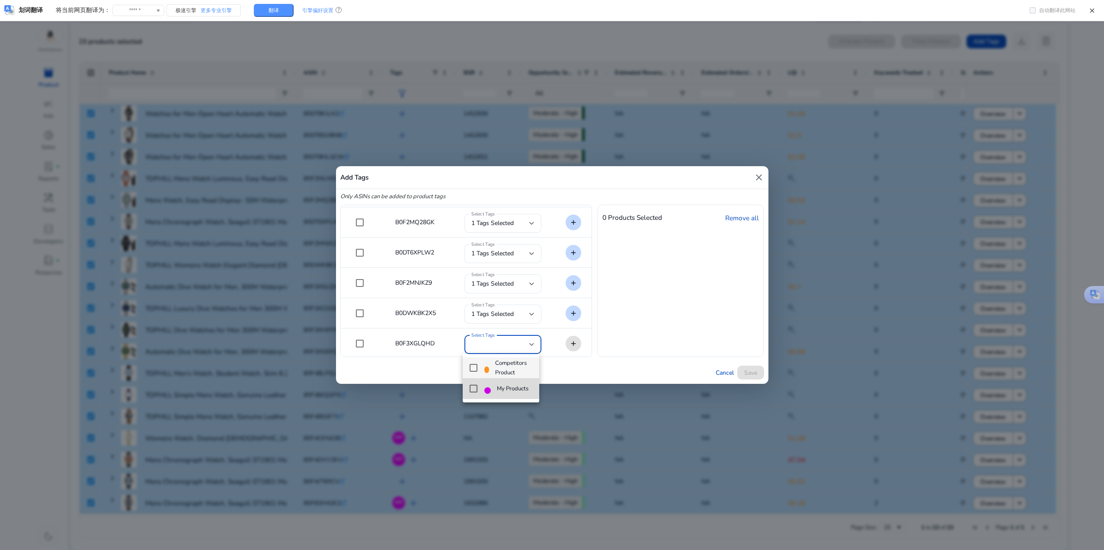
click at [471, 391] on mat-pseudo-checkbox at bounding box center [474, 389] width 8 height 8
click at [680, 322] on div at bounding box center [552, 275] width 1104 height 550
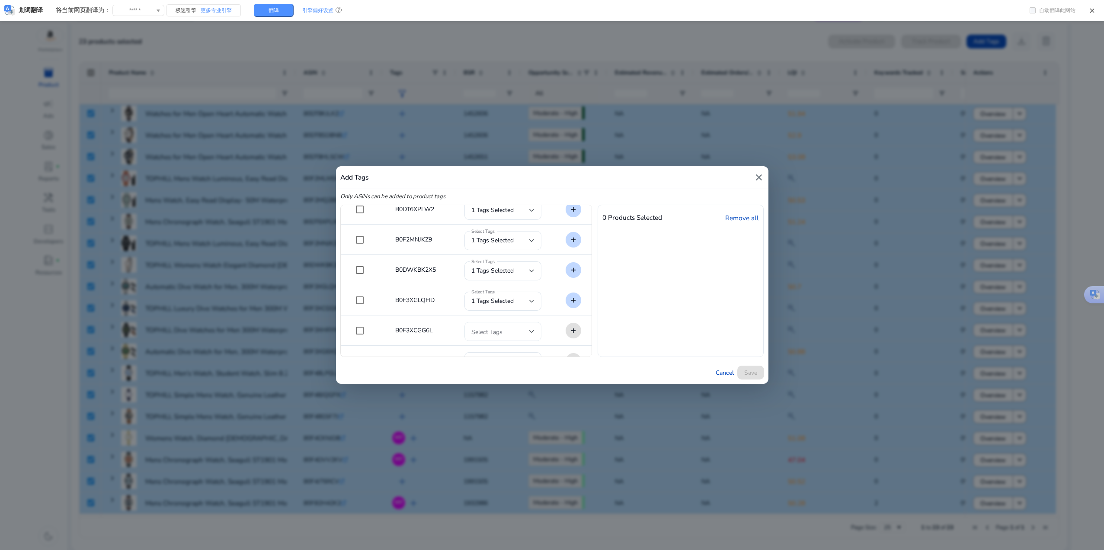
click at [517, 325] on div at bounding box center [502, 331] width 63 height 19
click at [468, 374] on mat-option "My Products" at bounding box center [501, 375] width 76 height 21
click at [629, 332] on div at bounding box center [552, 275] width 1104 height 550
click at [505, 270] on div at bounding box center [502, 275] width 63 height 19
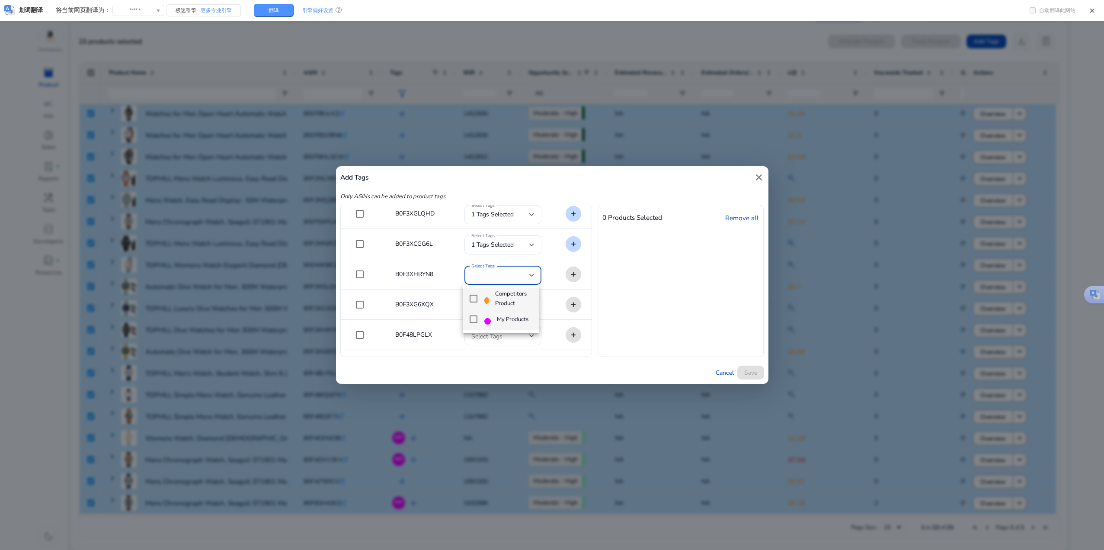
click at [476, 320] on mat-pseudo-checkbox at bounding box center [474, 319] width 8 height 8
click at [651, 298] on div at bounding box center [552, 275] width 1104 height 550
click at [532, 301] on div at bounding box center [531, 305] width 5 height 10
click at [471, 347] on mat-pseudo-checkbox at bounding box center [474, 350] width 8 height 8
click at [672, 318] on div at bounding box center [552, 275] width 1104 height 550
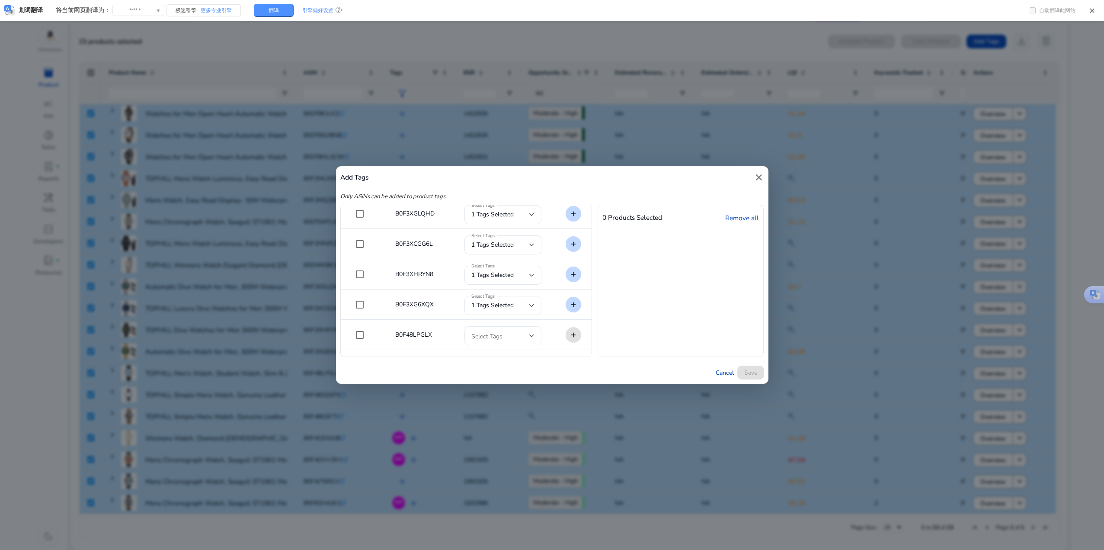
click at [539, 332] on div "Select Tags" at bounding box center [503, 335] width 77 height 19
click at [469, 381] on mat-option "My Products" at bounding box center [501, 379] width 76 height 21
click at [692, 301] on div at bounding box center [552, 275] width 1104 height 550
click at [496, 282] on span at bounding box center [500, 280] width 58 height 10
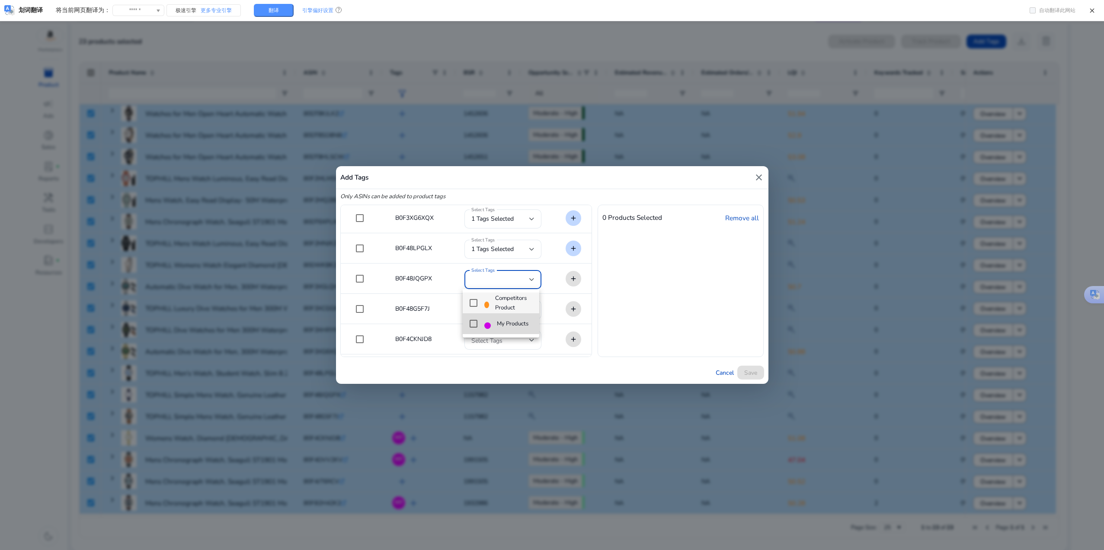
click at [474, 323] on mat-pseudo-checkbox at bounding box center [474, 324] width 8 height 8
click at [642, 319] on div at bounding box center [552, 275] width 1104 height 550
click at [491, 303] on div at bounding box center [502, 309] width 63 height 19
click at [471, 349] on mat-option "My Products" at bounding box center [501, 353] width 76 height 21
click at [617, 328] on div at bounding box center [552, 275] width 1104 height 550
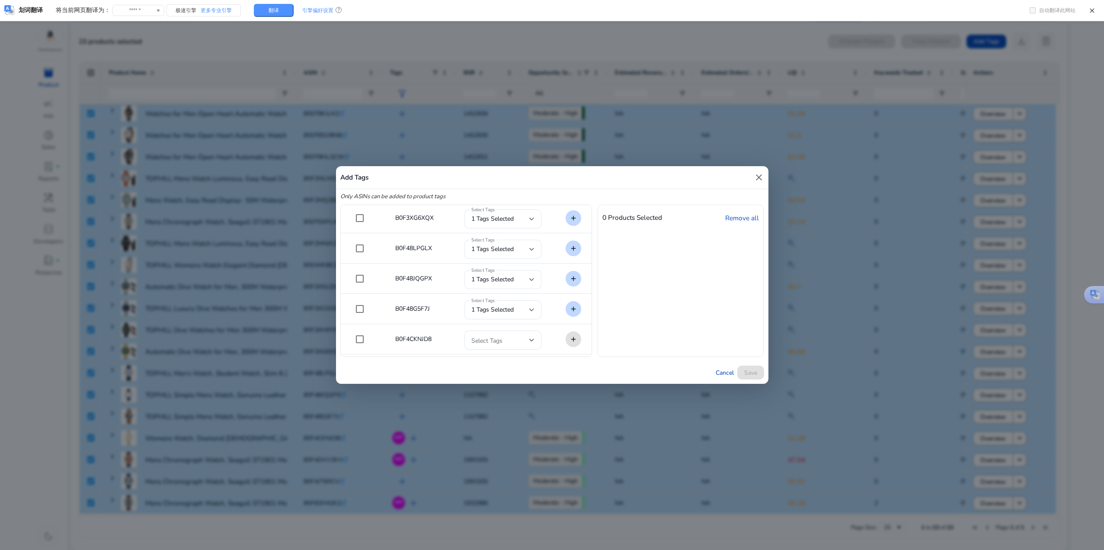
click at [516, 327] on mat-cell "Select Tags" at bounding box center [503, 339] width 91 height 30
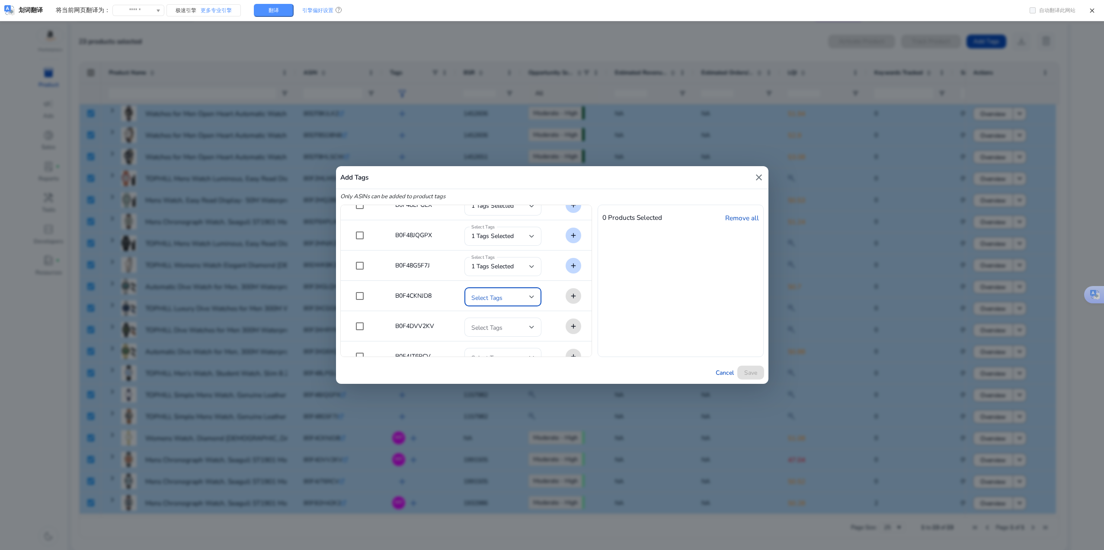
click at [515, 293] on span at bounding box center [500, 297] width 58 height 10
click at [473, 339] on mat-pseudo-checkbox at bounding box center [474, 341] width 8 height 8
click at [654, 331] on div at bounding box center [552, 275] width 1104 height 550
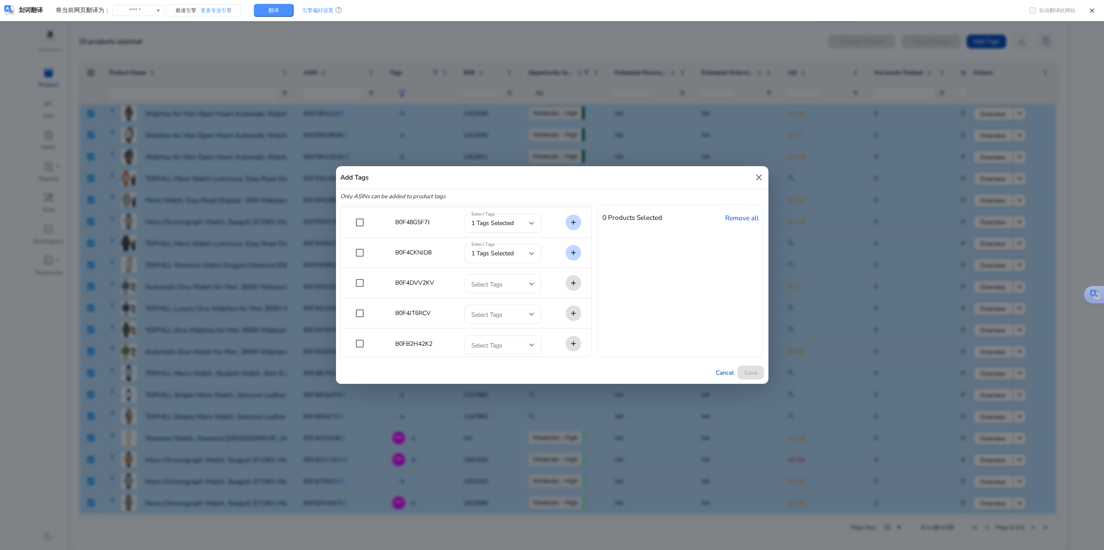
click at [515, 288] on span at bounding box center [500, 284] width 58 height 10
drag, startPoint x: 476, startPoint y: 332, endPoint x: 489, endPoint y: 328, distance: 13.1
click at [476, 330] on mat-pseudo-checkbox at bounding box center [474, 328] width 8 height 8
click at [642, 326] on div at bounding box center [552, 275] width 1104 height 550
click at [525, 315] on span at bounding box center [500, 314] width 58 height 10
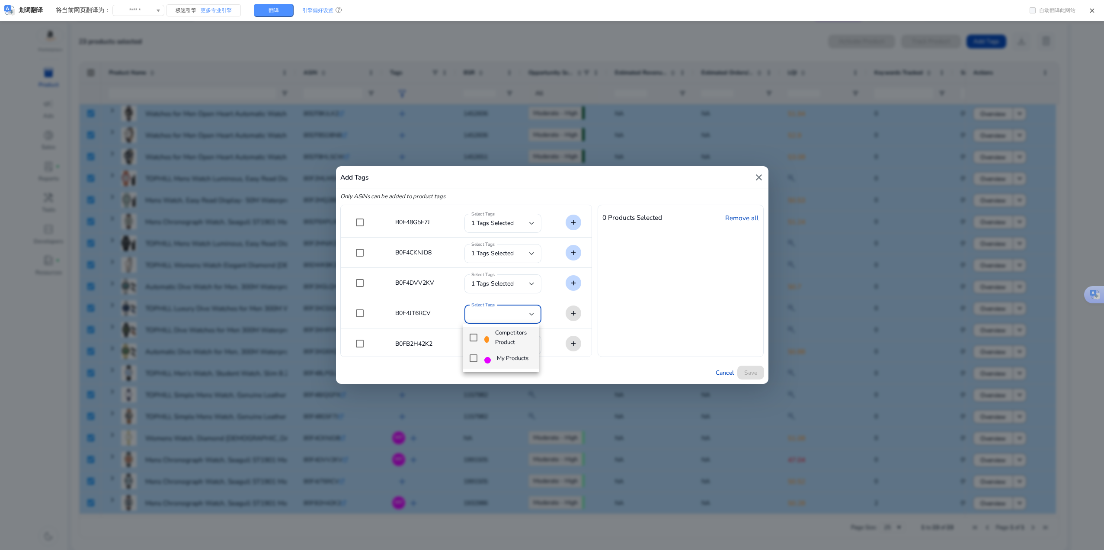
click at [475, 355] on mat-pseudo-checkbox at bounding box center [474, 358] width 8 height 8
click at [640, 339] on div at bounding box center [552, 275] width 1104 height 550
click at [510, 334] on div at bounding box center [502, 342] width 63 height 19
click at [477, 387] on mat-option "My Products" at bounding box center [501, 386] width 76 height 21
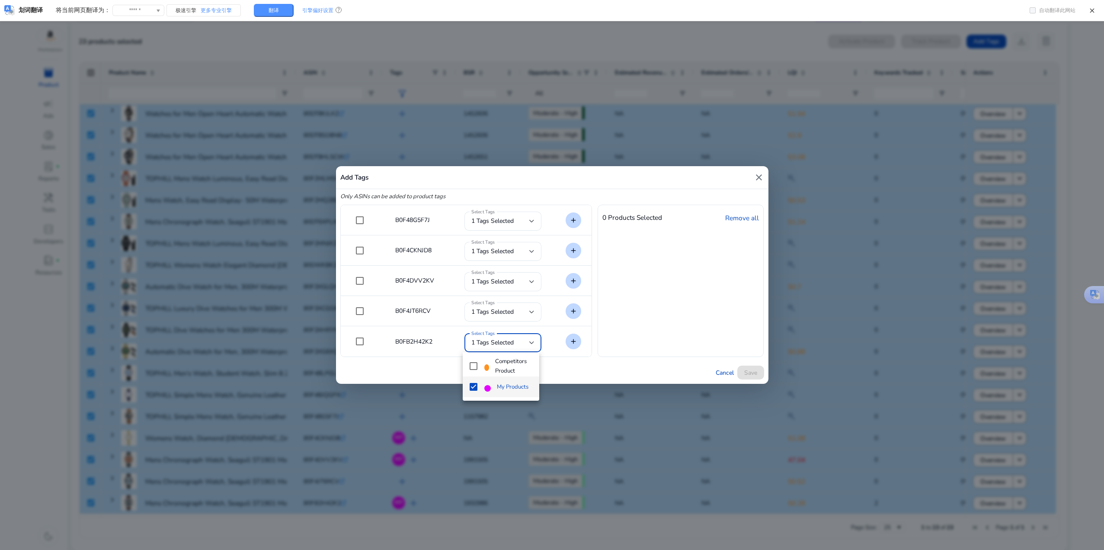
click at [647, 333] on div at bounding box center [552, 275] width 1104 height 550
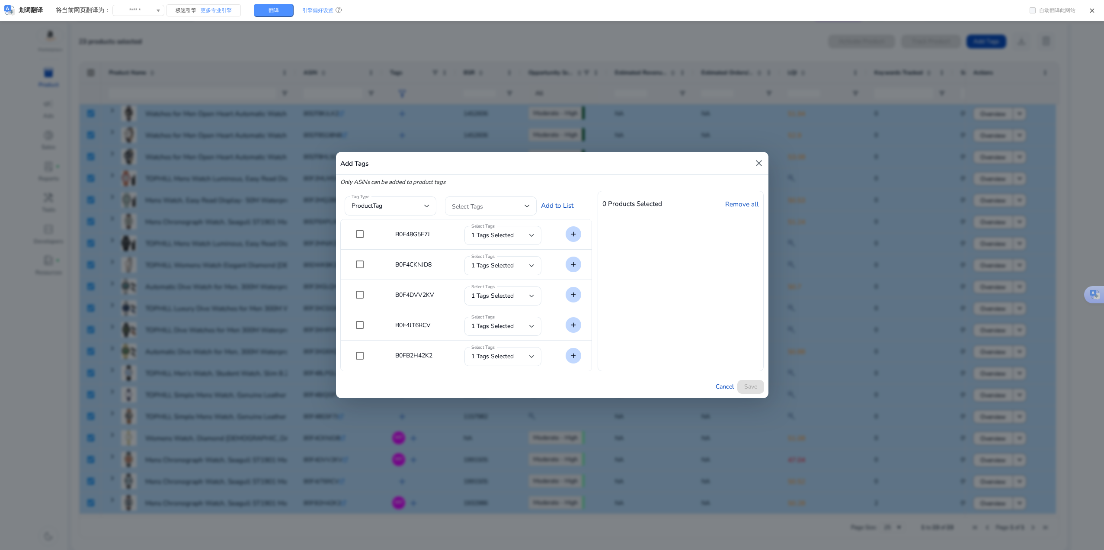
click at [553, 199] on div "Tag Type productTag Select Tags Add to List" at bounding box center [461, 205] width 242 height 28
click at [554, 203] on div "Tag Type productTag Select Tags Add to List" at bounding box center [461, 205] width 242 height 28
click at [563, 203] on div "Tag Type productTag Select Tags Add to List" at bounding box center [461, 205] width 242 height 28
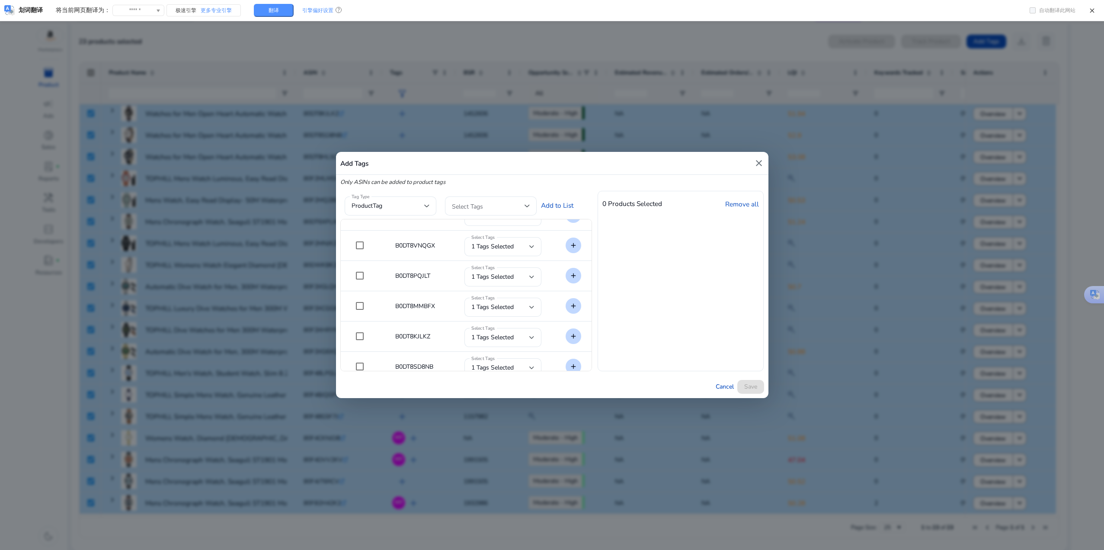
scroll to position [0, 0]
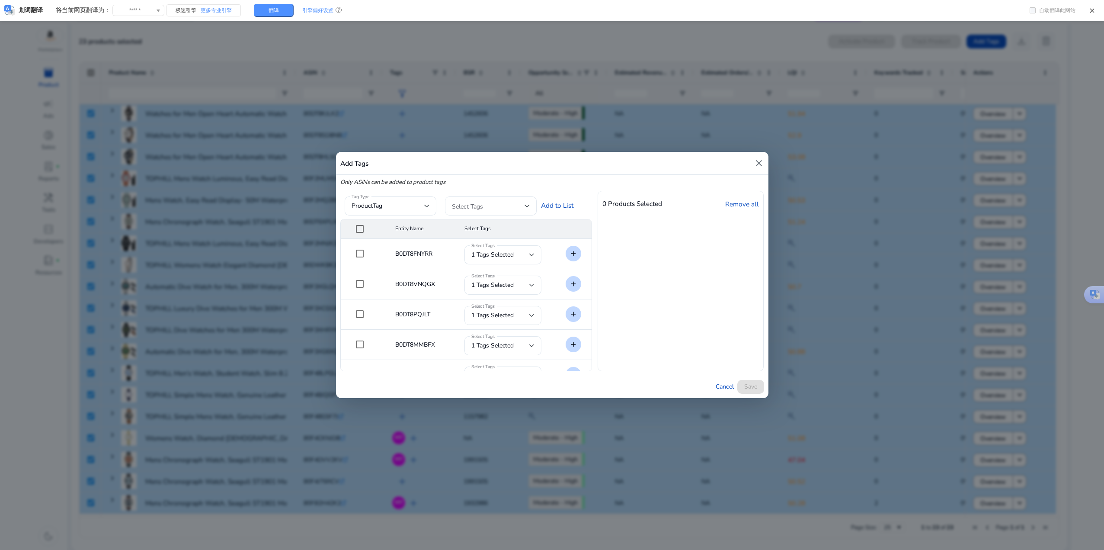
click at [563, 206] on div "Tag Type productTag Select Tags Add to List" at bounding box center [461, 205] width 242 height 28
click at [556, 206] on div "Tag Type productTag Select Tags Add to List" at bounding box center [461, 205] width 242 height 28
click at [662, 247] on div "0 Products Selected Remove all" at bounding box center [681, 281] width 166 height 180
click at [740, 327] on div "0 Products Selected Remove all" at bounding box center [681, 281] width 166 height 180
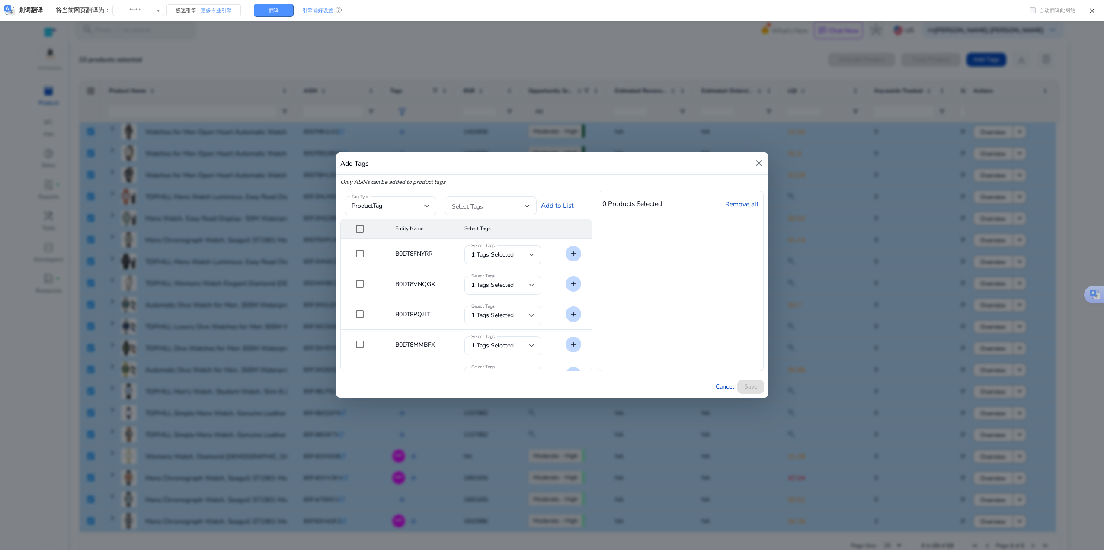
click at [756, 166] on mat-icon "close" at bounding box center [759, 163] width 10 height 10
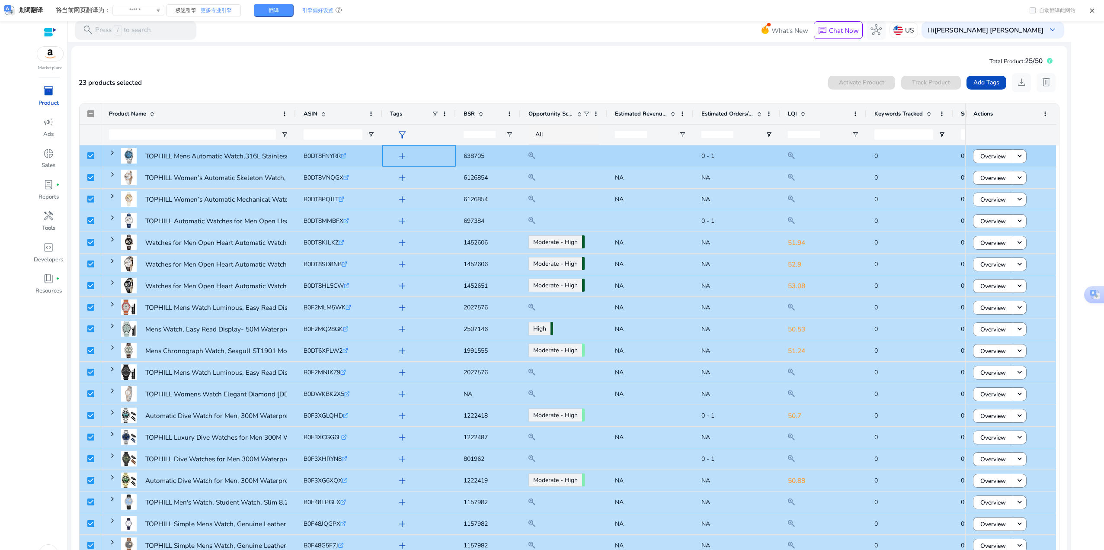
click at [402, 154] on span "add" at bounding box center [402, 156] width 11 height 11
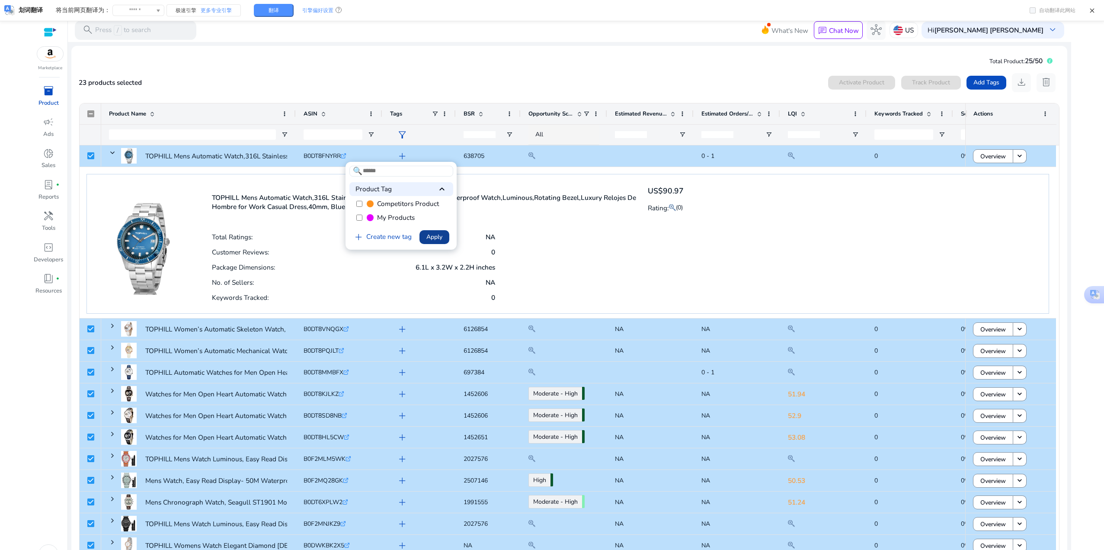
click at [429, 236] on span "Apply" at bounding box center [434, 236] width 16 height 9
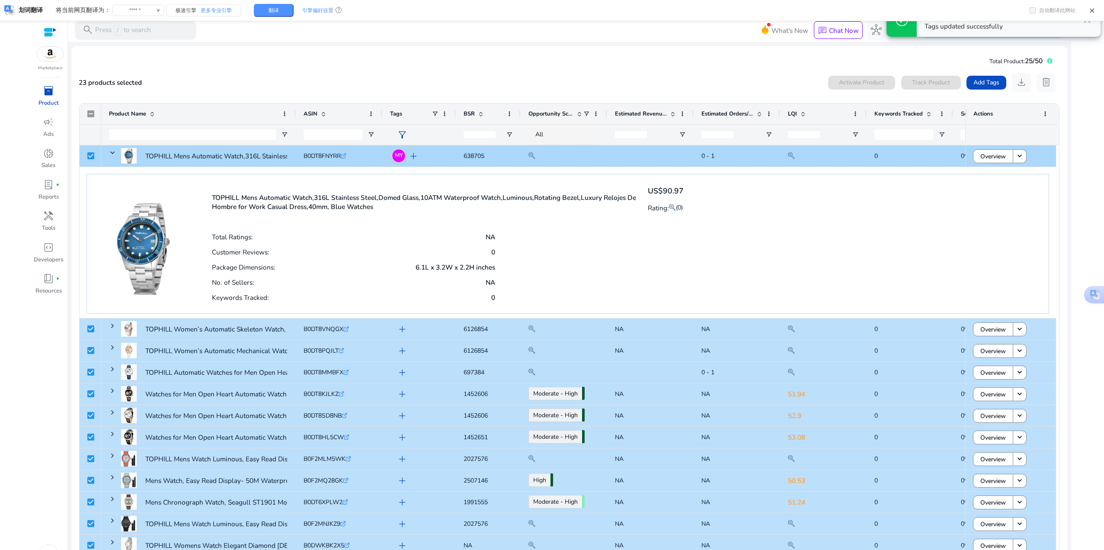
click at [381, 152] on div "B0DT8FNYRR .st0{fill:#2c8af8}" at bounding box center [339, 155] width 87 height 21
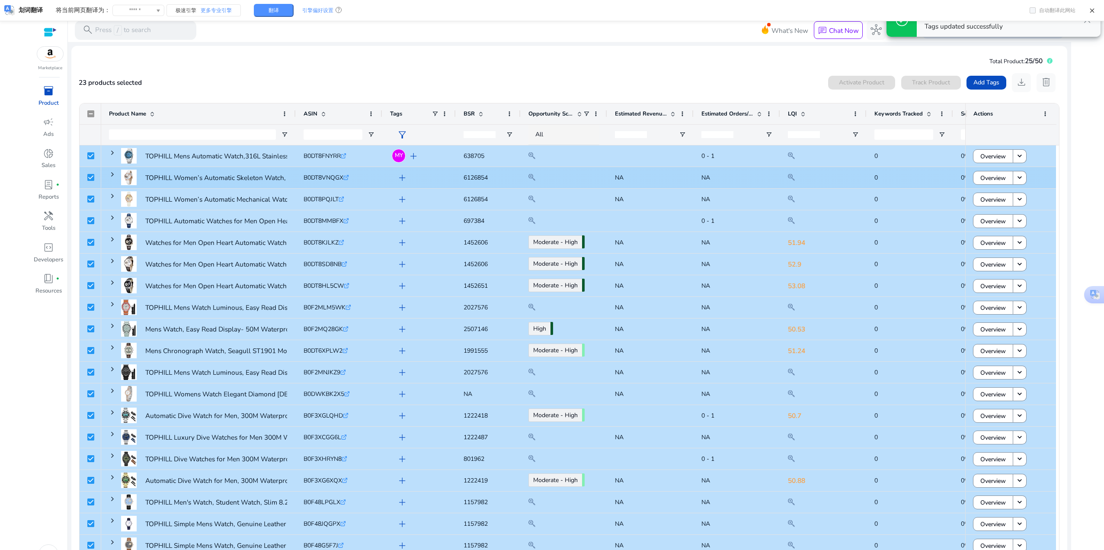
click at [404, 177] on span "add" at bounding box center [402, 177] width 11 height 11
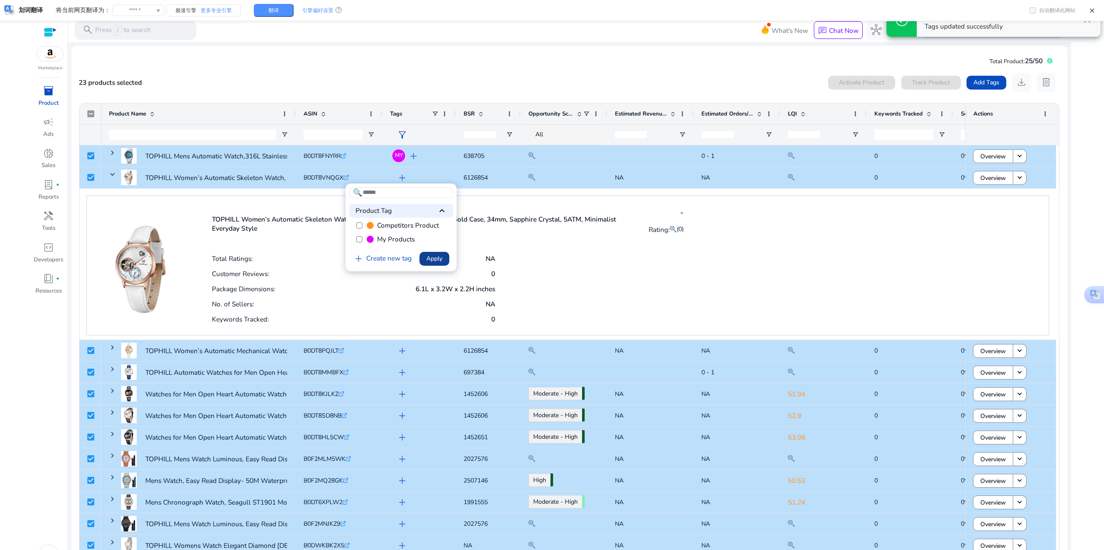
click at [423, 260] on span at bounding box center [435, 258] width 30 height 21
click at [363, 183] on div "B0DT8VNQGX .st0{fill:#2c8af8}" at bounding box center [369, 177] width 130 height 18
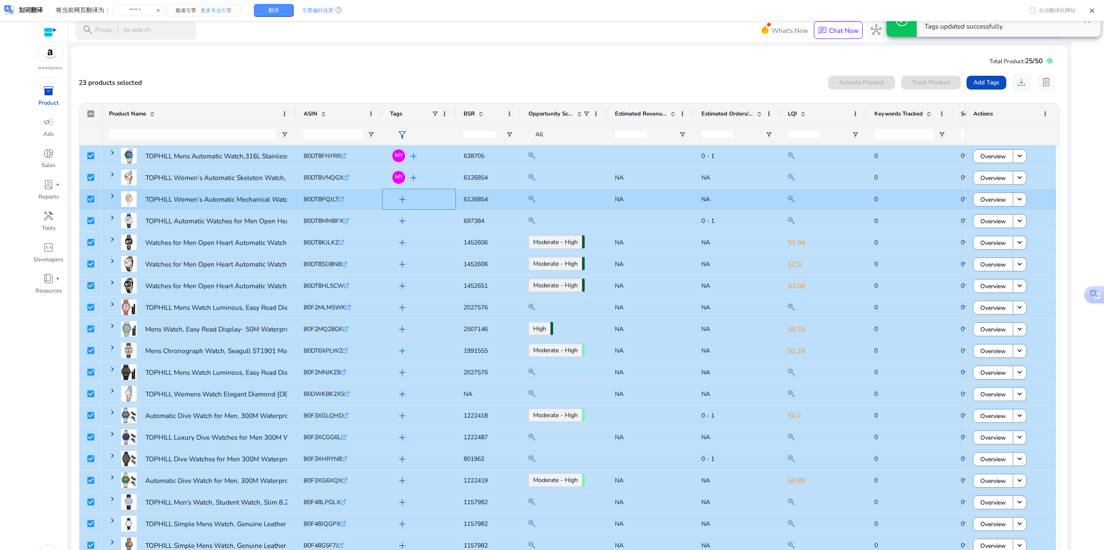
click at [404, 204] on span "add" at bounding box center [402, 199] width 11 height 11
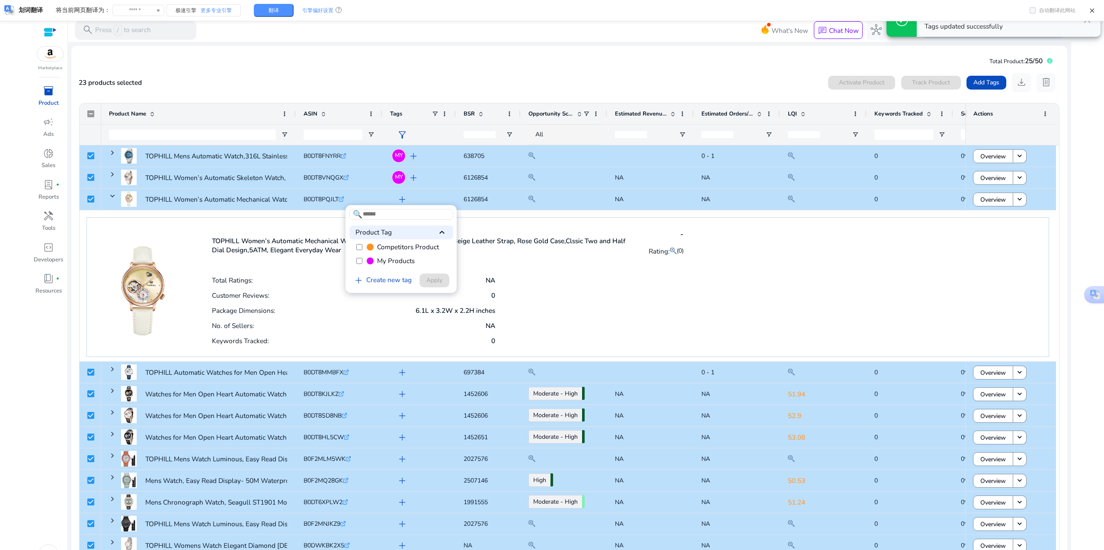
click at [365, 260] on label "My Products" at bounding box center [401, 261] width 104 height 14
click at [436, 280] on span "Apply" at bounding box center [434, 280] width 16 height 9
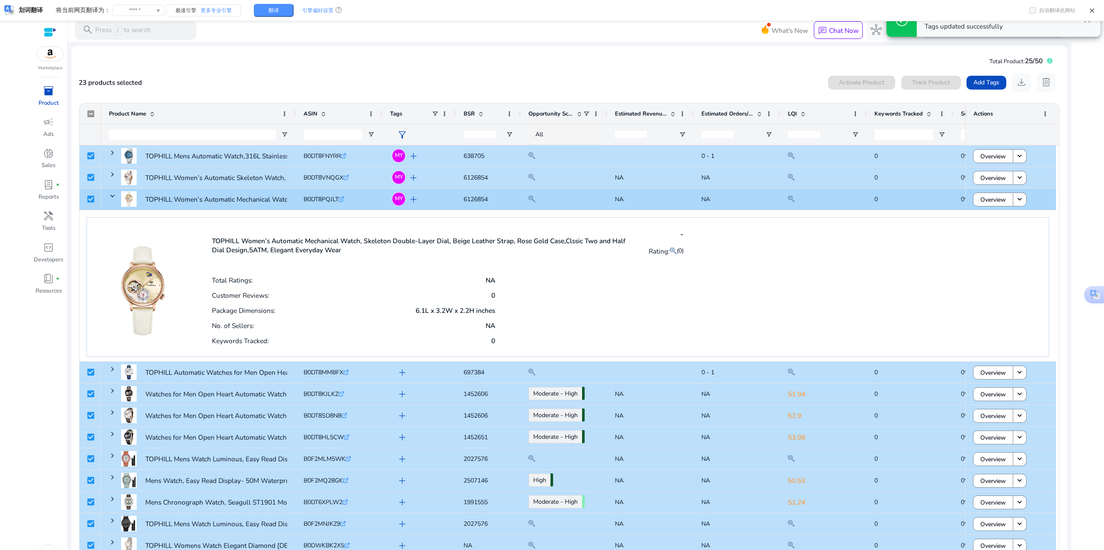
click at [369, 207] on div "B0DT8PQJLT .st0{fill:#2c8af8}" at bounding box center [369, 199] width 130 height 18
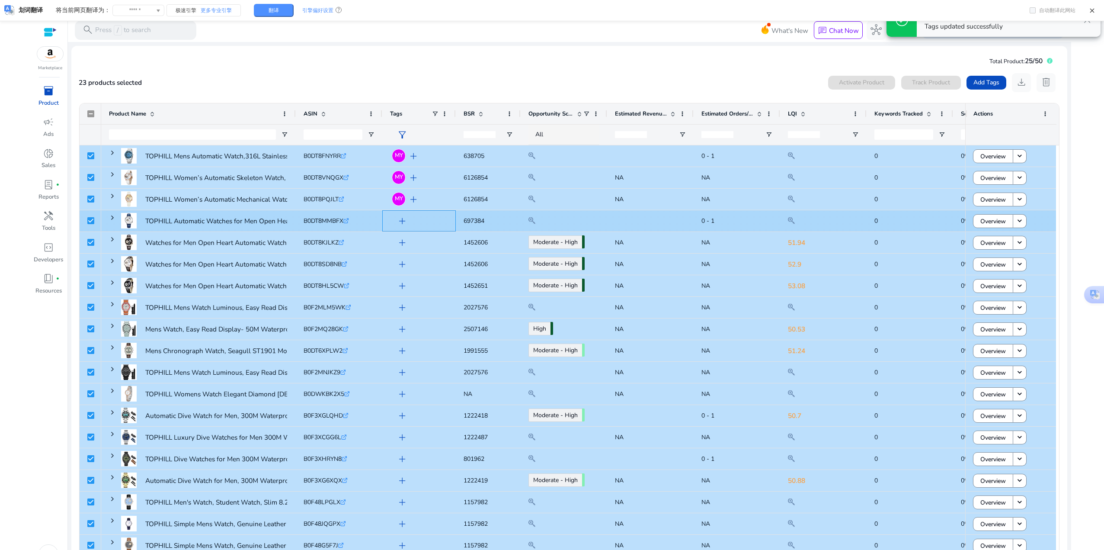
click at [403, 220] on span "add" at bounding box center [402, 220] width 11 height 11
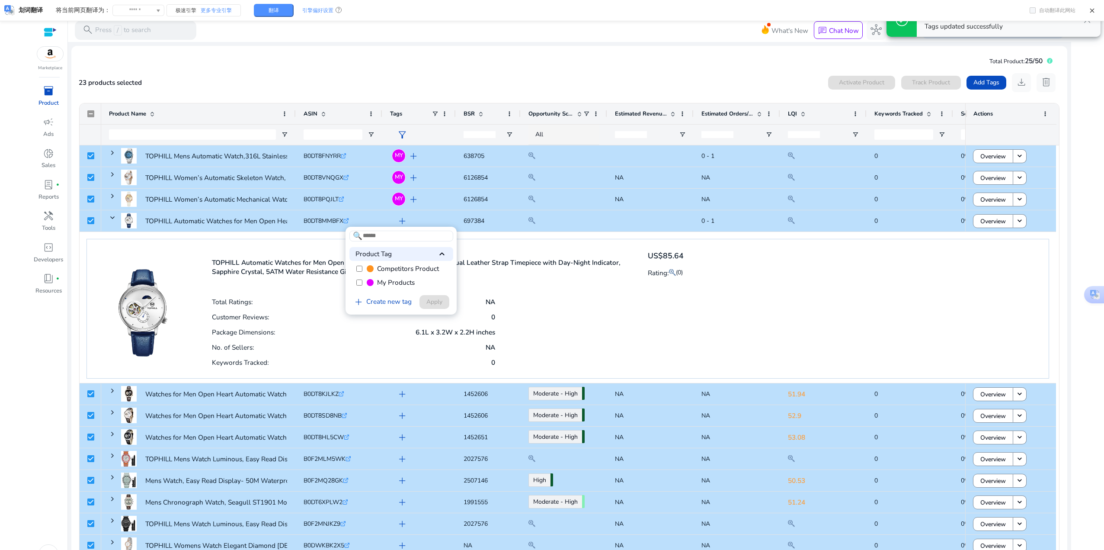
click at [365, 281] on label "My Products" at bounding box center [401, 283] width 104 height 14
click at [438, 303] on span "Apply" at bounding box center [434, 301] width 16 height 9
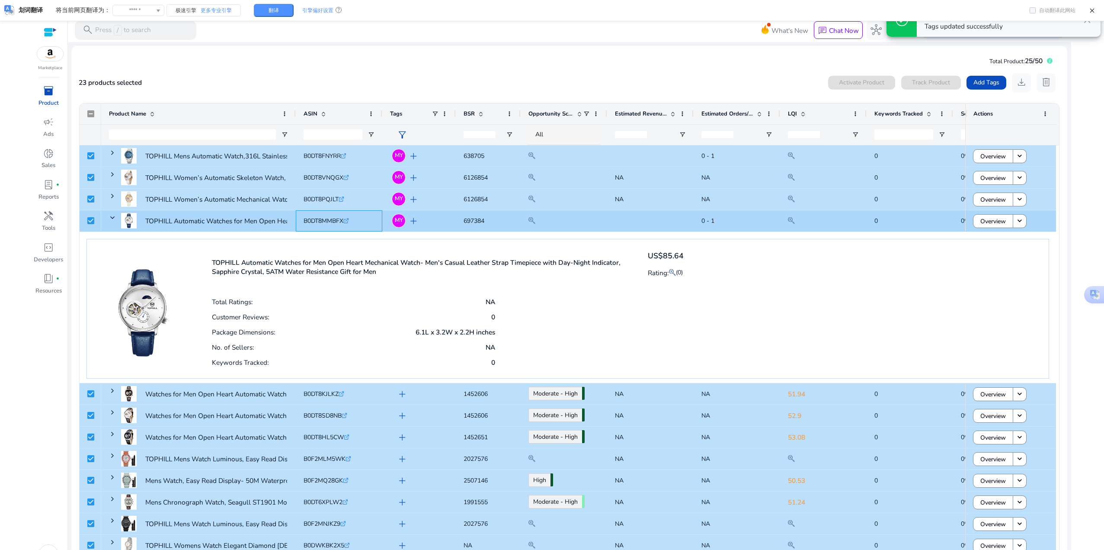
click at [374, 219] on div "B0DT8MMBFX .st0{fill:#2c8af8}" at bounding box center [369, 221] width 130 height 18
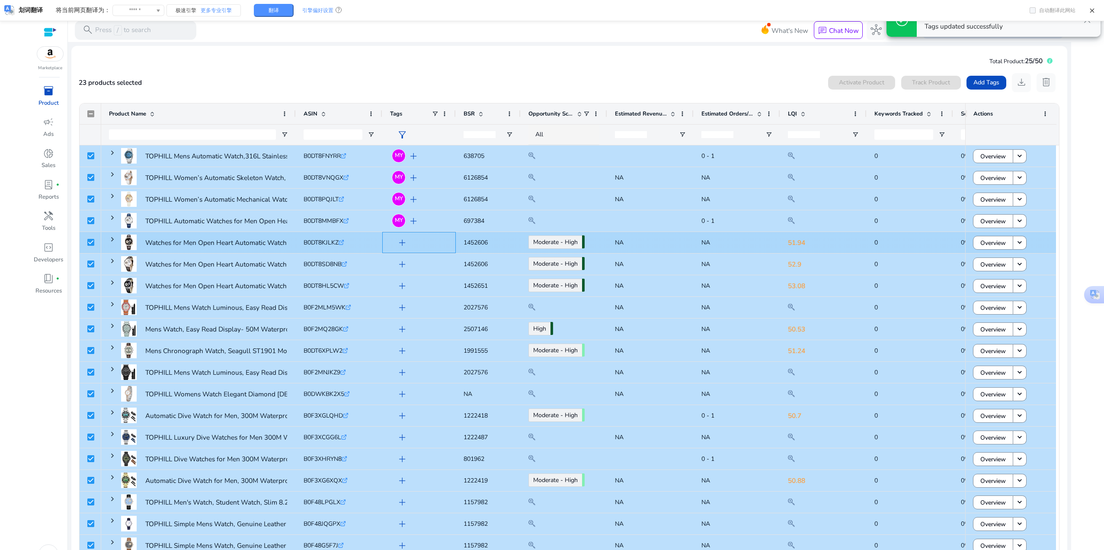
click at [402, 240] on span "add" at bounding box center [402, 242] width 11 height 11
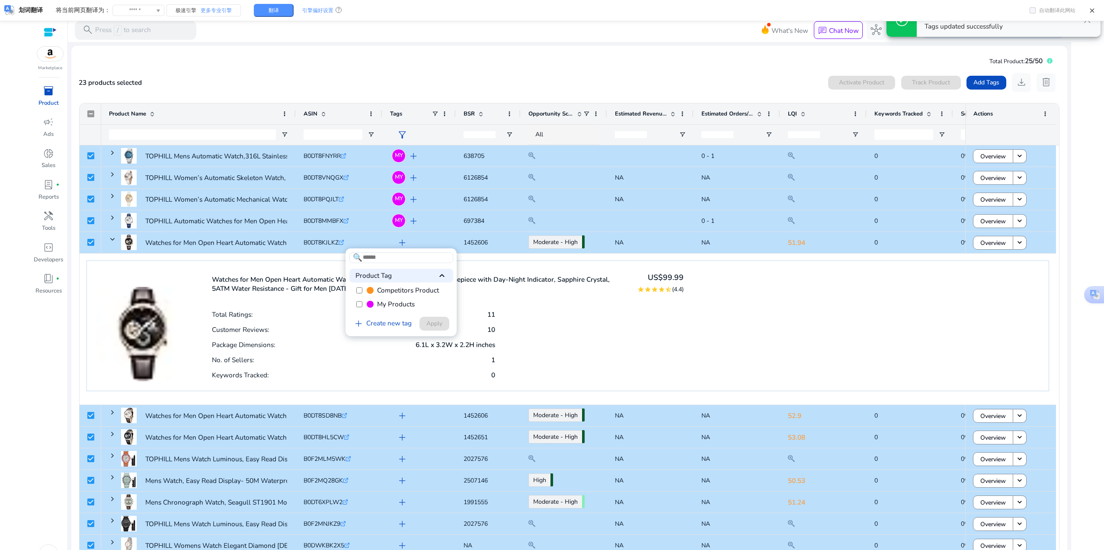
click at [365, 305] on label "My Products" at bounding box center [401, 304] width 104 height 14
click at [440, 325] on span "Apply" at bounding box center [434, 323] width 16 height 9
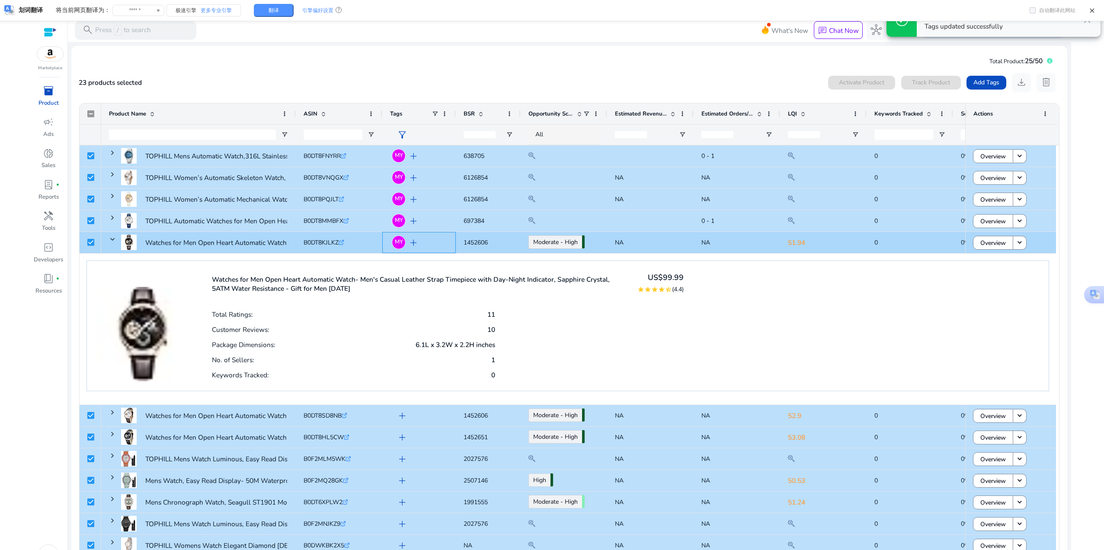
click at [455, 241] on div "MY add" at bounding box center [419, 242] width 74 height 21
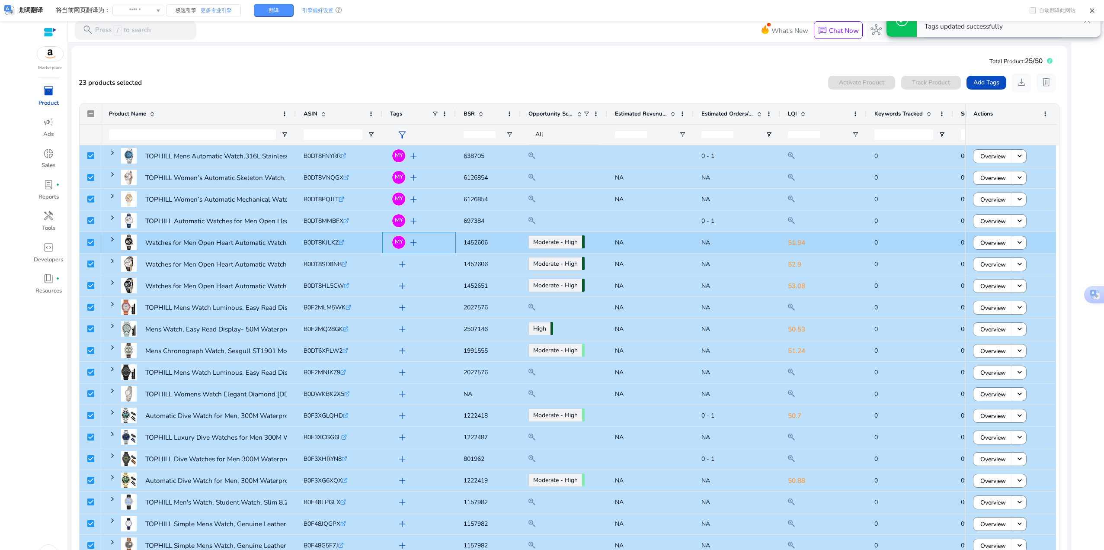
scroll to position [31, 0]
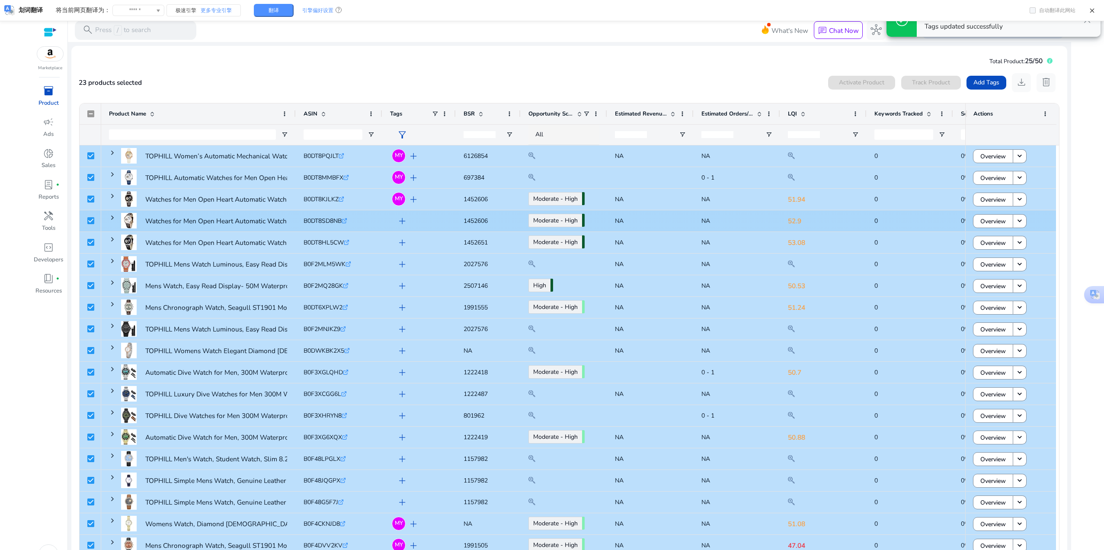
click at [407, 222] on span "add" at bounding box center [402, 220] width 11 height 11
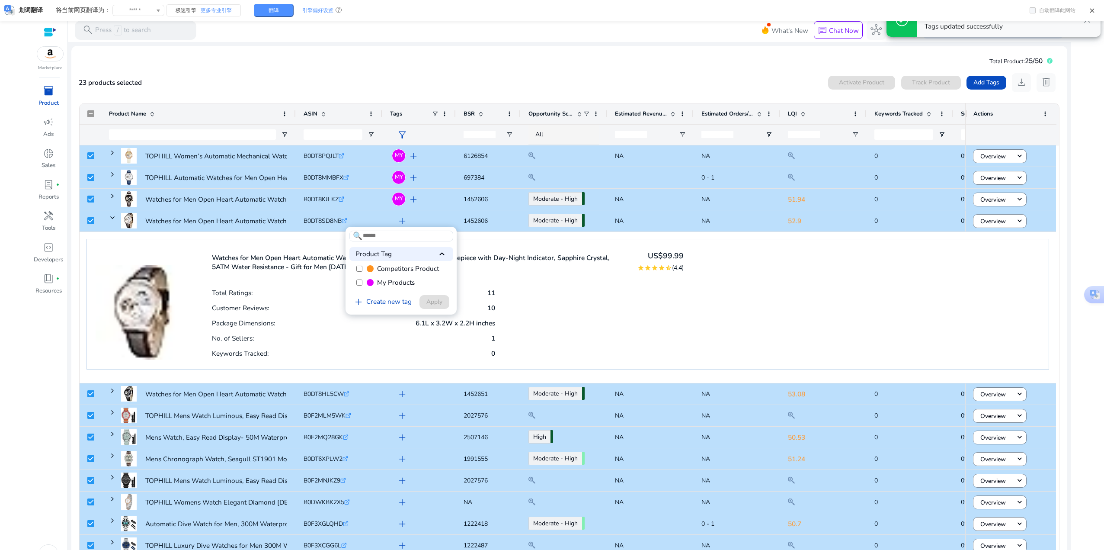
click at [378, 281] on span "My Products" at bounding box center [396, 283] width 38 height 10
click at [435, 301] on span "Apply" at bounding box center [434, 301] width 16 height 9
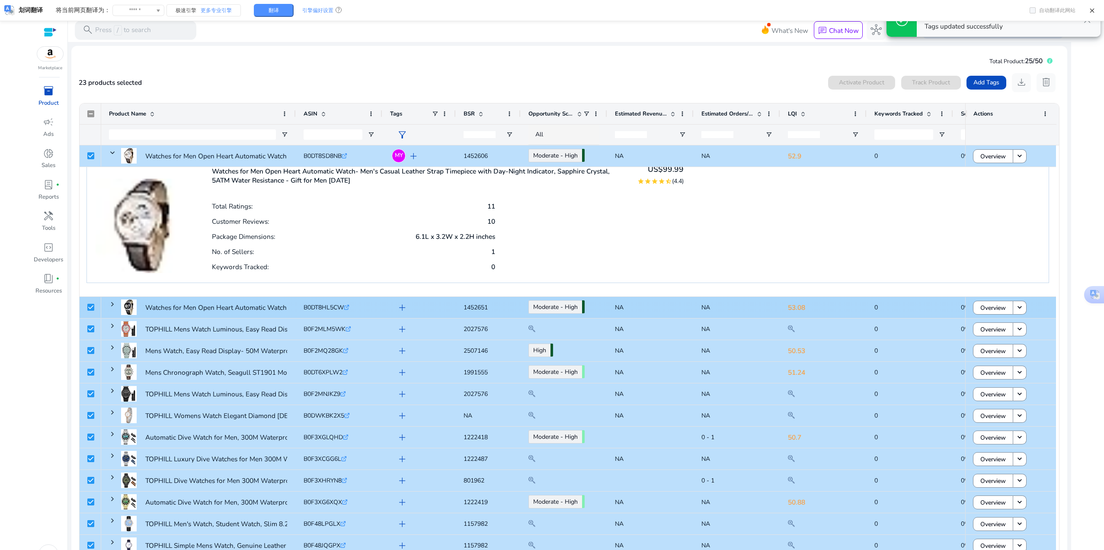
click at [401, 308] on span "add" at bounding box center [402, 307] width 11 height 11
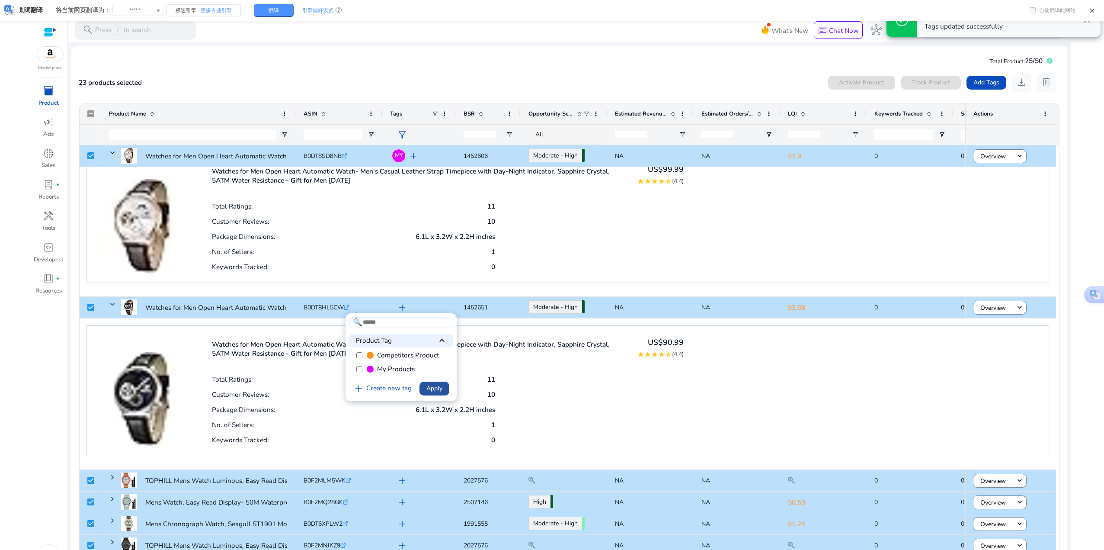
click at [432, 394] on span at bounding box center [435, 388] width 30 height 21
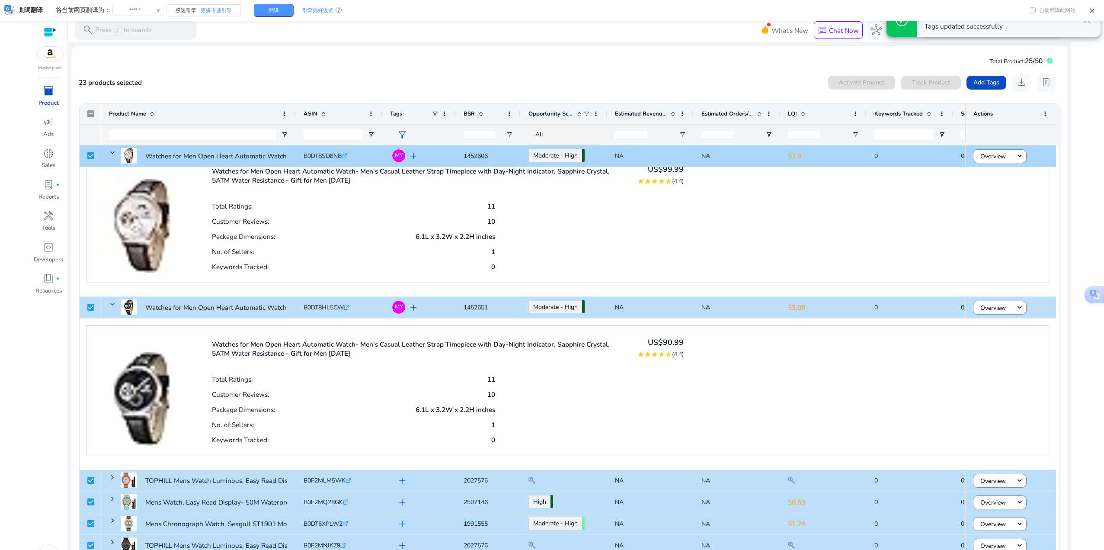
click at [376, 162] on div "B0DT8SD8NB .st0{fill:#2c8af8}" at bounding box center [339, 155] width 87 height 21
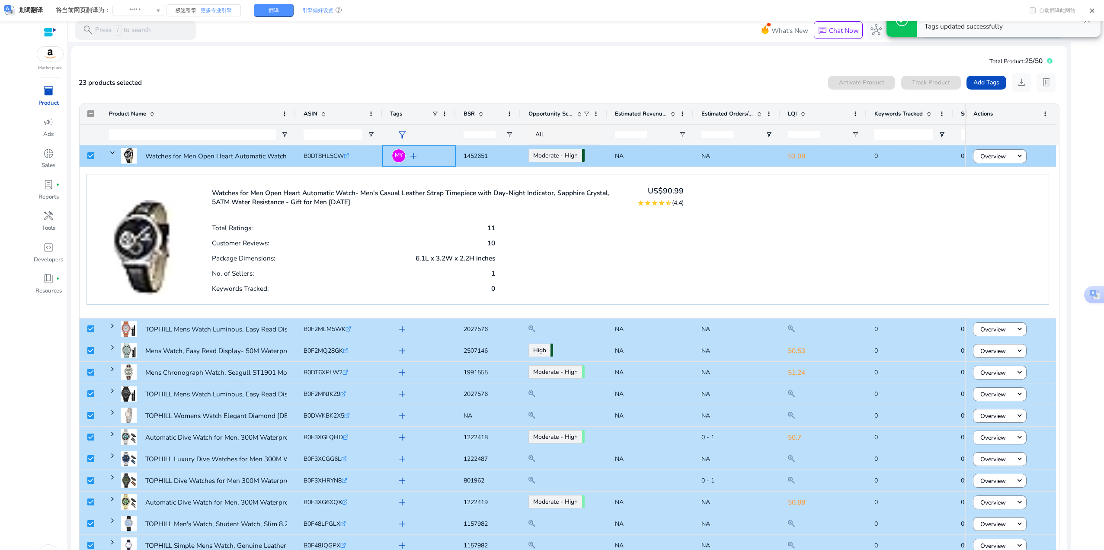
click at [383, 151] on div "MY add" at bounding box center [419, 155] width 74 height 21
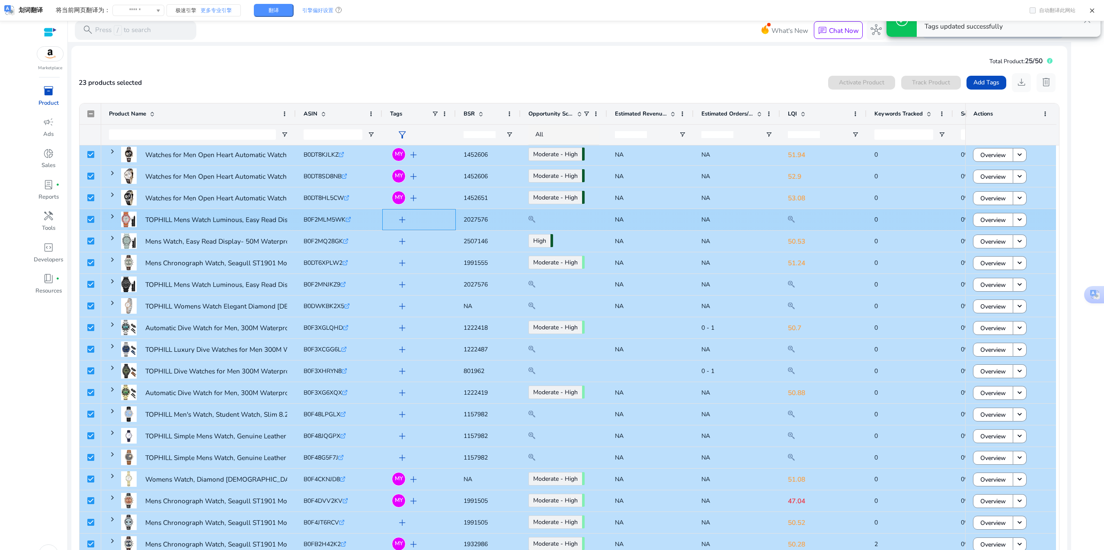
click at [400, 218] on span "add" at bounding box center [402, 219] width 11 height 11
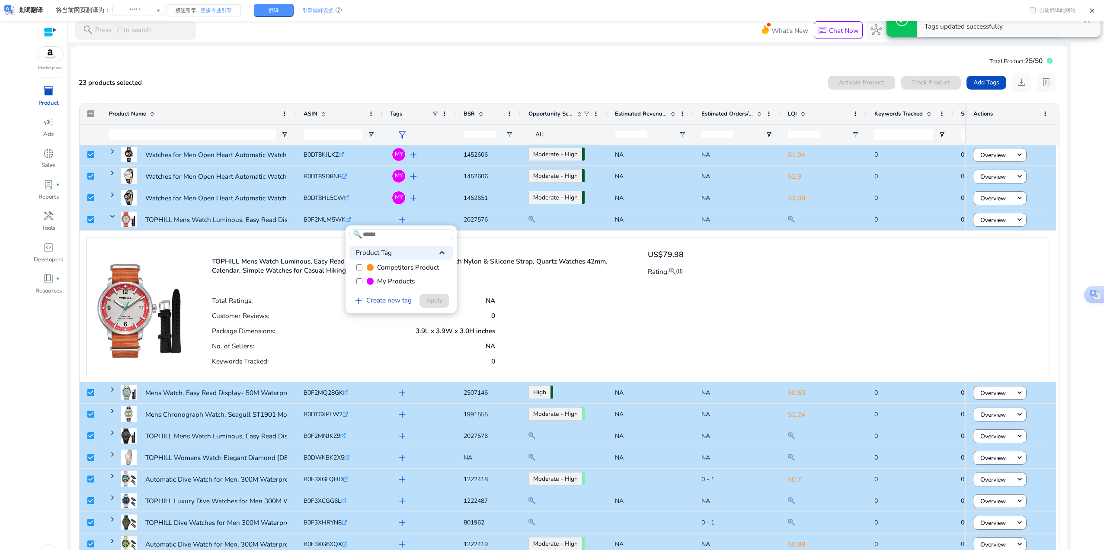
click at [361, 285] on label "My Products" at bounding box center [401, 281] width 104 height 14
click at [435, 304] on span "Apply" at bounding box center [434, 300] width 16 height 9
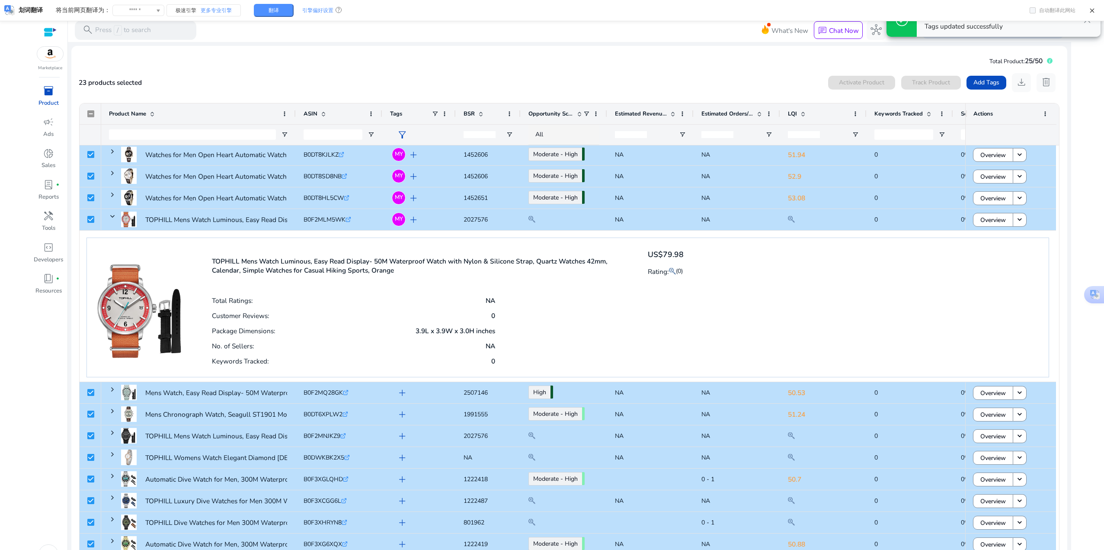
click at [376, 226] on div "B0F2MLM5WK .st0{fill:#2c8af8}" at bounding box center [339, 219] width 87 height 21
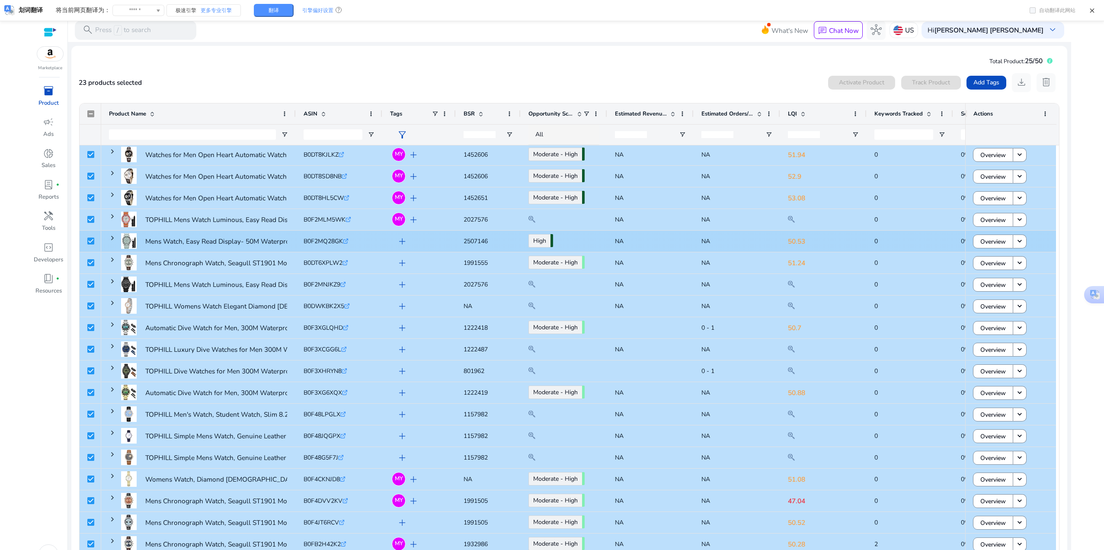
click at [401, 242] on span "add" at bounding box center [402, 241] width 11 height 11
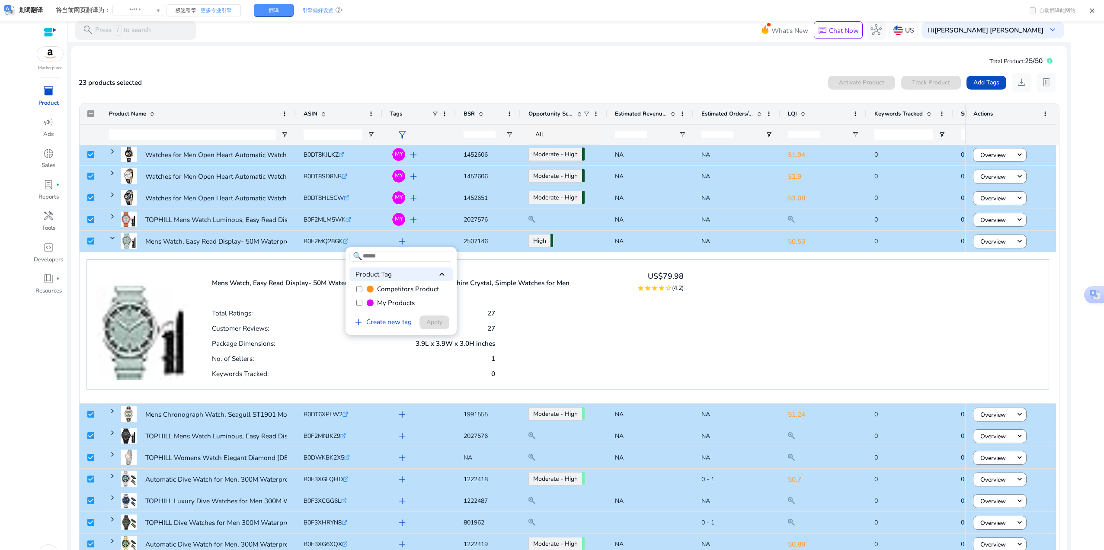
click at [363, 302] on label "My Products" at bounding box center [401, 303] width 104 height 14
click at [426, 319] on span "Apply" at bounding box center [434, 321] width 16 height 9
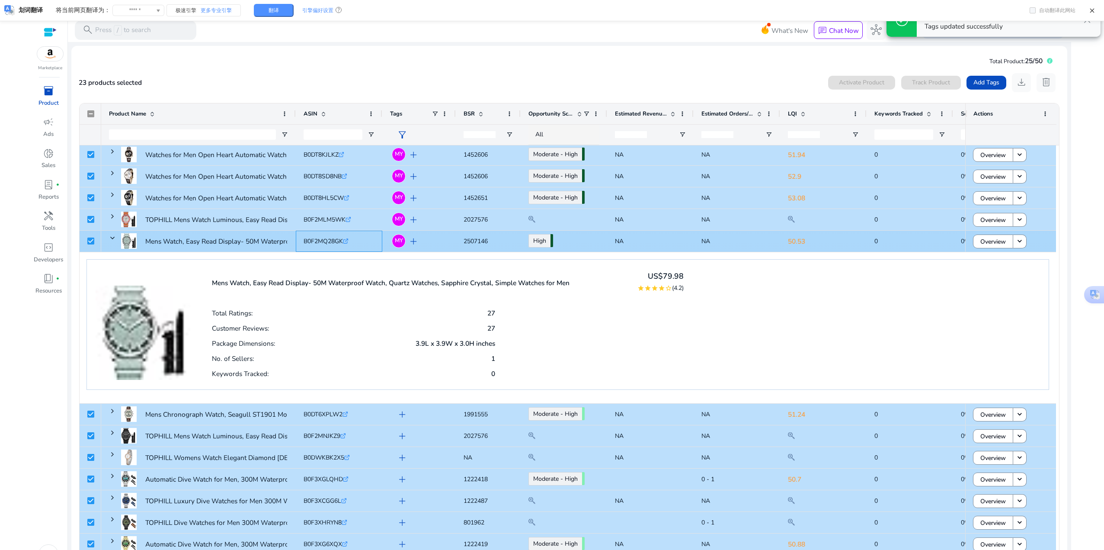
click at [376, 239] on div "B0F2MQ28GK .st0{fill:#2c8af8}" at bounding box center [339, 241] width 87 height 21
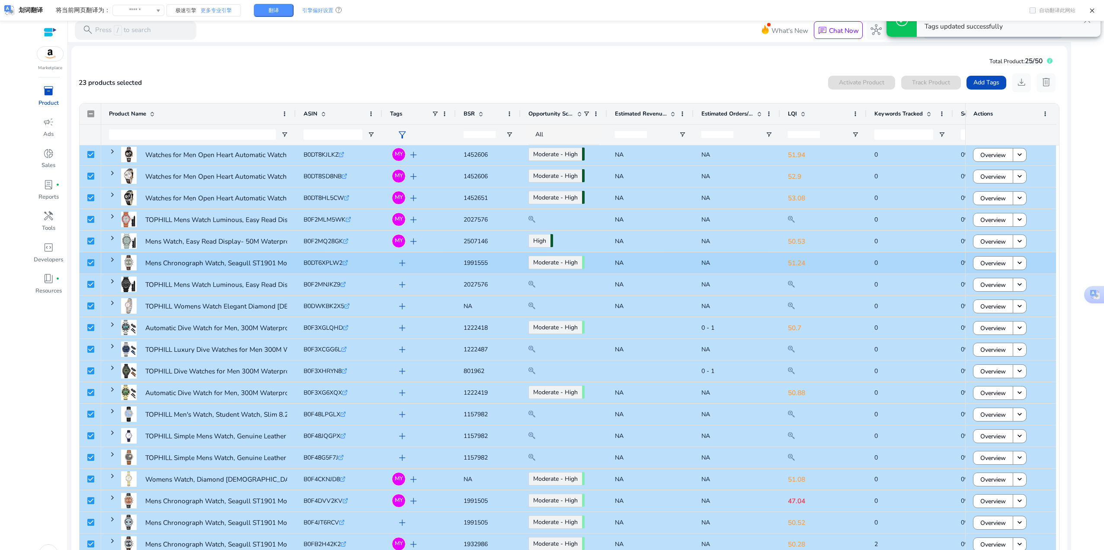
click at [399, 260] on span "add" at bounding box center [402, 262] width 11 height 11
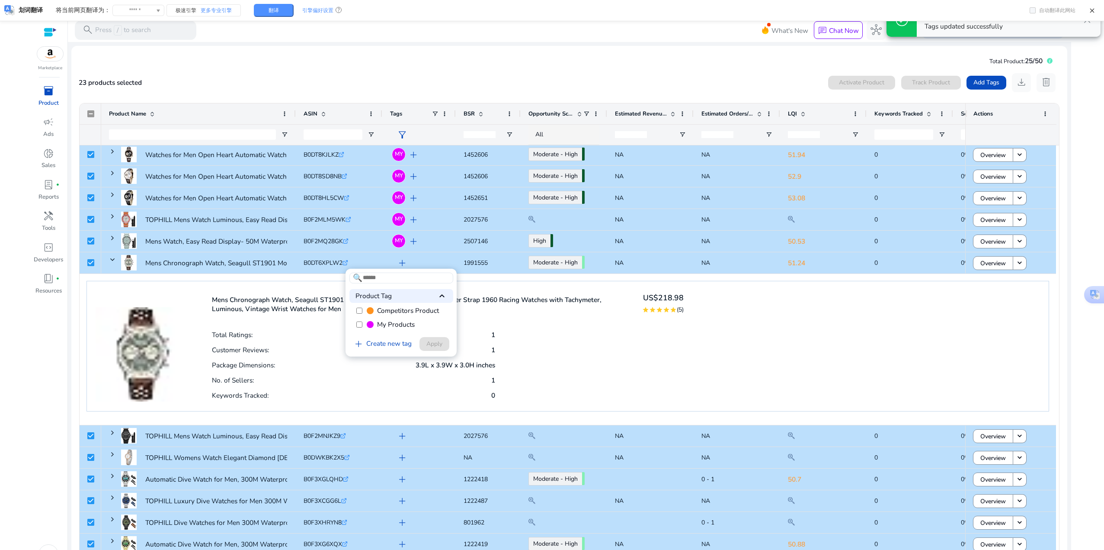
click at [362, 322] on label "My Products" at bounding box center [401, 324] width 104 height 14
click at [426, 340] on span "Apply" at bounding box center [434, 343] width 16 height 9
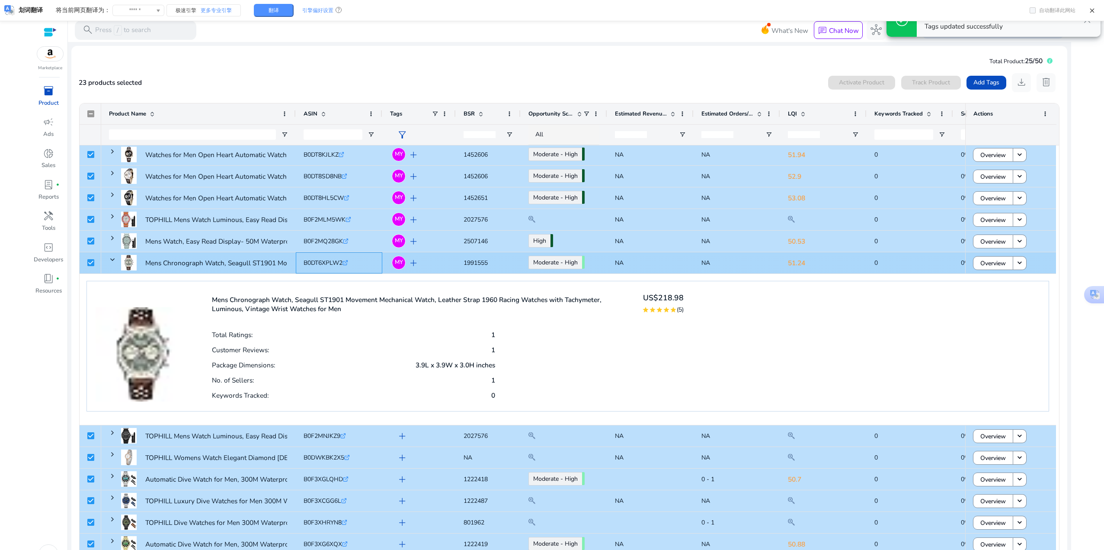
click at [376, 273] on div "B0DT6XPLW2 .st0{fill:#2c8af8}" at bounding box center [339, 262] width 87 height 21
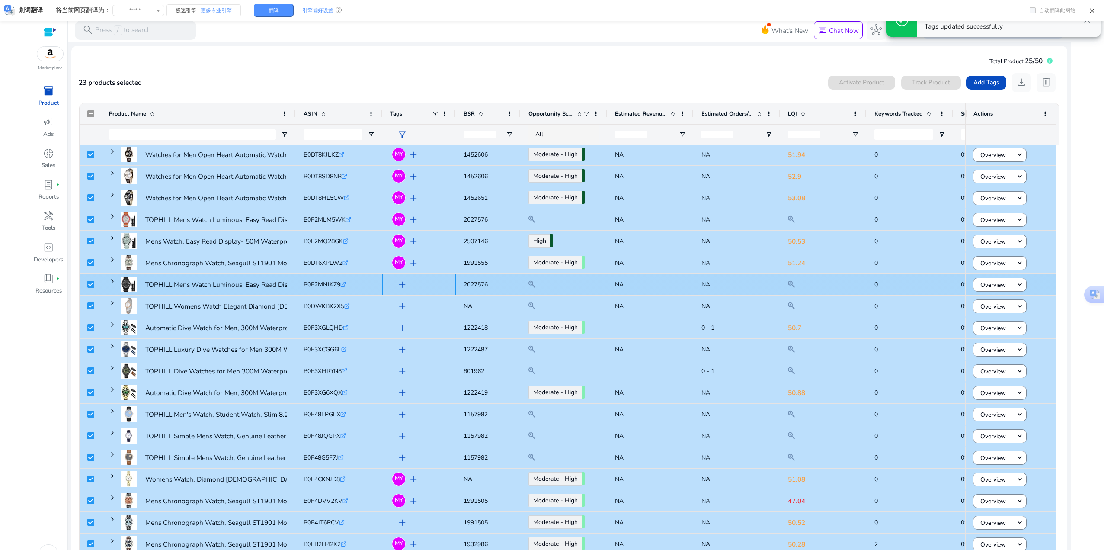
click at [406, 283] on span "add" at bounding box center [402, 284] width 11 height 11
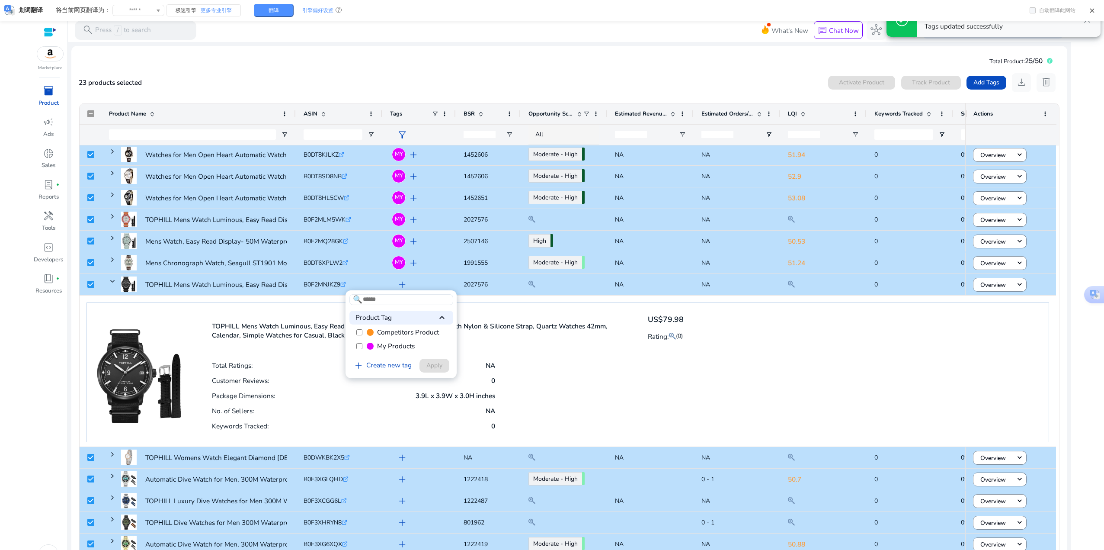
click at [374, 347] on label "My Products" at bounding box center [401, 346] width 104 height 14
click at [439, 364] on span "Apply" at bounding box center [434, 365] width 16 height 9
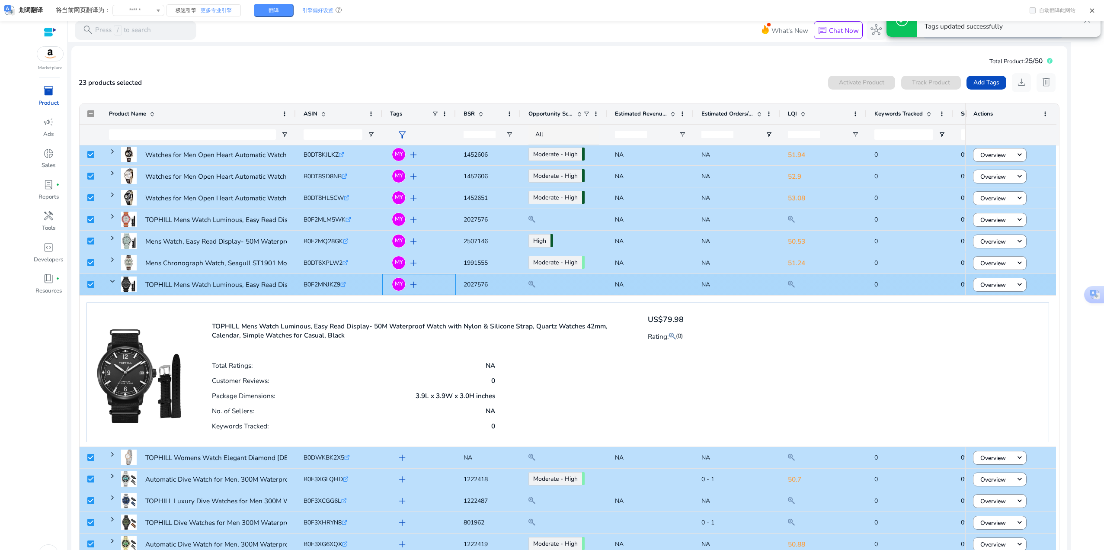
click at [382, 285] on div "MY add" at bounding box center [419, 284] width 74 height 21
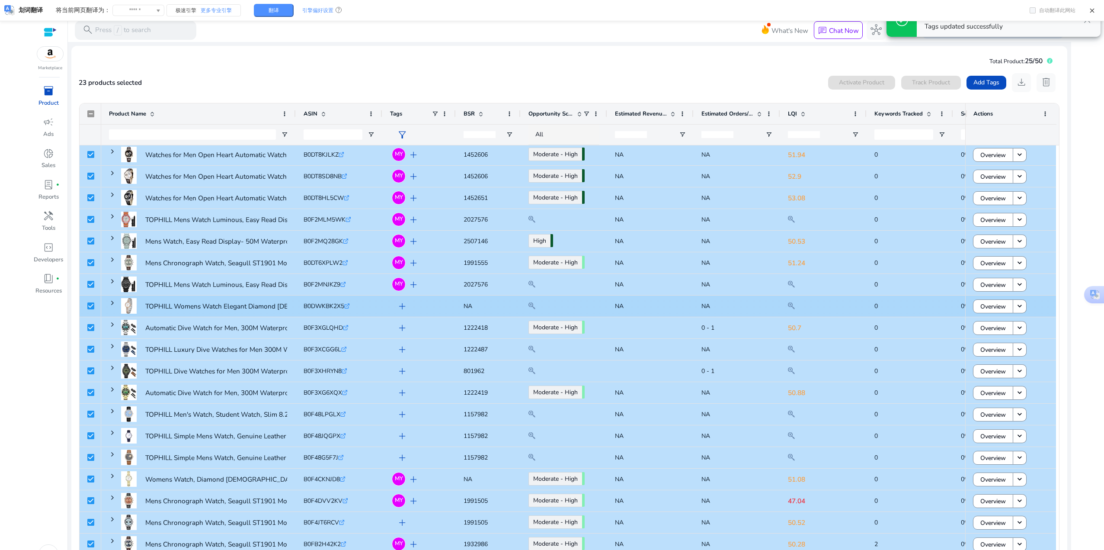
click at [406, 303] on span "add" at bounding box center [402, 306] width 11 height 11
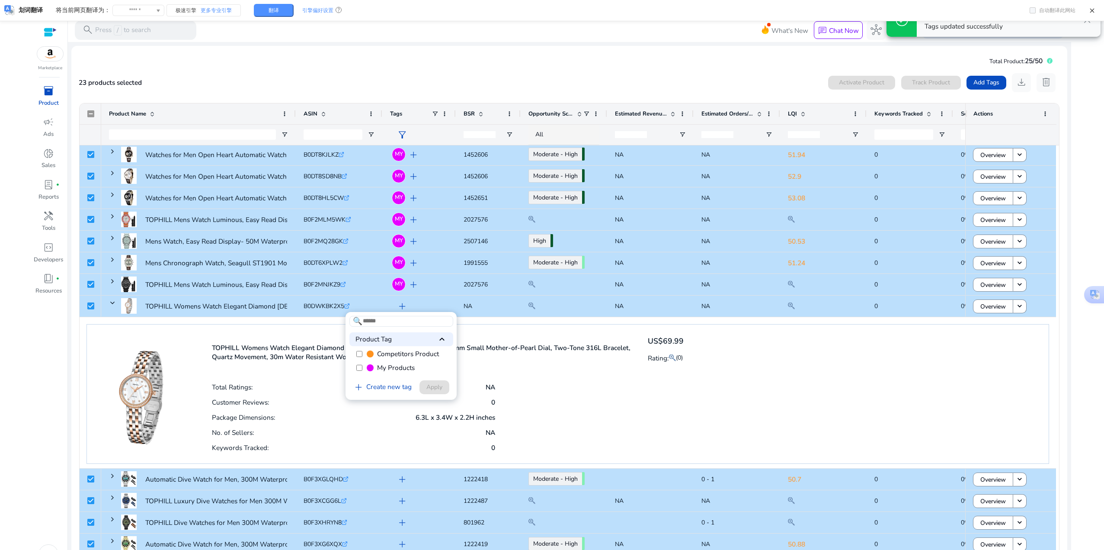
click at [367, 368] on span at bounding box center [370, 367] width 7 height 7
click at [423, 387] on span at bounding box center [435, 387] width 30 height 21
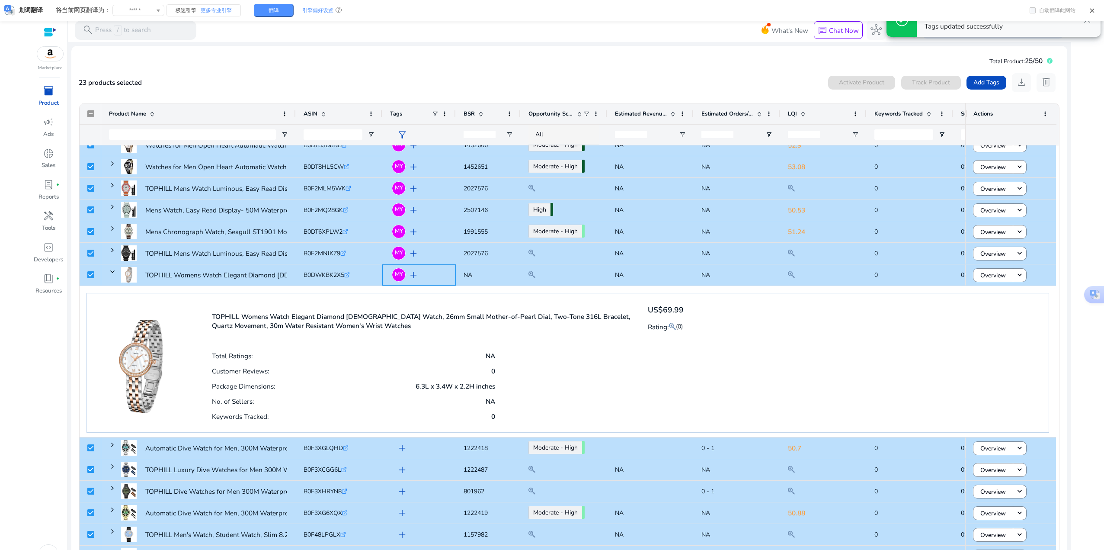
scroll to position [131, 0]
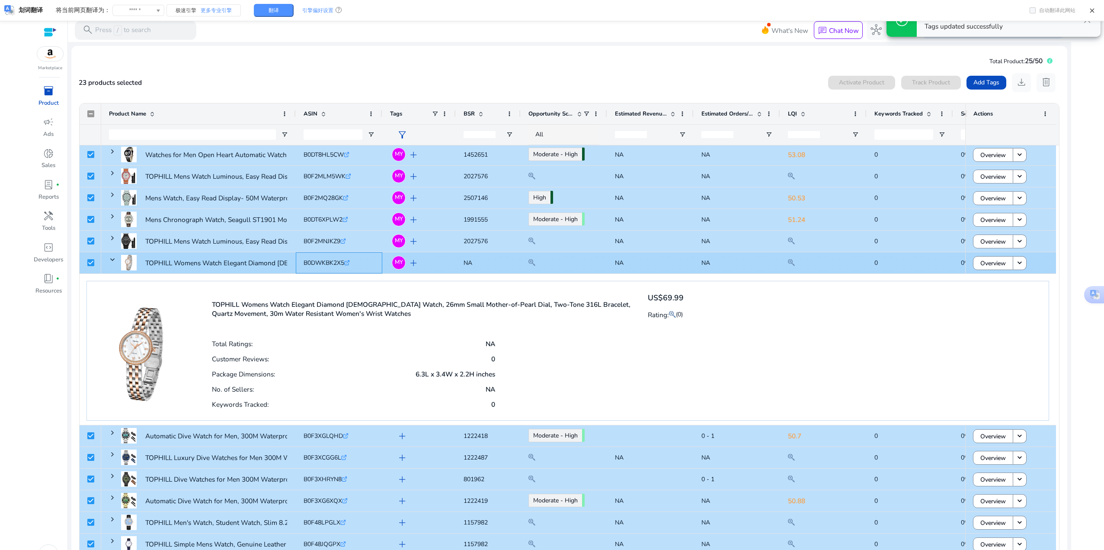
click at [371, 263] on div "B0DWKBK2X5 .st0{fill:#2c8af8}" at bounding box center [369, 262] width 130 height 18
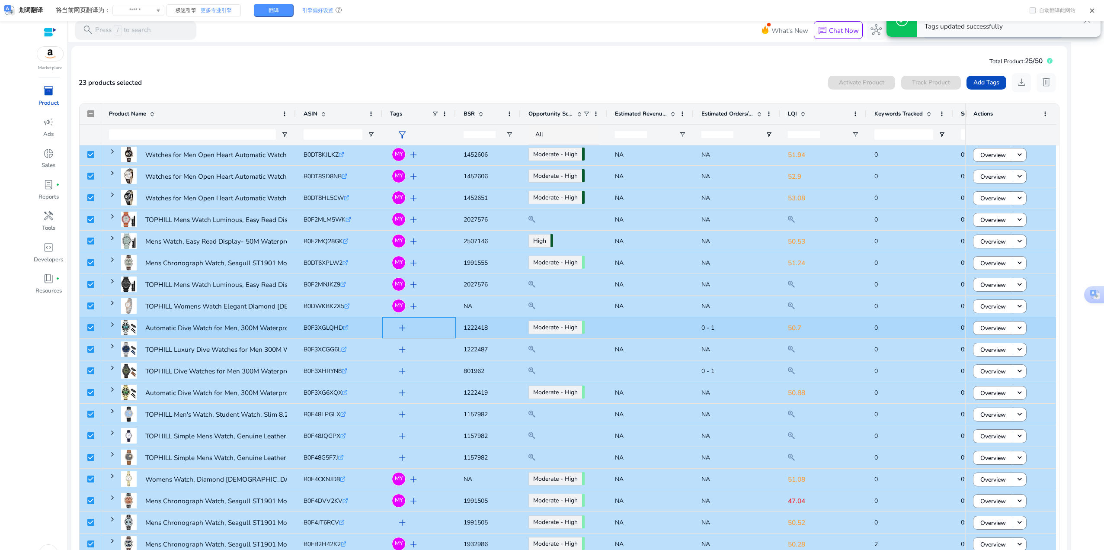
click at [400, 327] on span "add" at bounding box center [402, 327] width 11 height 11
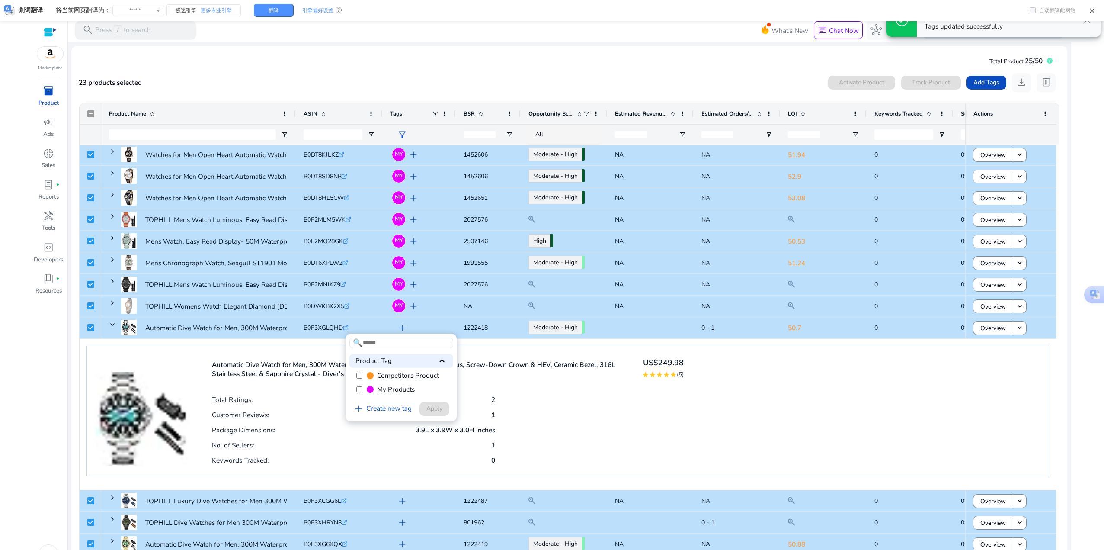
click at [365, 388] on label "My Products" at bounding box center [401, 389] width 104 height 14
click at [423, 400] on span at bounding box center [435, 408] width 30 height 21
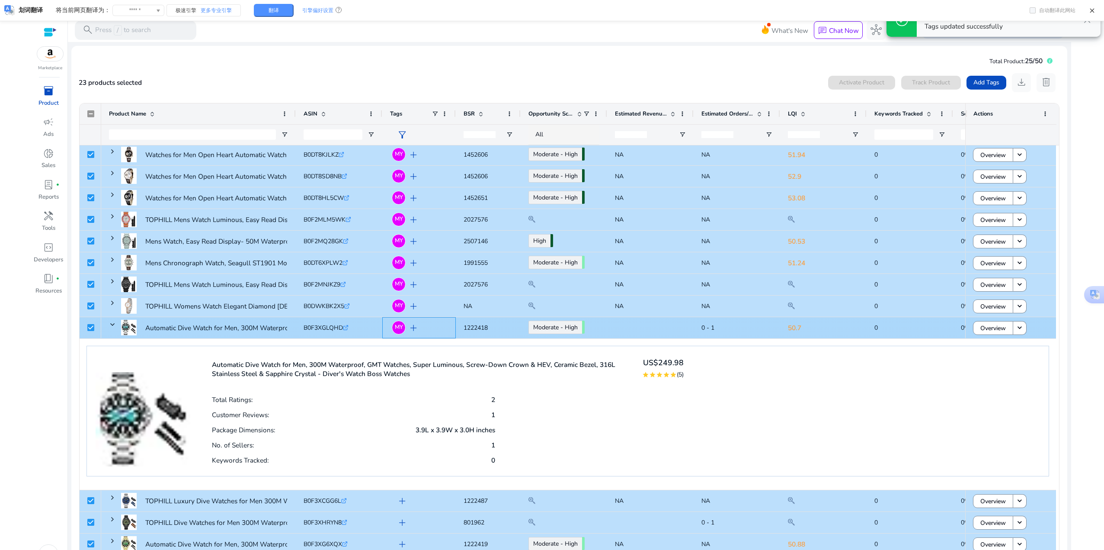
click at [382, 329] on div "MY add" at bounding box center [419, 327] width 74 height 21
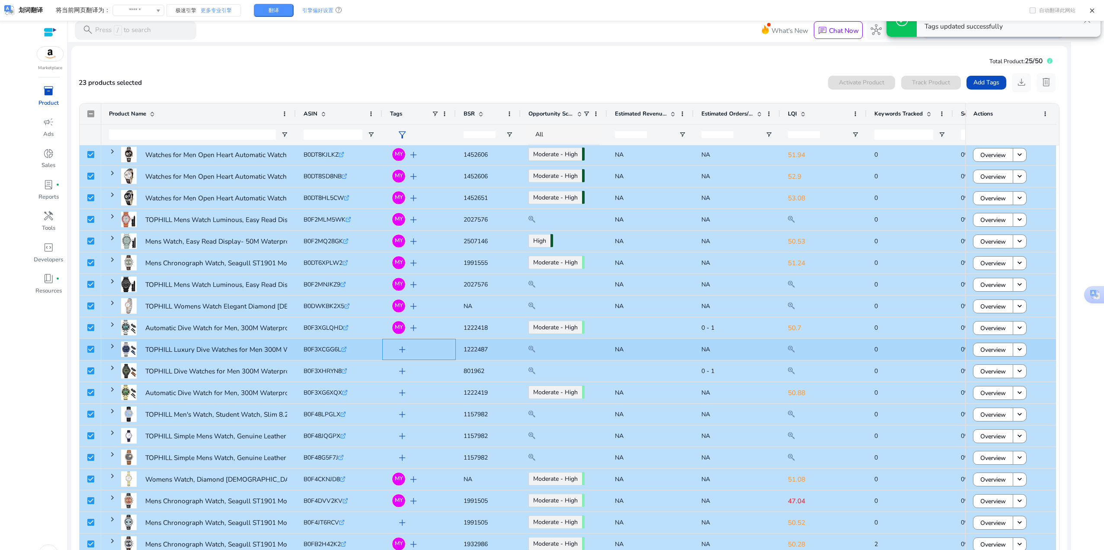
click at [402, 348] on span "add" at bounding box center [402, 349] width 11 height 11
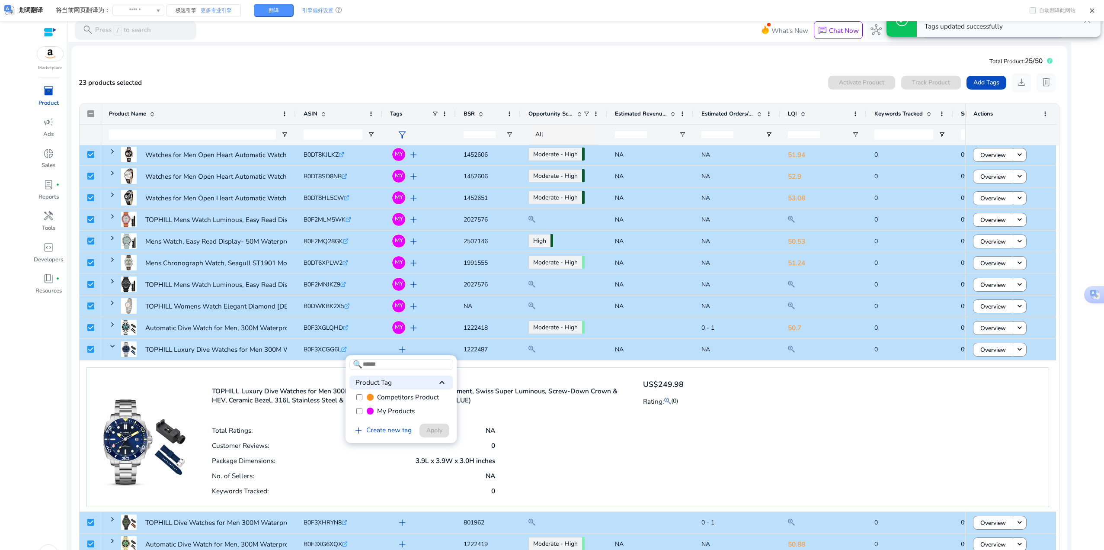
click at [381, 417] on label "My Products" at bounding box center [401, 411] width 104 height 14
click at [436, 432] on span "Apply" at bounding box center [434, 430] width 16 height 9
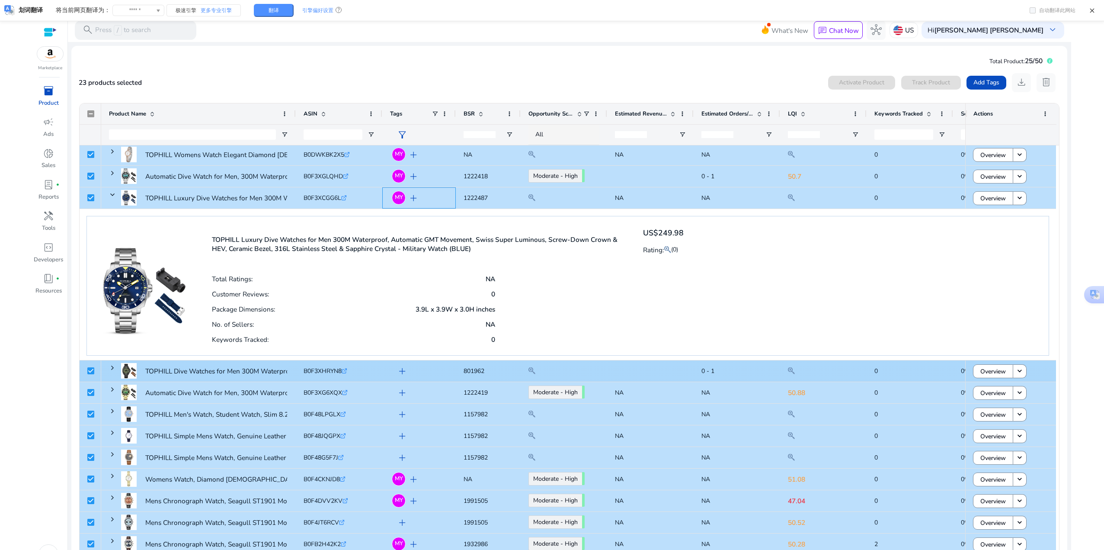
scroll to position [239, 0]
click at [401, 373] on span "add" at bounding box center [402, 370] width 11 height 11
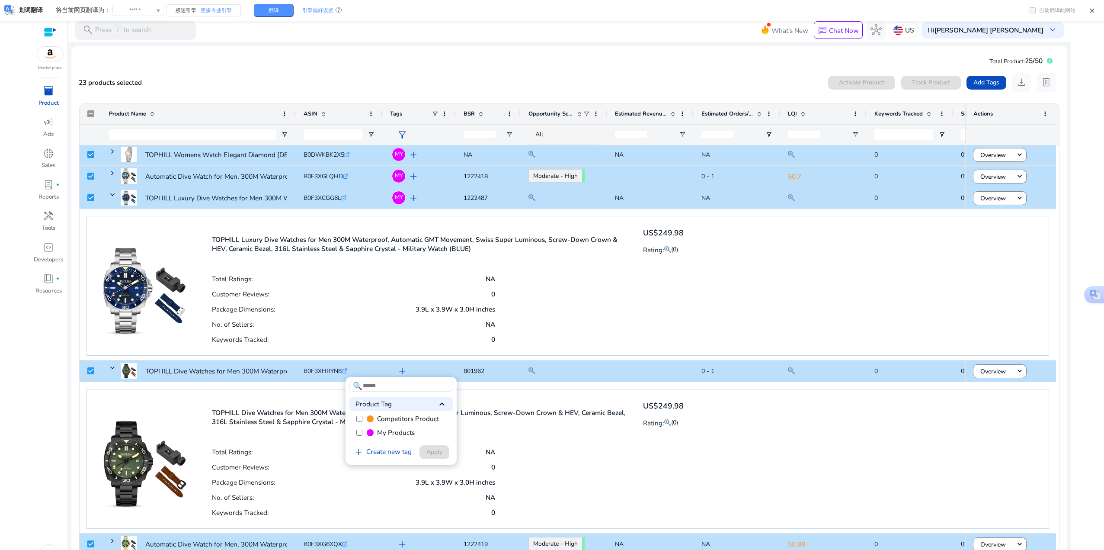
click at [381, 434] on span "My Products" at bounding box center [396, 433] width 38 height 10
click at [437, 457] on span at bounding box center [435, 452] width 30 height 21
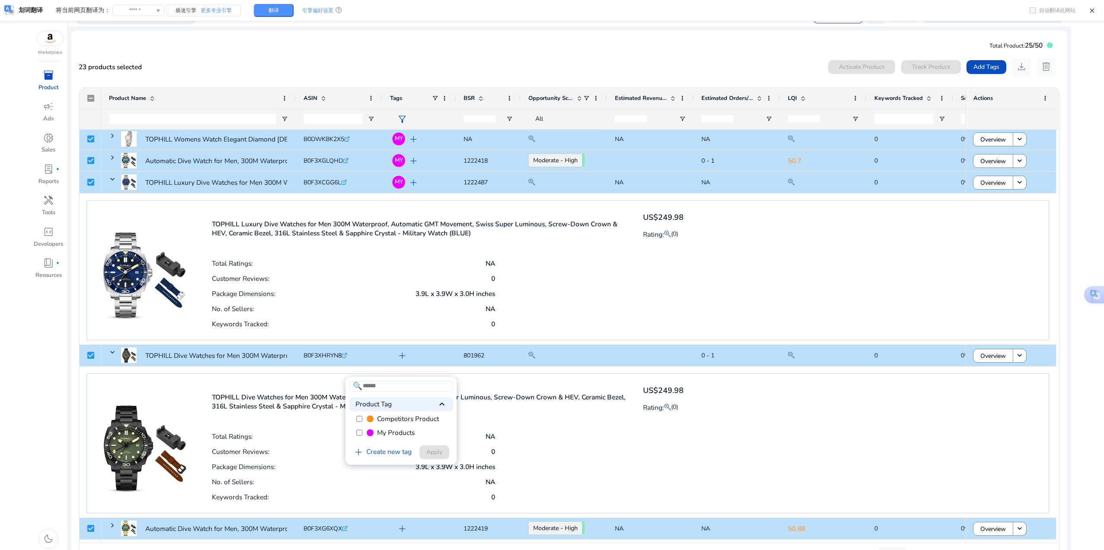
scroll to position [18, 0]
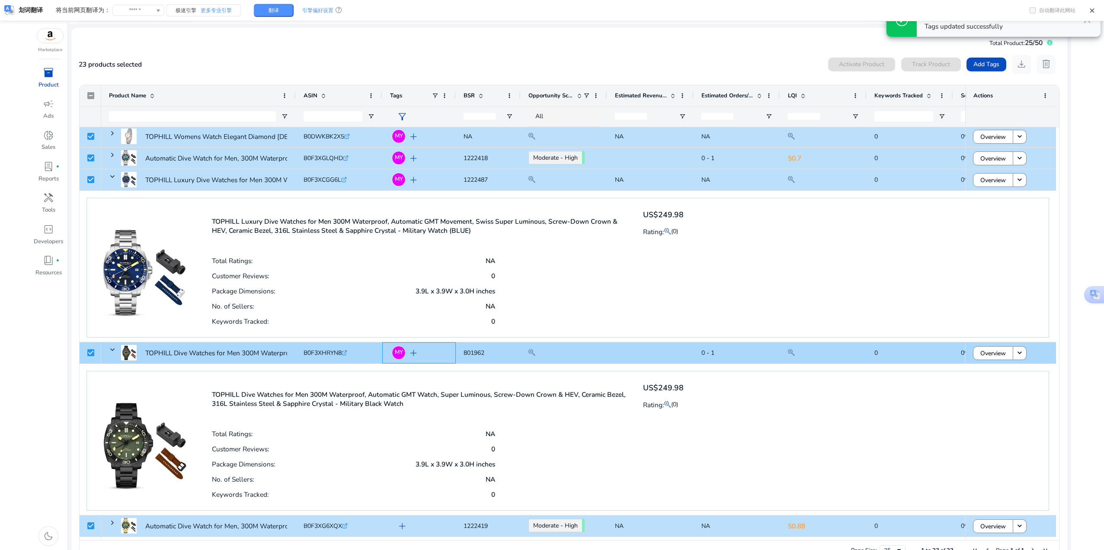
click at [428, 355] on div "MY add" at bounding box center [421, 352] width 54 height 17
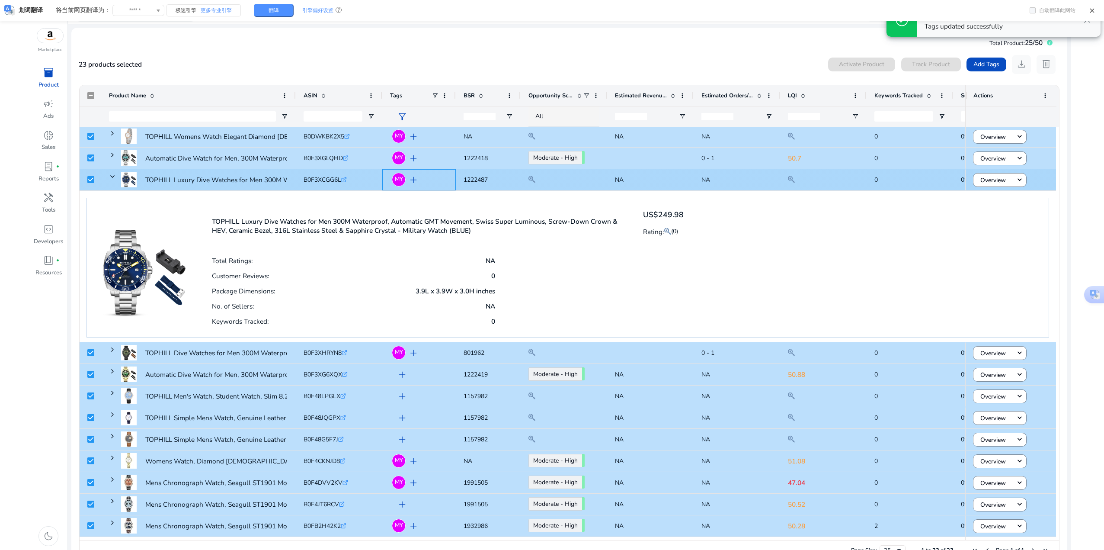
click at [426, 175] on div "MY add" at bounding box center [421, 179] width 54 height 17
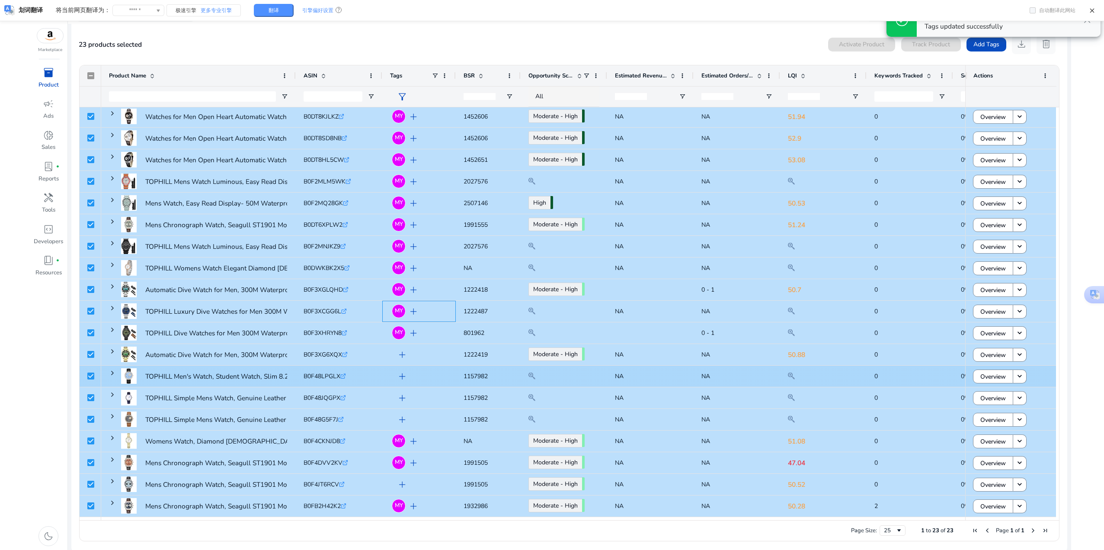
scroll to position [23, 0]
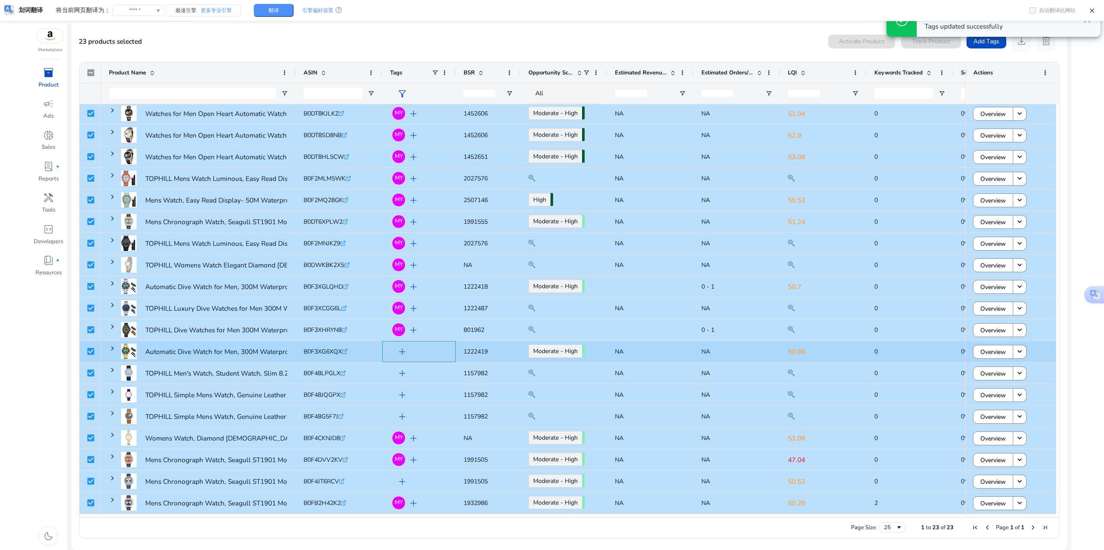
click at [399, 348] on span "add" at bounding box center [402, 351] width 11 height 11
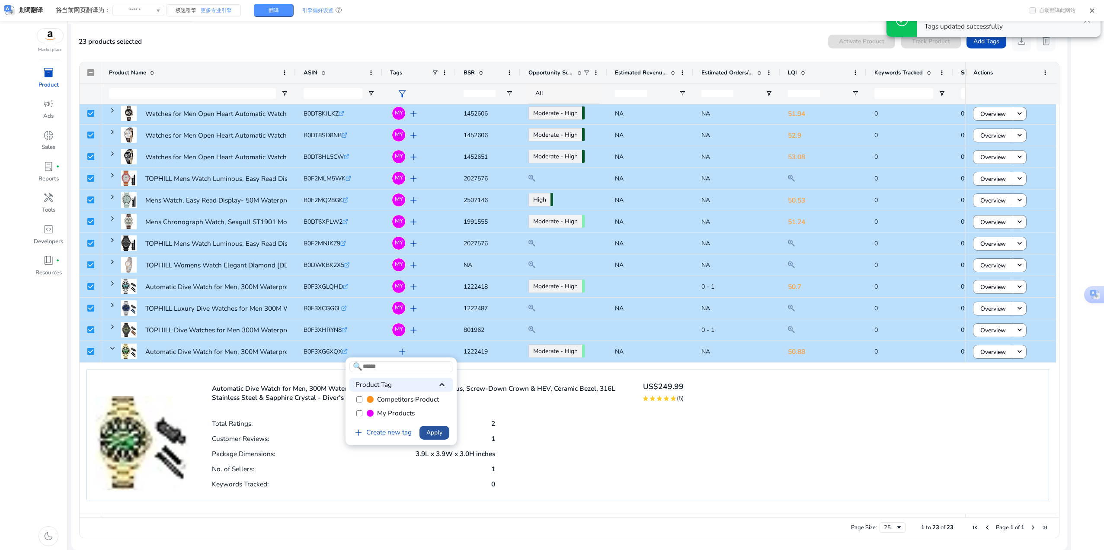
click at [440, 434] on span "Apply" at bounding box center [434, 432] width 16 height 9
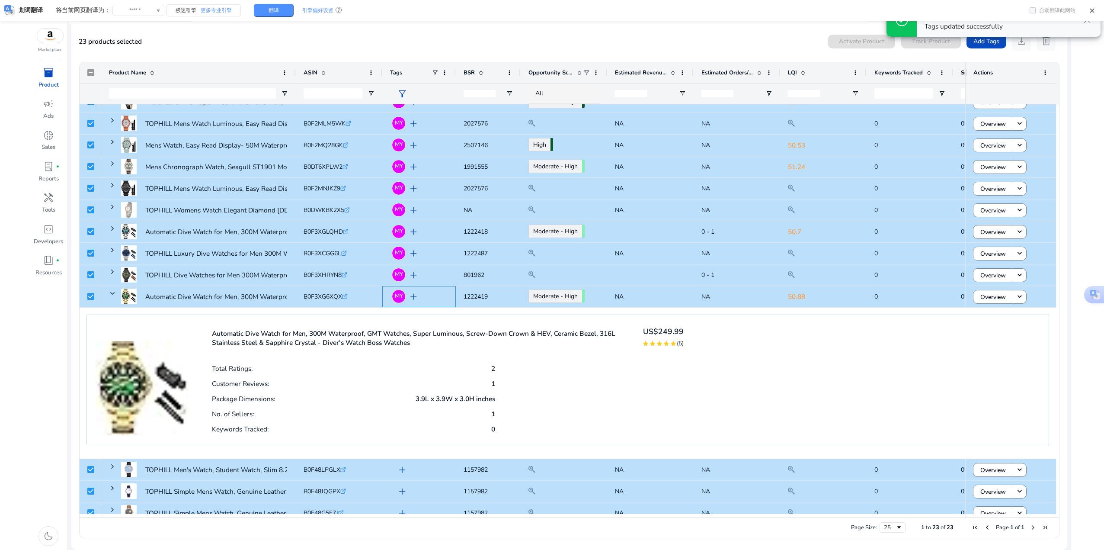
scroll to position [174, 0]
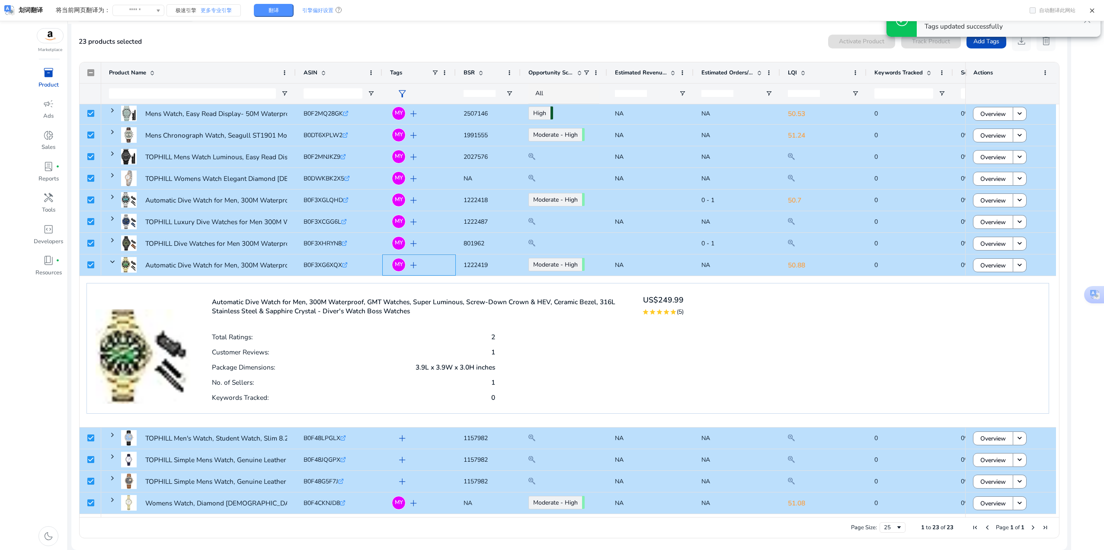
click at [443, 268] on div "MY add" at bounding box center [421, 264] width 54 height 17
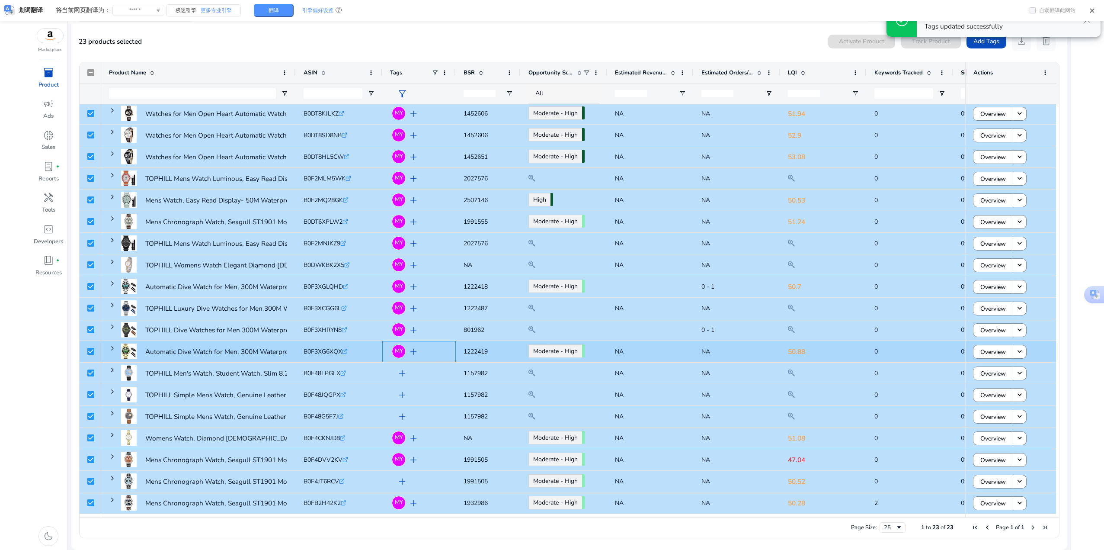
scroll to position [88, 0]
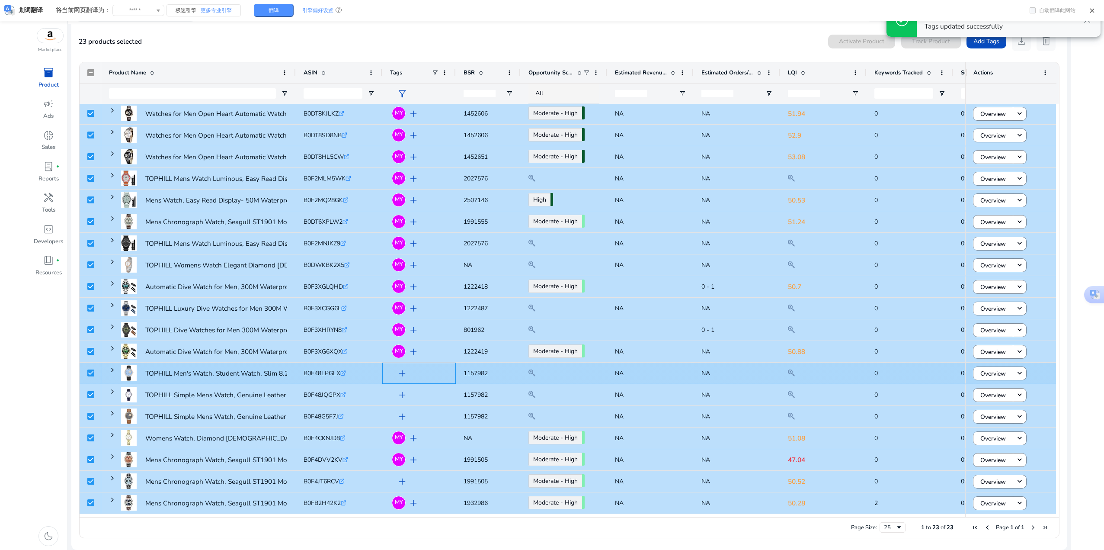
click at [401, 375] on span "add" at bounding box center [402, 373] width 11 height 11
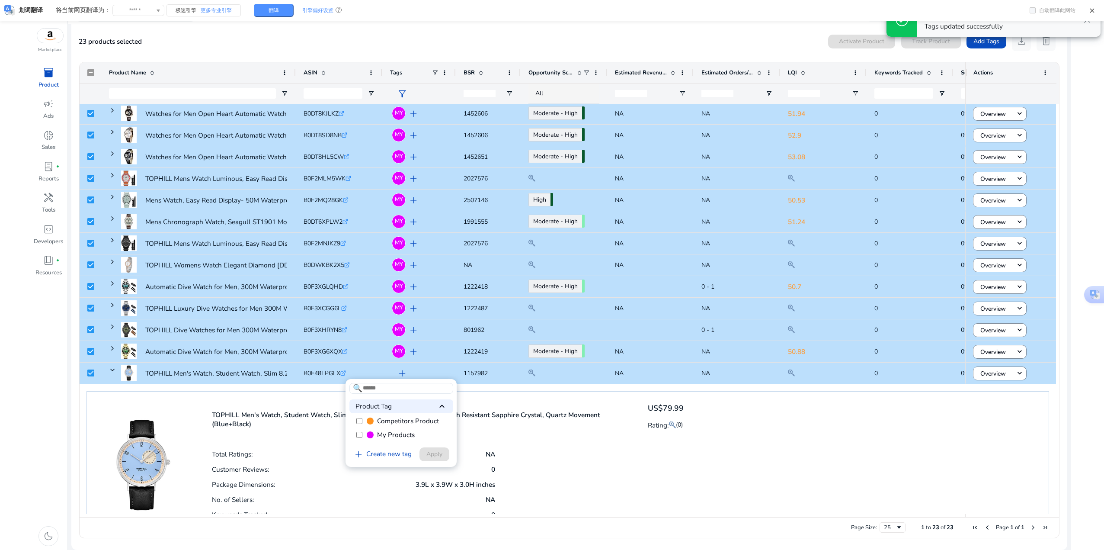
click at [359, 430] on label "My Products" at bounding box center [401, 435] width 104 height 14
click at [434, 455] on span "Apply" at bounding box center [434, 453] width 16 height 9
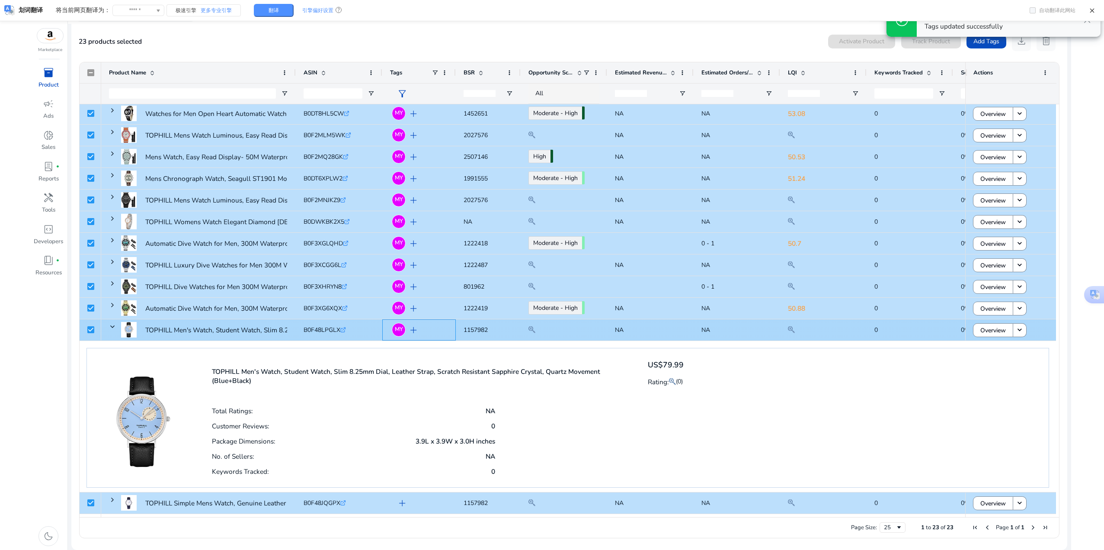
click at [452, 339] on div "MY add" at bounding box center [419, 329] width 74 height 21
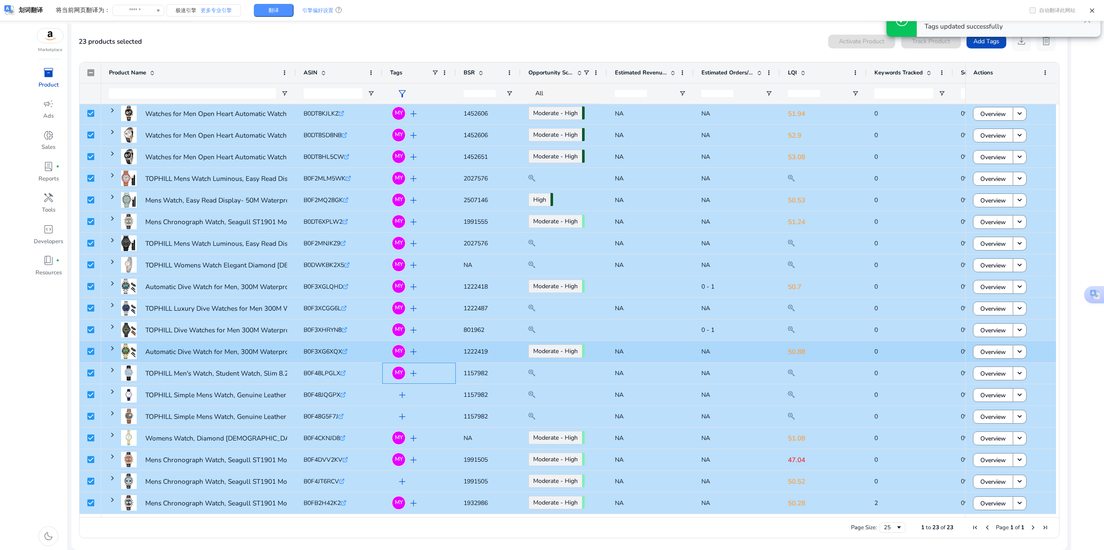
scroll to position [88, 0]
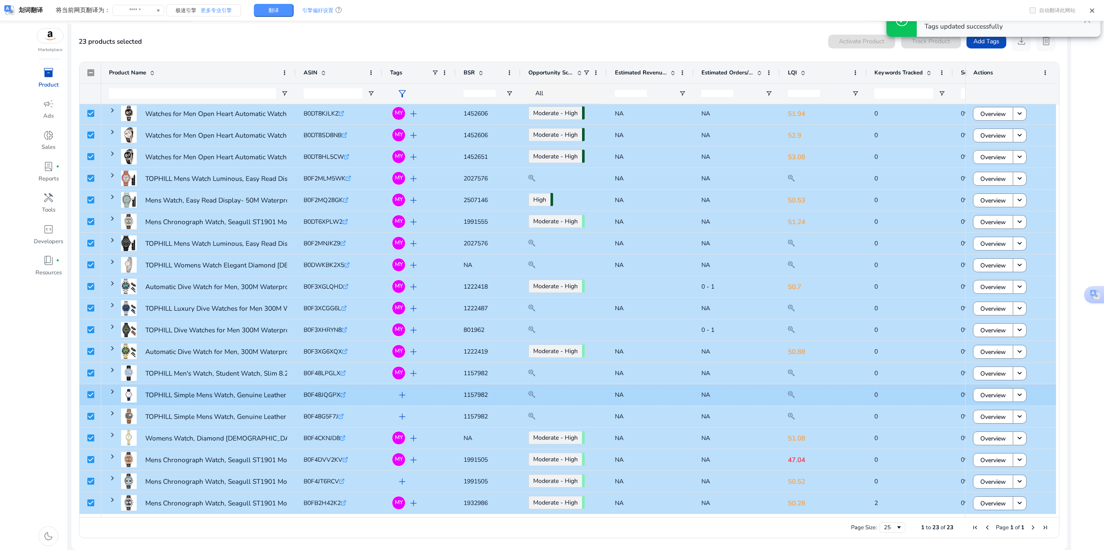
click at [401, 393] on span "add" at bounding box center [402, 394] width 11 height 11
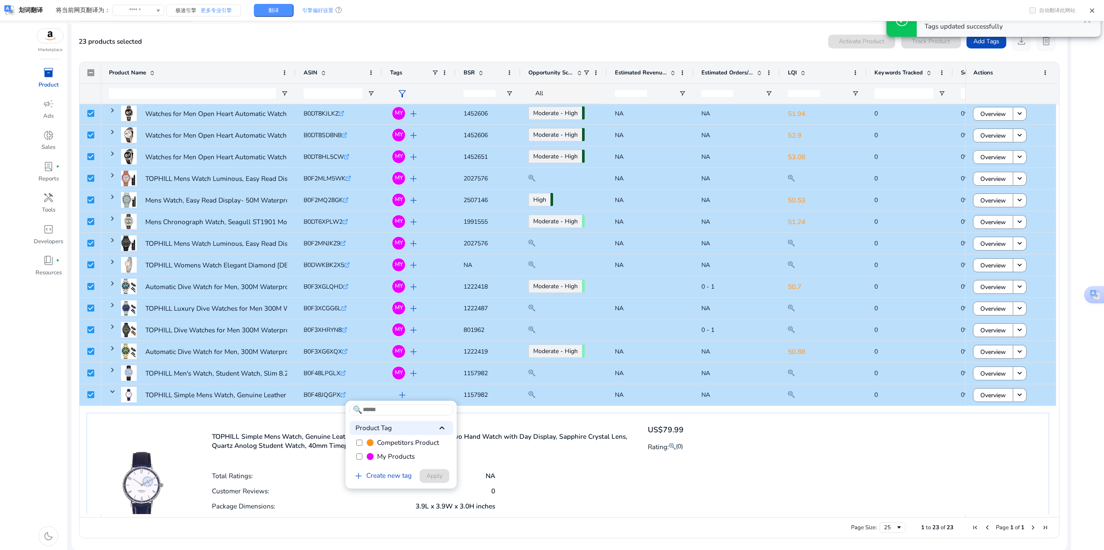
click at [364, 459] on label "My Products" at bounding box center [401, 456] width 104 height 14
click at [436, 474] on span "Apply" at bounding box center [434, 475] width 16 height 9
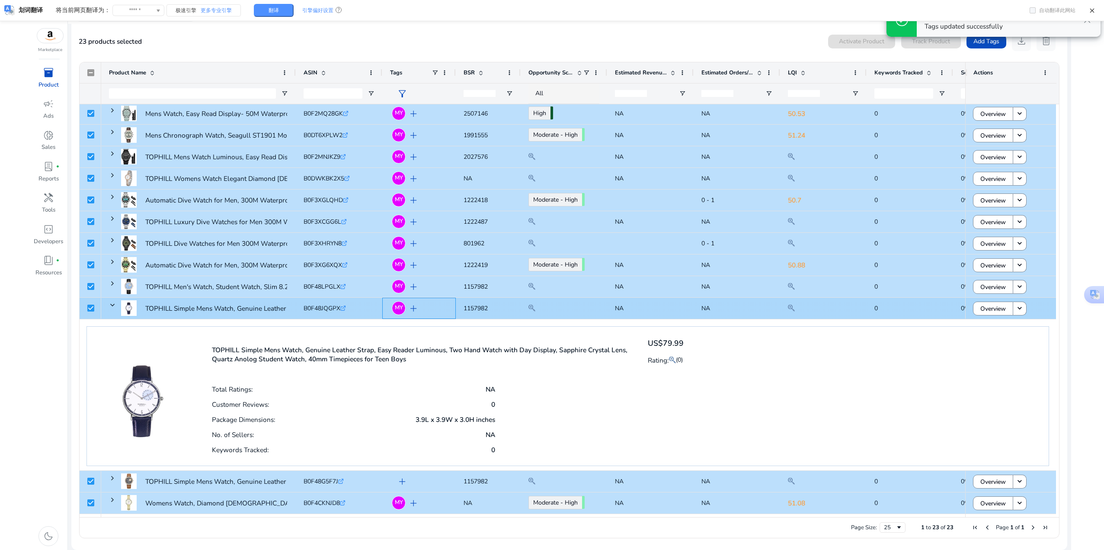
click at [429, 311] on div "MY add" at bounding box center [421, 307] width 54 height 17
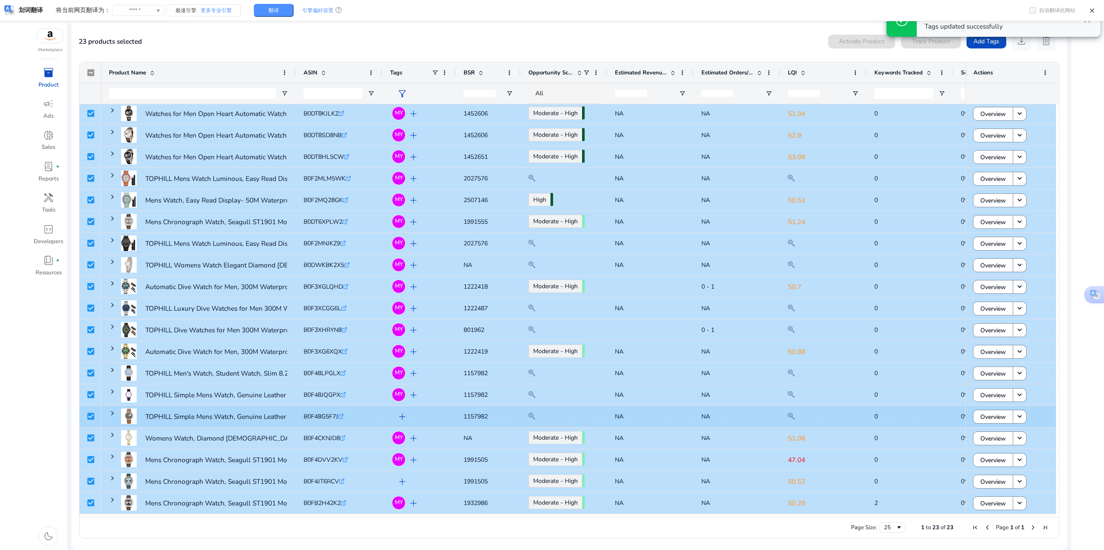
click at [401, 419] on span "add" at bounding box center [402, 416] width 11 height 11
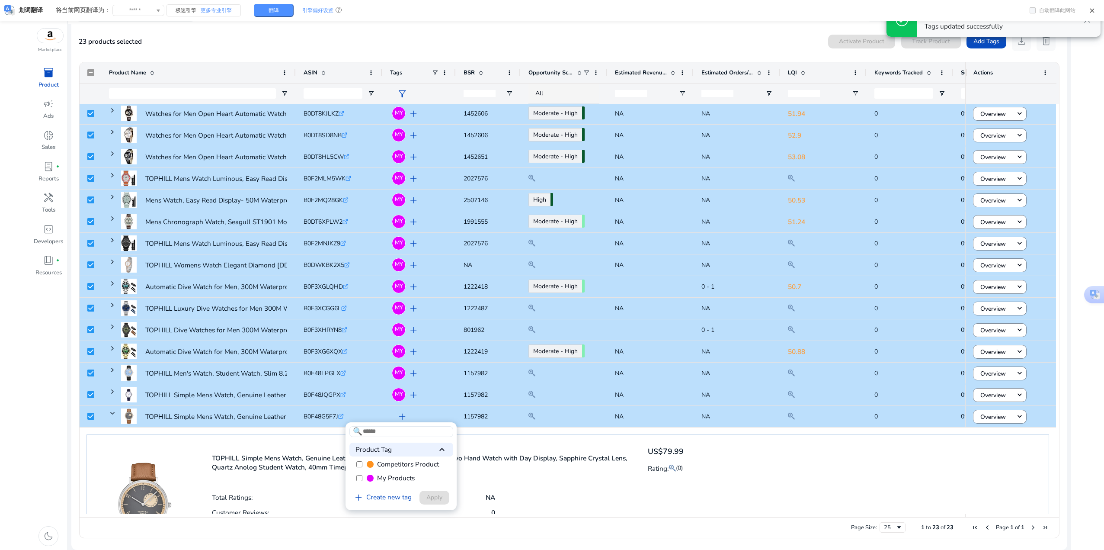
drag, startPoint x: 373, startPoint y: 479, endPoint x: 405, endPoint y: 487, distance: 33.4
click at [373, 479] on span at bounding box center [370, 477] width 7 height 7
click at [433, 495] on span "Apply" at bounding box center [434, 497] width 16 height 9
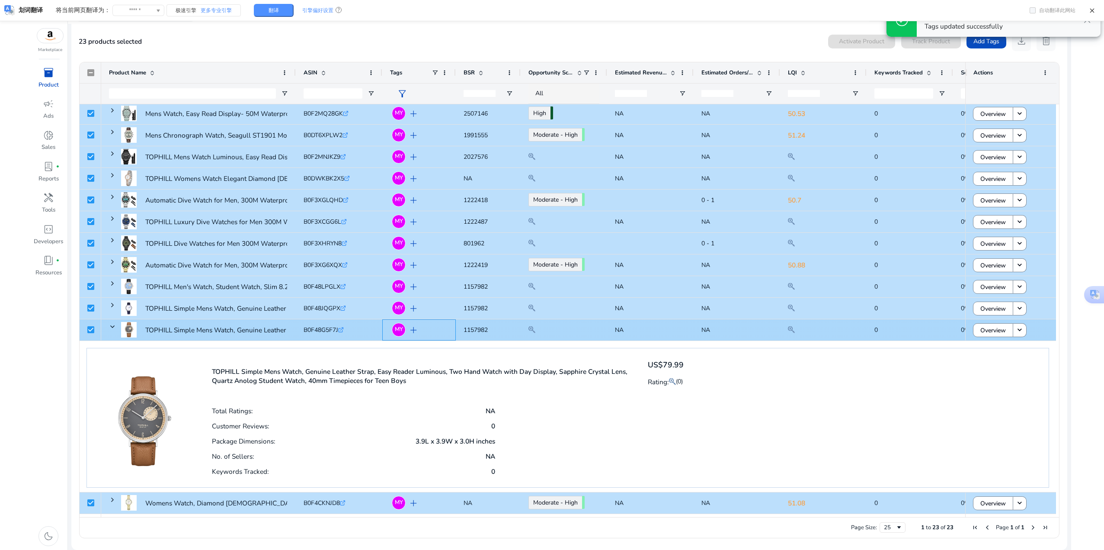
click at [428, 328] on div "MY add" at bounding box center [421, 329] width 54 height 17
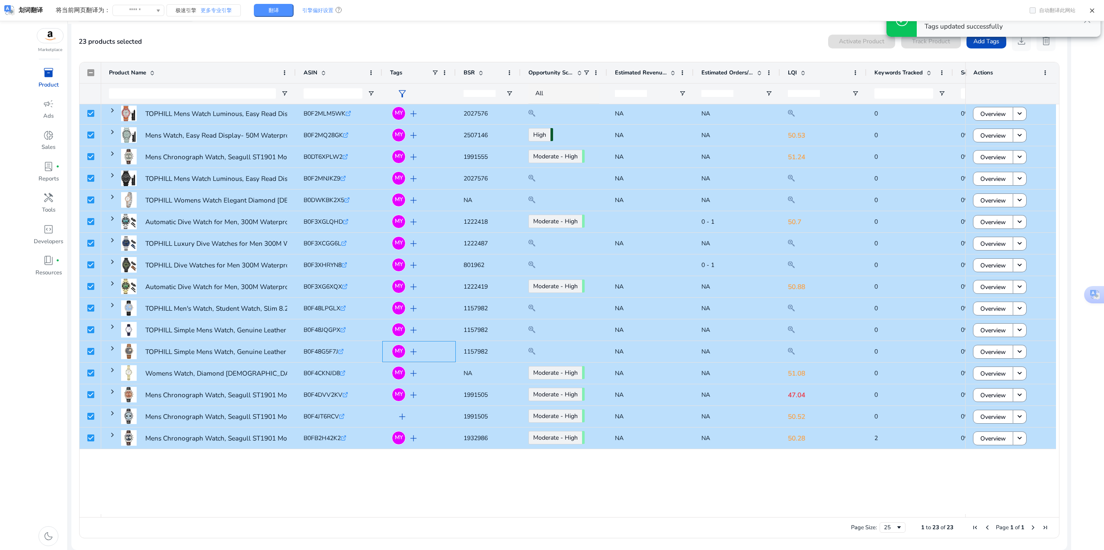
scroll to position [88, 0]
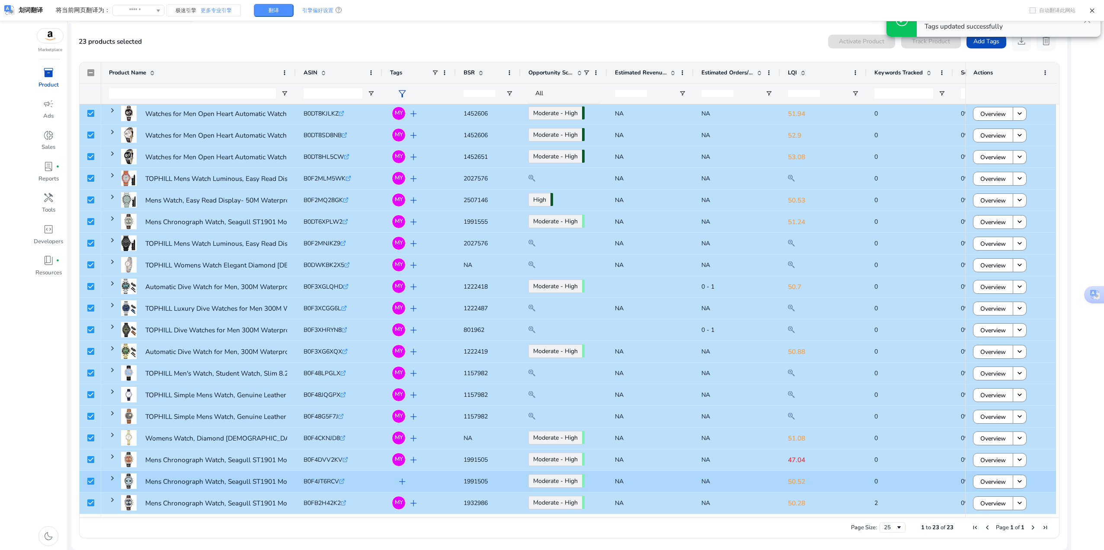
click at [401, 483] on span "add" at bounding box center [402, 481] width 11 height 11
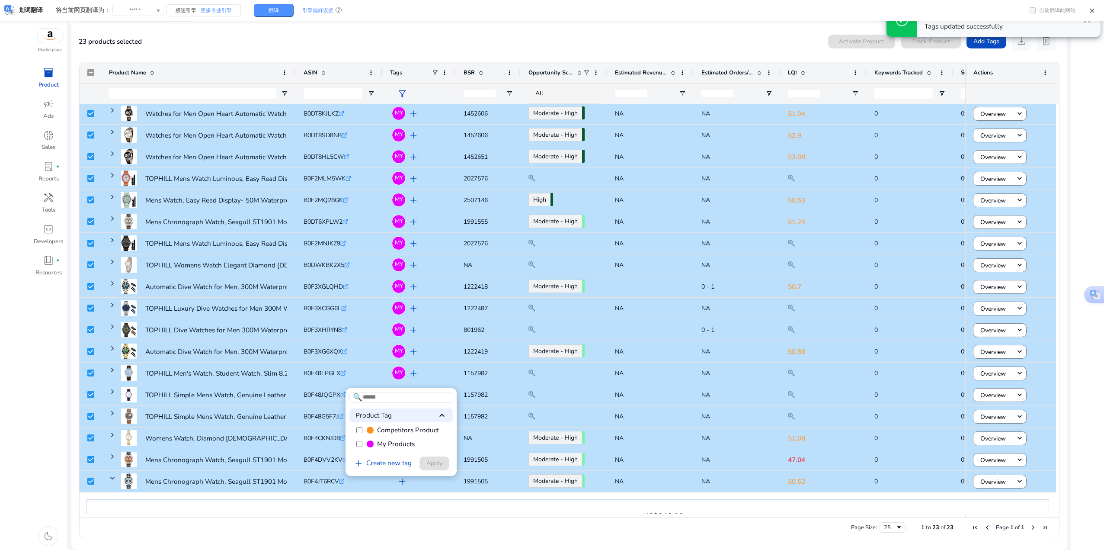
click at [354, 444] on label "My Products" at bounding box center [401, 444] width 104 height 14
click at [427, 463] on span "Apply" at bounding box center [434, 462] width 16 height 9
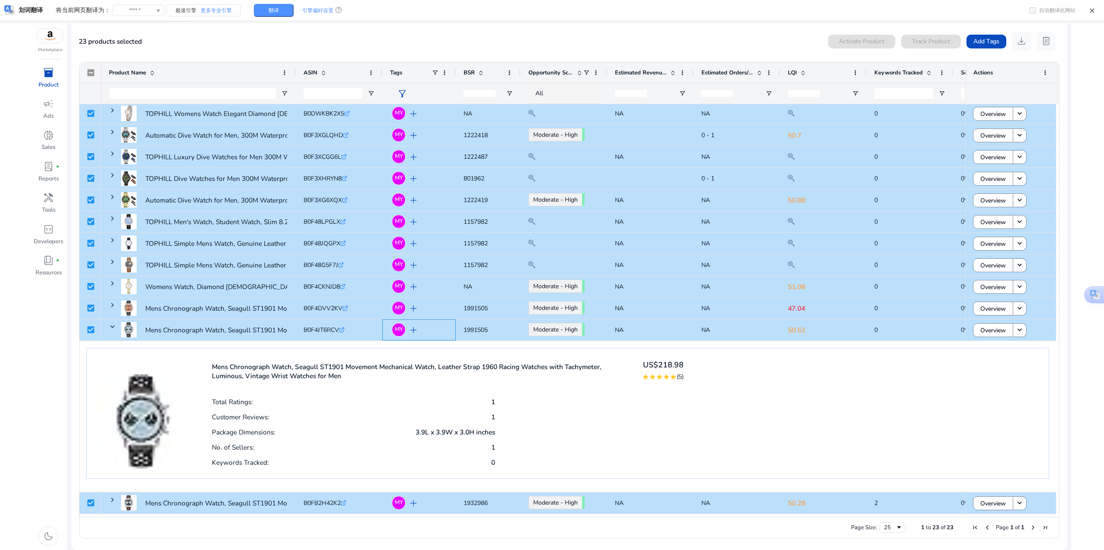
drag, startPoint x: 446, startPoint y: 328, endPoint x: 449, endPoint y: 337, distance: 9.3
click at [446, 328] on div "MY add" at bounding box center [421, 329] width 54 height 17
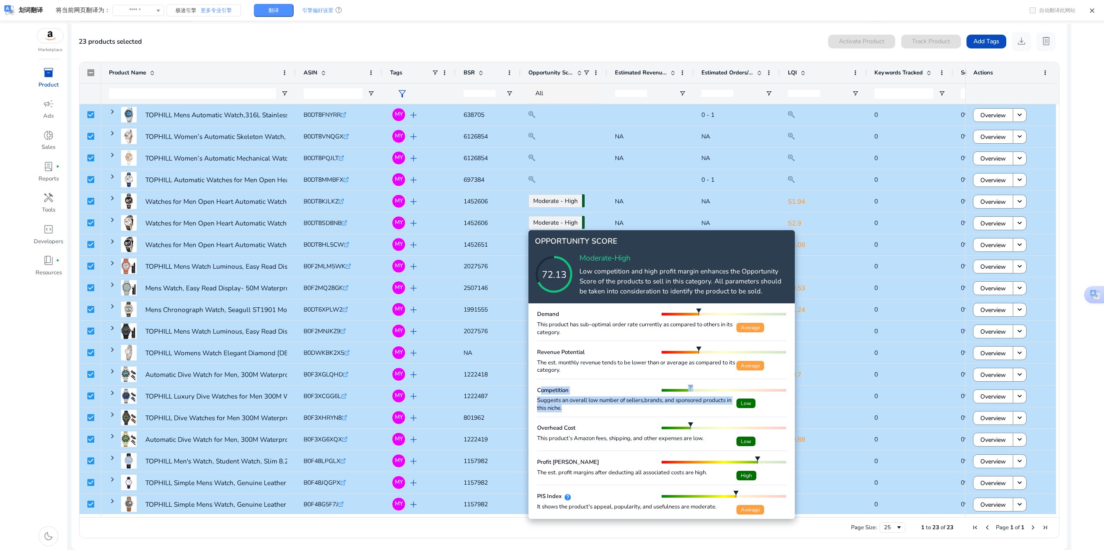
drag, startPoint x: 567, startPoint y: 409, endPoint x: 538, endPoint y: 393, distance: 33.1
click at [538, 393] on div "Competition Suggests an overall low number of sellers,brands, and sponsored pro…" at bounding box center [661, 398] width 249 height 38
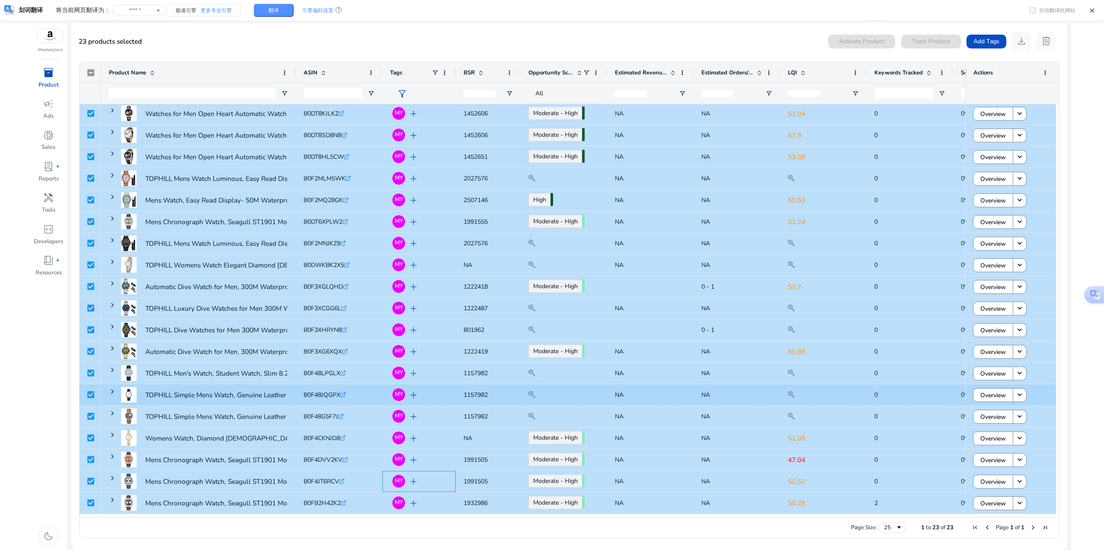
copy div "Competition Suggests an overall low number of sellers,brands, and sponsored pro…"
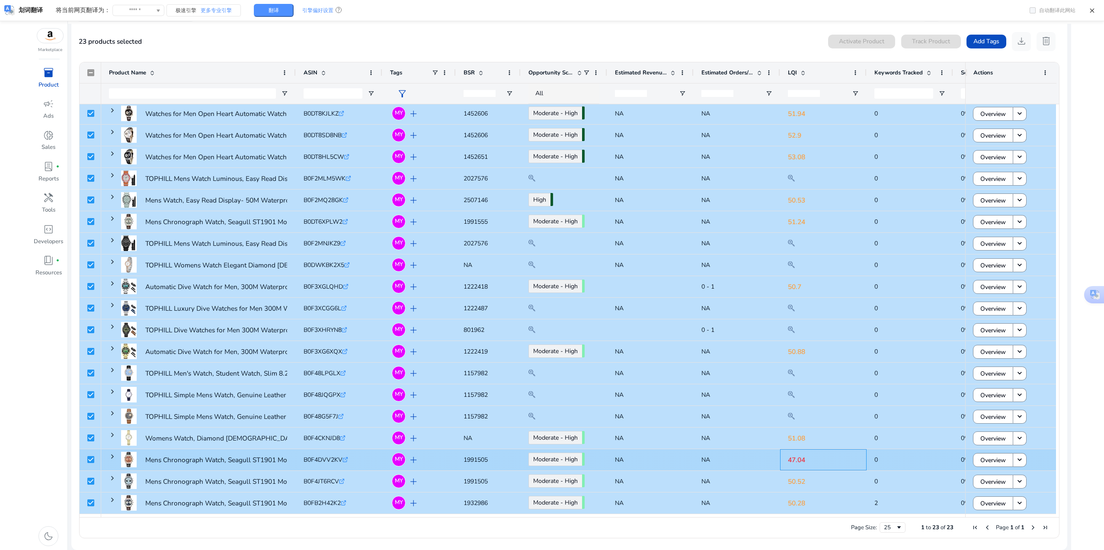
click at [789, 459] on p "47.04" at bounding box center [823, 460] width 71 height 18
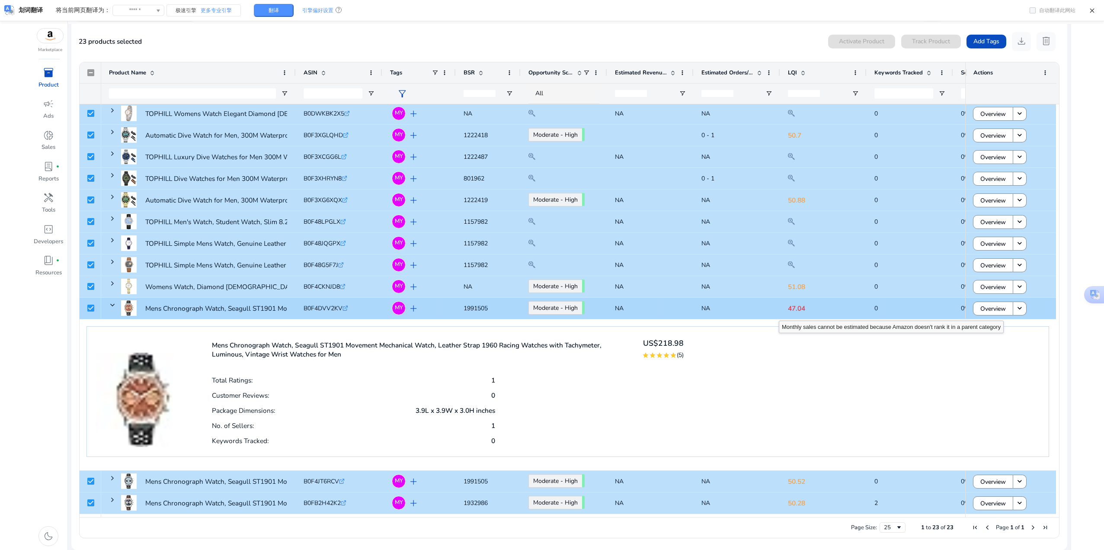
click at [779, 313] on div "NA" at bounding box center [737, 308] width 87 height 21
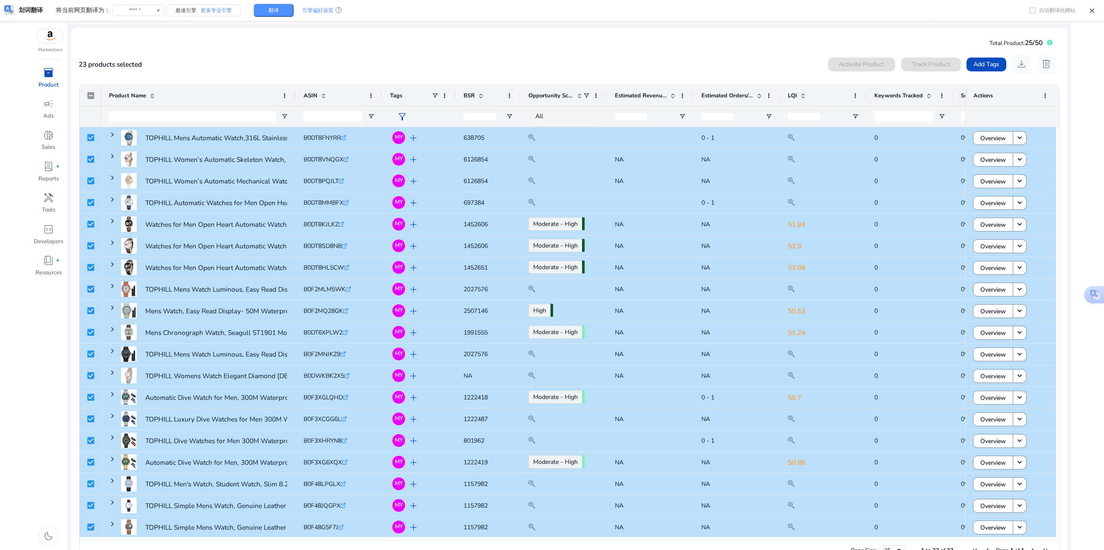
click at [719, 63] on div "23 products selected Activate Product Track Product Add Tags download delete" at bounding box center [569, 64] width 981 height 19
click at [207, 70] on div "23 products selected Activate Product Track Product Add Tags download delete" at bounding box center [569, 64] width 981 height 19
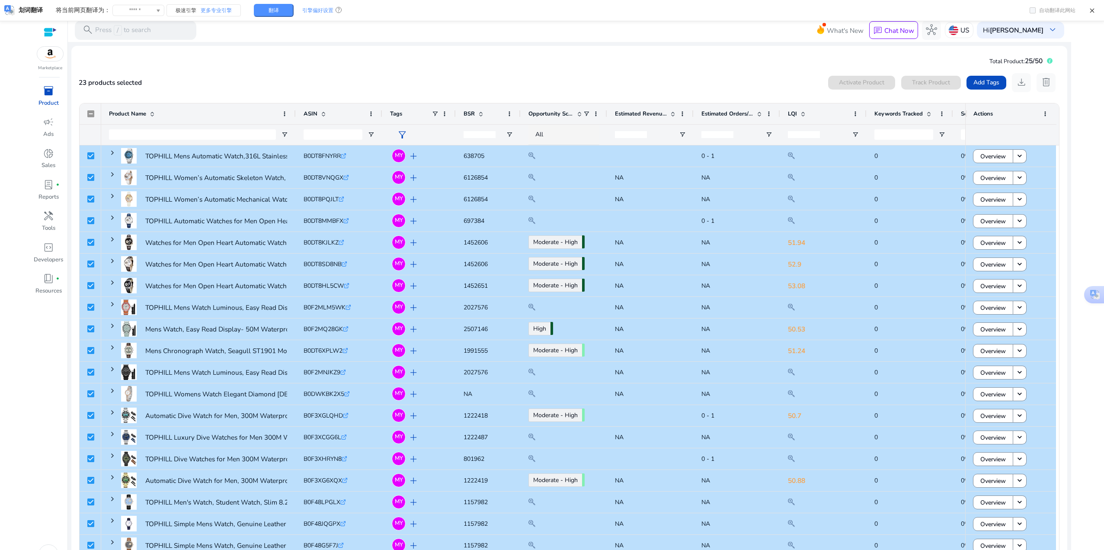
click at [441, 47] on mat-card "Total Product: 25/50 23 products selected Activate Product Track Product Add Ta…" at bounding box center [569, 318] width 996 height 545
click at [498, 75] on div "23 products selected Activate Product Track Product Add Tags download delete" at bounding box center [569, 82] width 981 height 19
click at [543, 88] on div "23 products selected Activate Product Track Product Add Tags download delete" at bounding box center [569, 82] width 981 height 19
click at [332, 75] on div "23 products selected Activate Product Track Product Add Tags download delete" at bounding box center [569, 82] width 981 height 19
click at [52, 93] on span "inventory_2" at bounding box center [48, 90] width 11 height 11
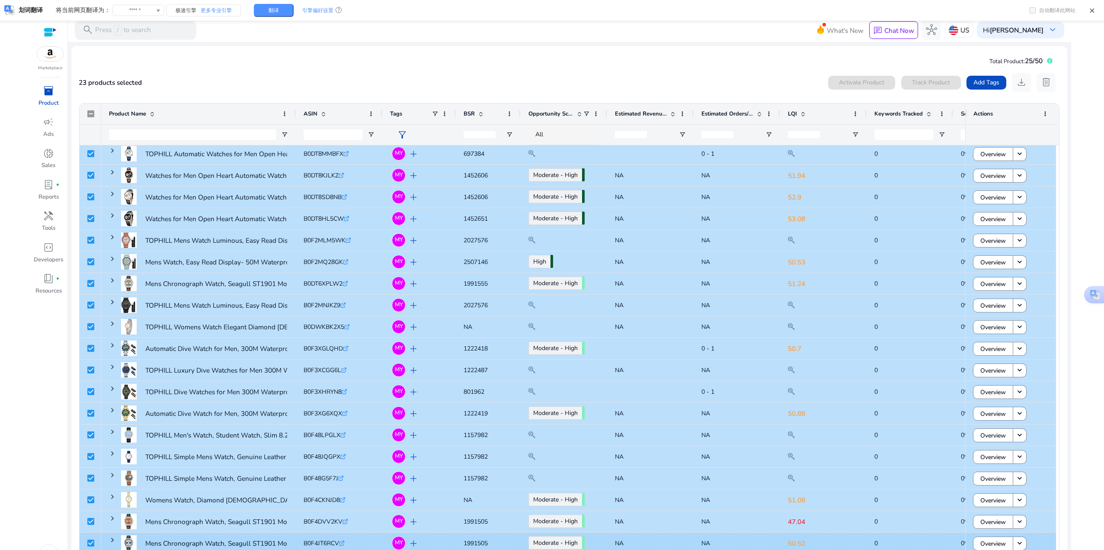
scroll to position [88, 0]
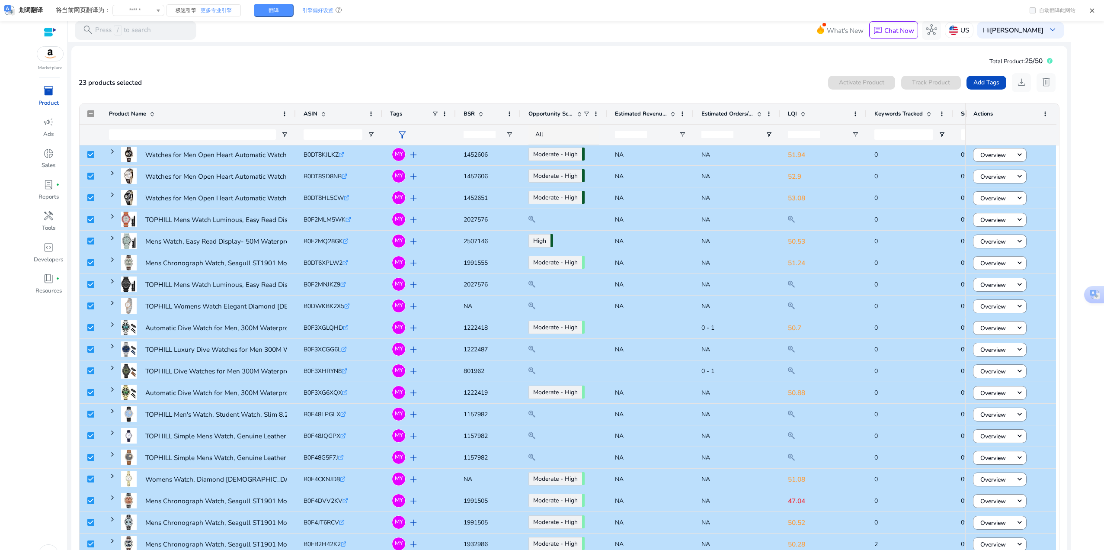
click at [53, 107] on p "Product" at bounding box center [48, 103] width 20 height 9
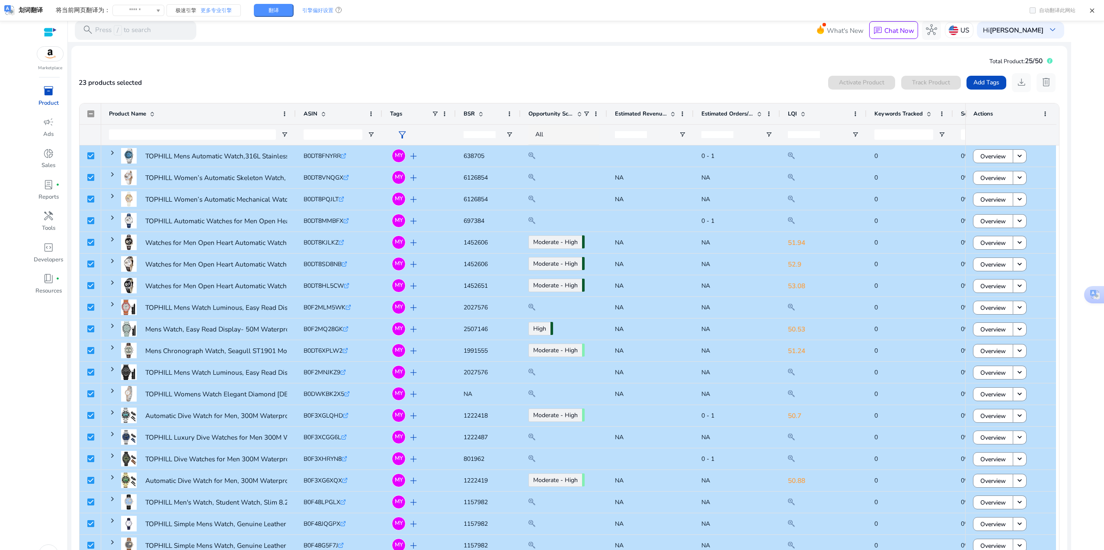
scroll to position [88, 0]
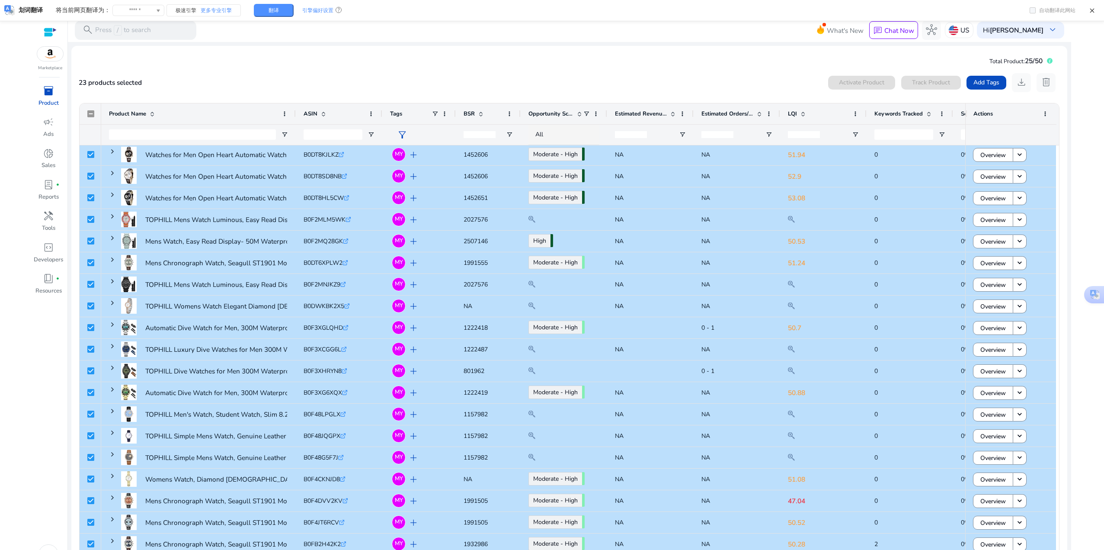
click at [48, 92] on span "inventory_2" at bounding box center [48, 90] width 11 height 11
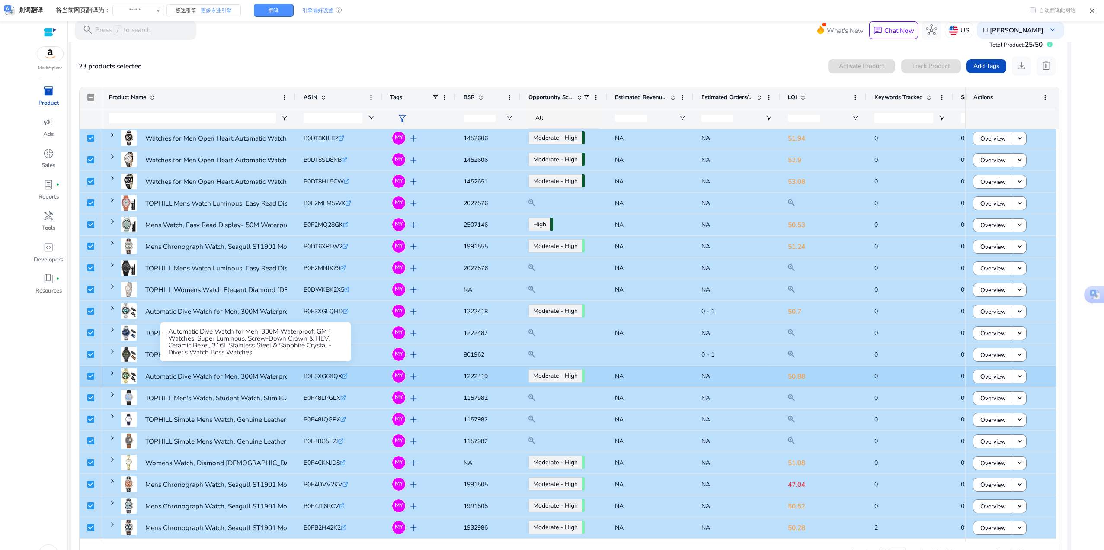
scroll to position [23, 0]
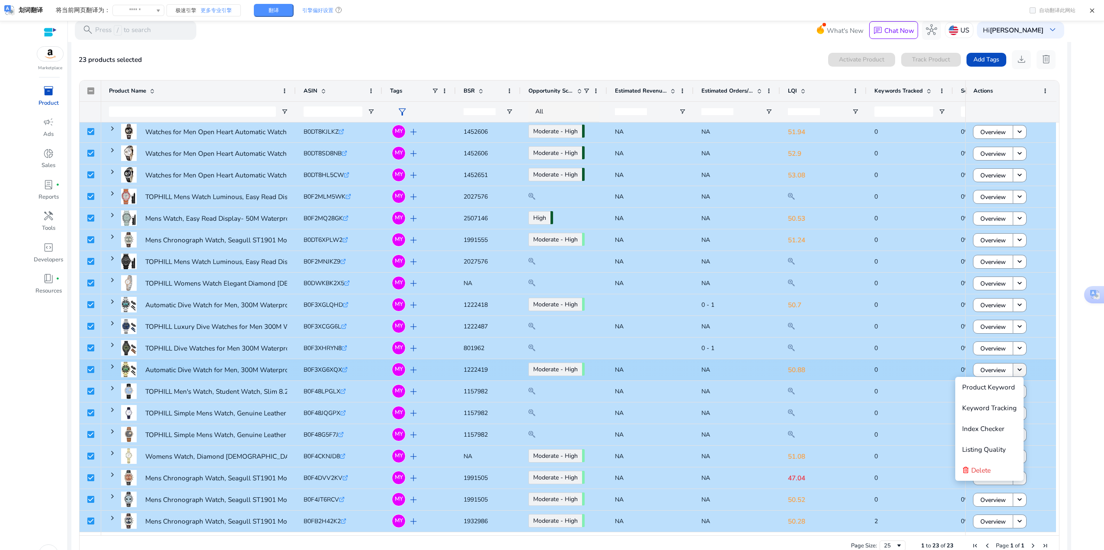
click at [1017, 371] on mat-icon "keyboard_arrow_down" at bounding box center [1020, 369] width 9 height 9
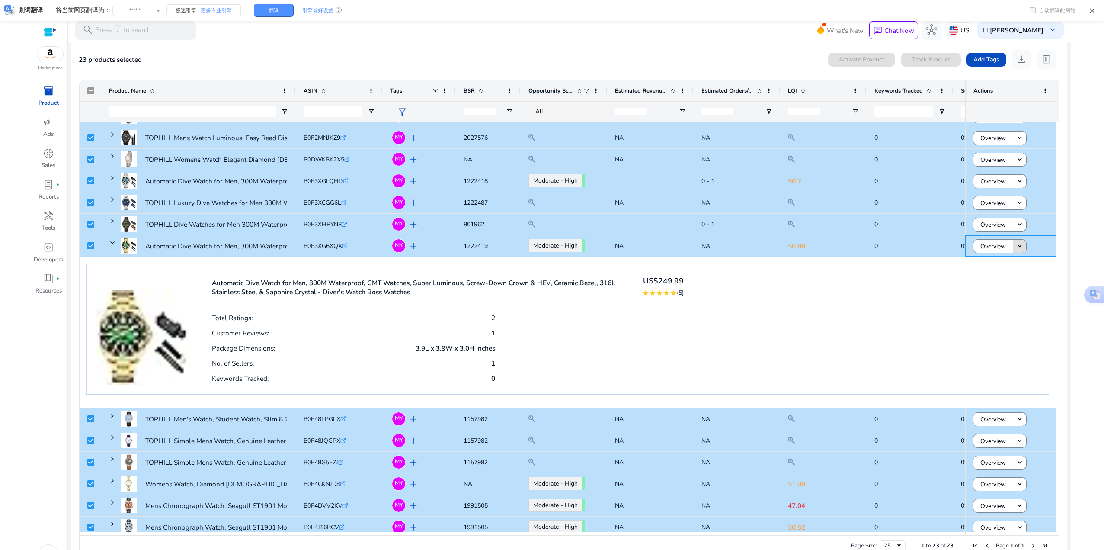
scroll to position [218, 0]
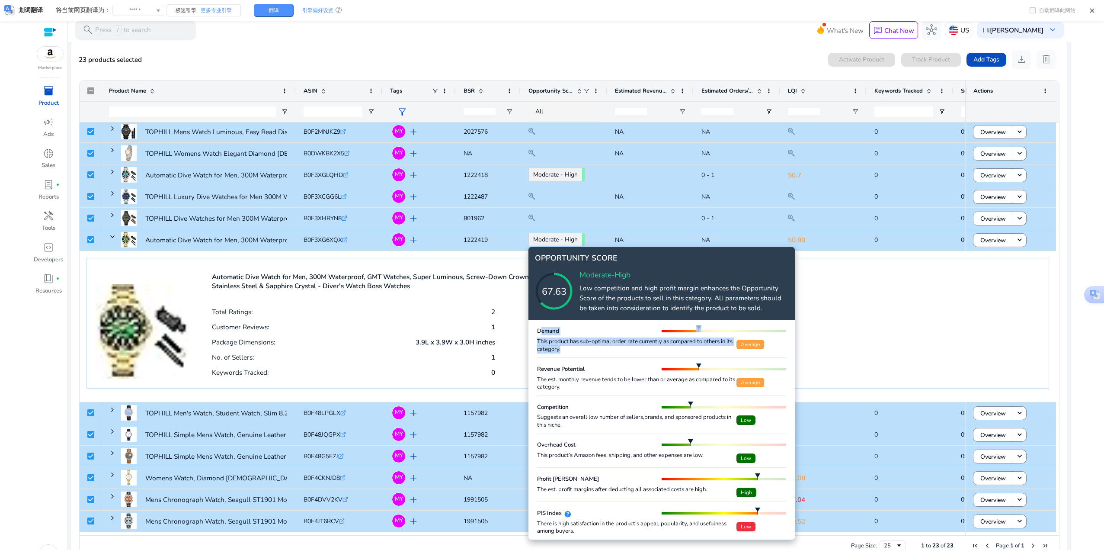
drag, startPoint x: 559, startPoint y: 346, endPoint x: 534, endPoint y: 332, distance: 28.3
click at [534, 332] on div "Demand This product has sub-optimal order rate currently as compared to others …" at bounding box center [662, 429] width 266 height 219
